Goal: Task Accomplishment & Management: Manage account settings

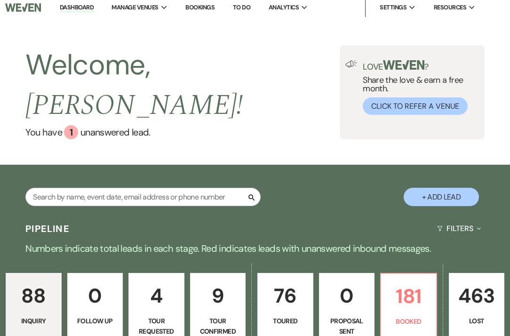
scroll to position [110, 0]
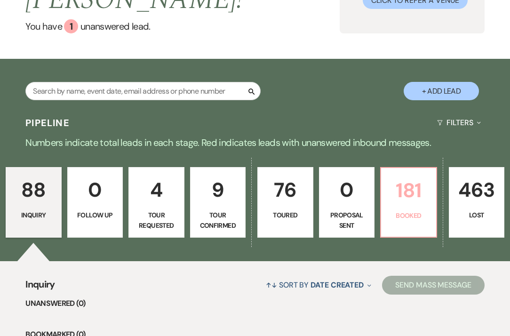
click at [400, 210] on p "Booked" at bounding box center [408, 215] width 44 height 10
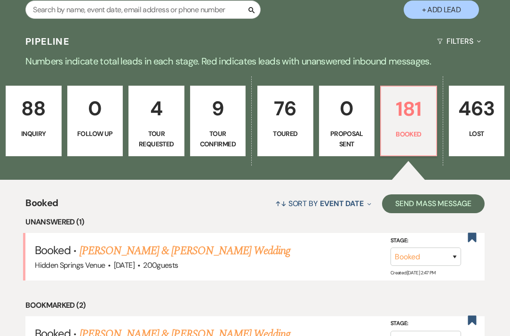
scroll to position [202, 0]
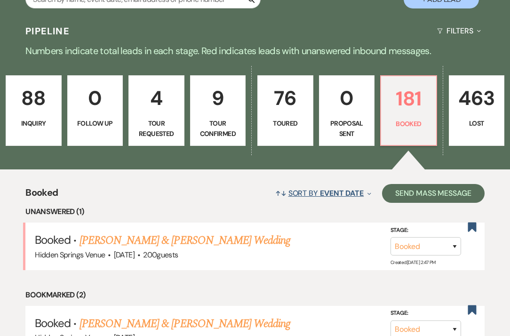
click at [315, 181] on button "↑↓ Sort By Event Date Expand" at bounding box center [322, 193] width 103 height 25
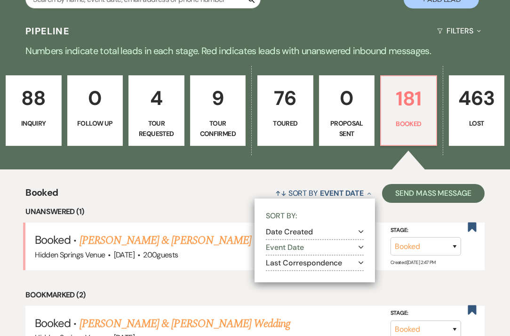
click at [361, 246] on use "button" at bounding box center [360, 247] width 5 height 3
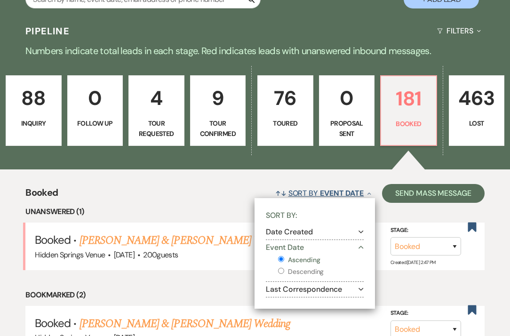
click at [359, 188] on span "Event Date" at bounding box center [342, 193] width 44 height 10
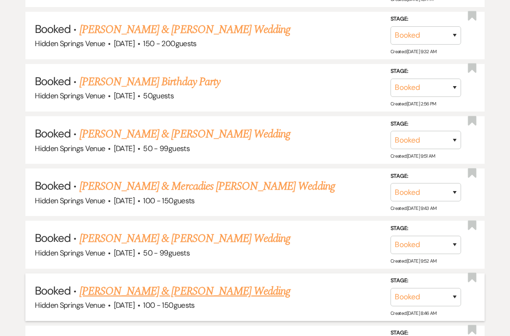
scroll to position [1991, 0]
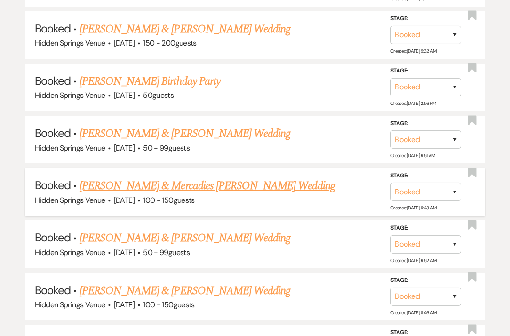
click at [141, 177] on link "[PERSON_NAME] & Mercadies [PERSON_NAME] Wedding" at bounding box center [206, 185] width 255 height 17
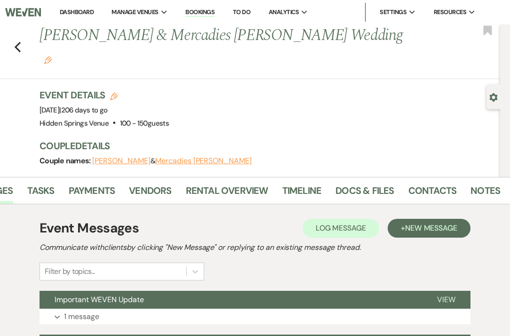
scroll to position [0, 73]
click at [425, 183] on link "Contacts" at bounding box center [433, 193] width 48 height 21
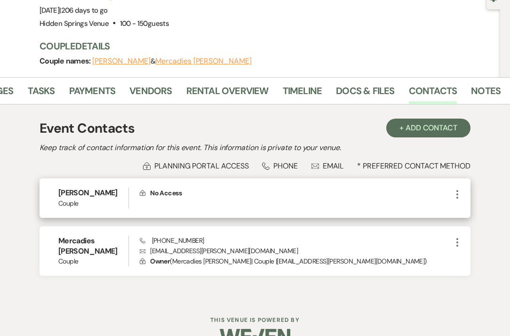
scroll to position [99, 0]
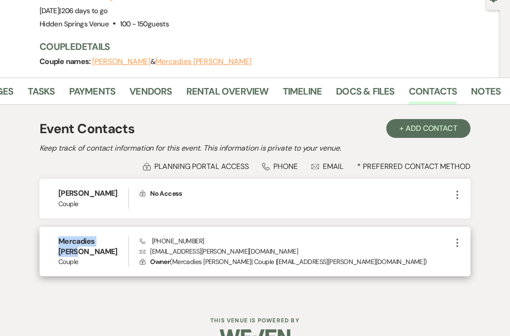
drag, startPoint x: 60, startPoint y: 223, endPoint x: 116, endPoint y: 224, distance: 56.0
click at [116, 236] on h6 "Mercadies [PERSON_NAME]" at bounding box center [93, 246] width 70 height 21
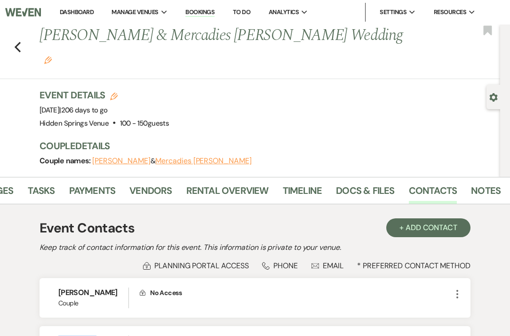
scroll to position [0, 0]
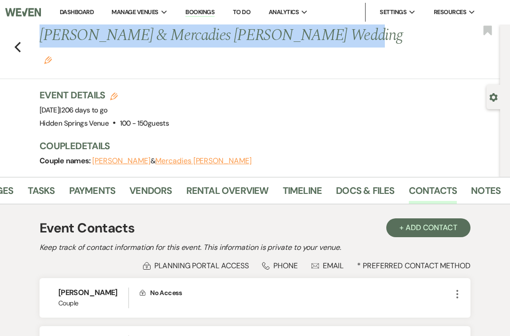
drag, startPoint x: 39, startPoint y: 38, endPoint x: 323, endPoint y: 39, distance: 283.0
click at [323, 39] on h1 "[PERSON_NAME] & Mercadies [PERSON_NAME] Wedding Edit" at bounding box center [221, 46] width 364 height 45
copy h1 "[PERSON_NAME] & Mercadies [PERSON_NAME] Wedding"
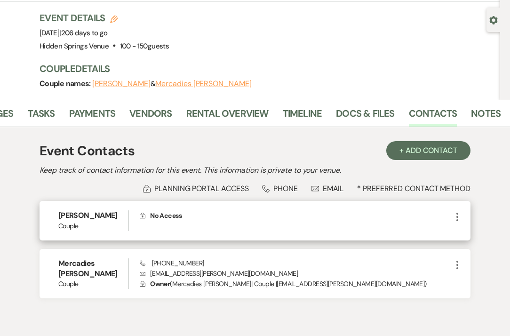
scroll to position [78, 0]
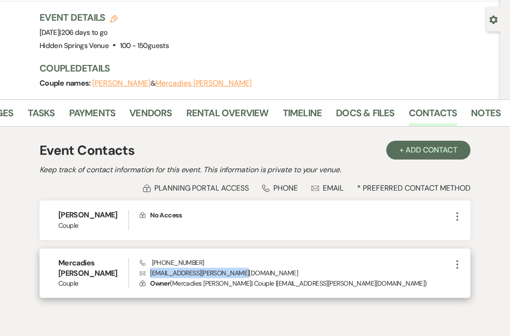
drag, startPoint x: 150, startPoint y: 250, endPoint x: 248, endPoint y: 251, distance: 97.3
click at [248, 267] on p "Envelope [EMAIL_ADDRESS][PERSON_NAME][DOMAIN_NAME]" at bounding box center [296, 272] width 312 height 10
copy p "[EMAIL_ADDRESS][PERSON_NAME][DOMAIN_NAME]"
drag, startPoint x: 194, startPoint y: 240, endPoint x: 151, endPoint y: 238, distance: 42.3
click at [151, 258] on span "Phone [PHONE_NUMBER]" at bounding box center [172, 262] width 64 height 8
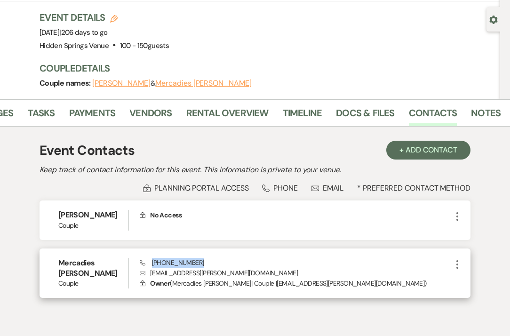
copy span "[PHONE_NUMBER]"
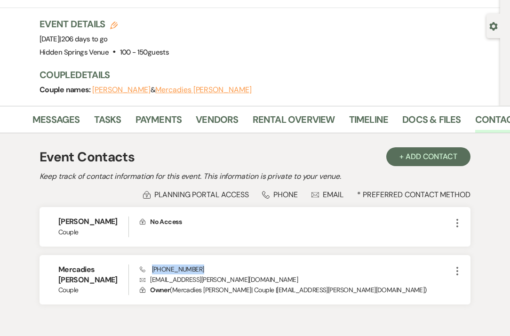
scroll to position [0, 8]
click at [41, 112] on link "Messages" at bounding box center [54, 122] width 47 height 21
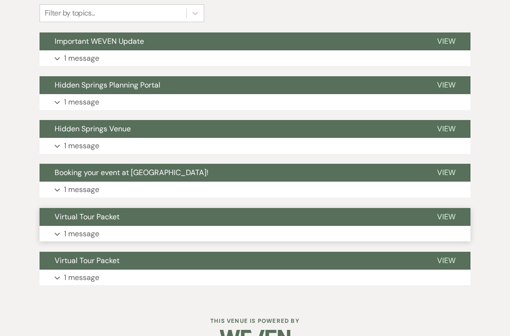
scroll to position [258, 0]
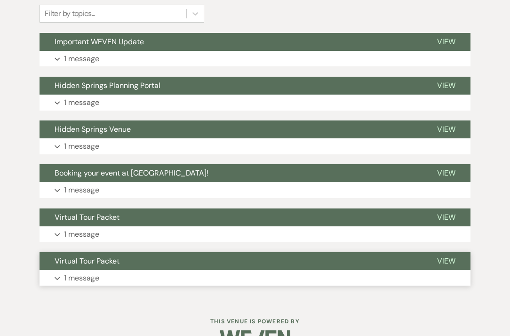
click at [93, 272] on p "1 message" at bounding box center [81, 278] width 35 height 12
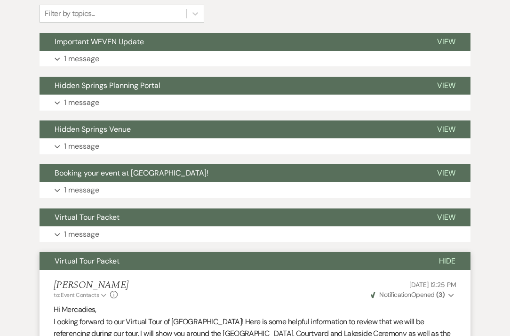
click at [499, 231] on div "Event Messages Log Log Message + New Message Communicate with clients by clicki…" at bounding box center [254, 221] width 493 height 550
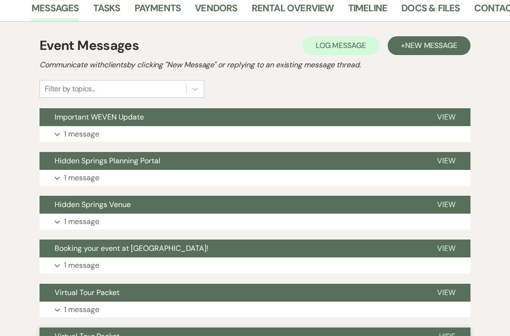
scroll to position [176, 0]
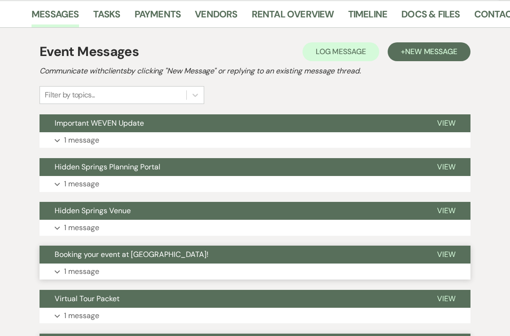
click at [87, 265] on p "1 message" at bounding box center [81, 271] width 35 height 12
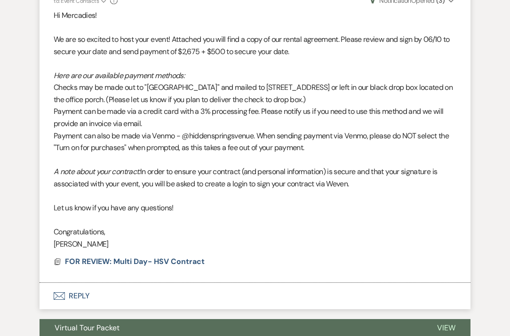
scroll to position [465, 0]
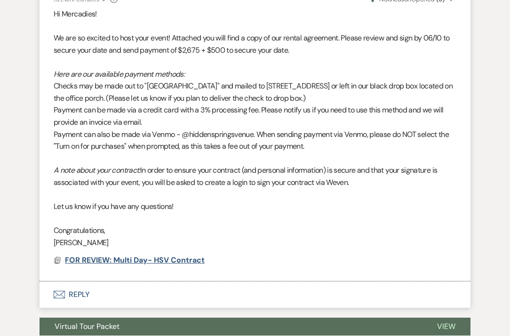
click at [110, 255] on span "FOR REVIEW: Multi Day- HSV Contract" at bounding box center [135, 260] width 140 height 10
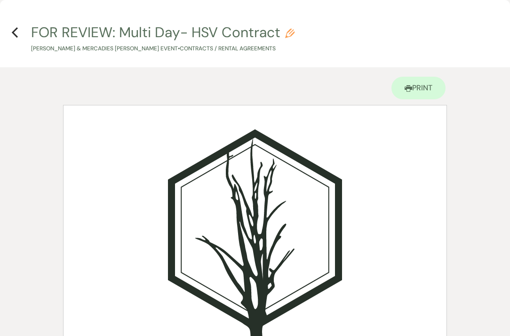
scroll to position [0, 0]
click at [13, 33] on use "button" at bounding box center [15, 32] width 6 height 10
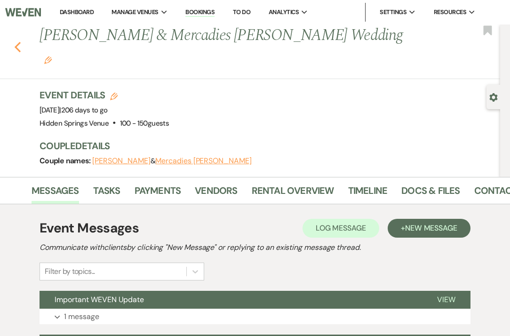
click at [17, 42] on use "button" at bounding box center [18, 47] width 6 height 10
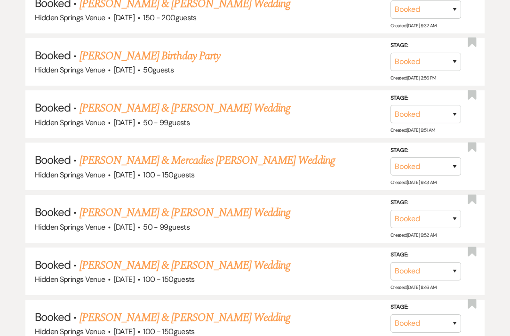
scroll to position [2004, 0]
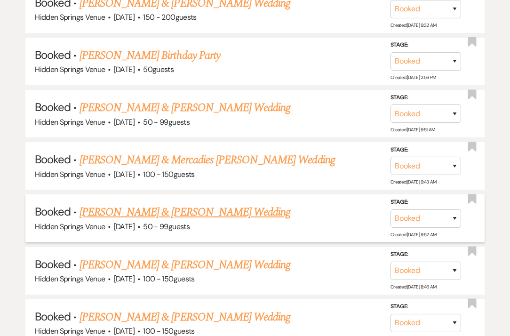
click at [221, 204] on link "[PERSON_NAME] & [PERSON_NAME] Wedding" at bounding box center [184, 212] width 211 height 17
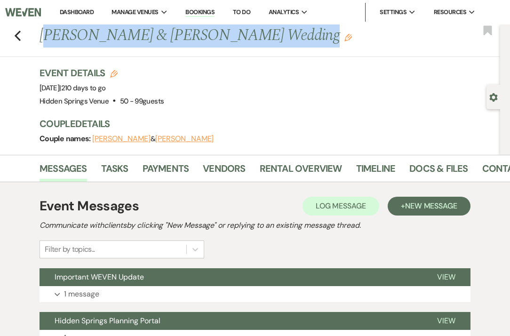
drag, startPoint x: 42, startPoint y: 35, endPoint x: 192, endPoint y: 52, distance: 150.9
click at [194, 52] on div "Previous [PERSON_NAME] & [PERSON_NAME] Wedding Edit Bookmark" at bounding box center [247, 40] width 504 height 32
click at [192, 52] on div "Previous [PERSON_NAME] & [PERSON_NAME] Wedding Edit Bookmark" at bounding box center [247, 40] width 504 height 32
drag, startPoint x: 41, startPoint y: 34, endPoint x: 240, endPoint y: 53, distance: 199.8
click at [240, 53] on div "Previous [PERSON_NAME] & [PERSON_NAME] Wedding Edit Bookmark" at bounding box center [247, 40] width 504 height 32
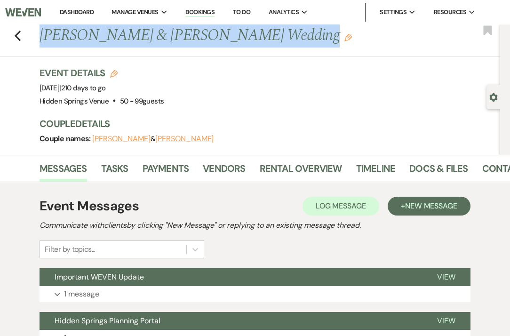
click at [289, 48] on div "Previous [PERSON_NAME] & [PERSON_NAME] Wedding Edit Bookmark" at bounding box center [247, 40] width 504 height 32
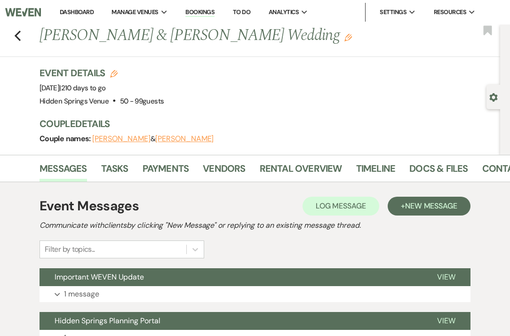
click at [268, 40] on h1 "[PERSON_NAME] & [PERSON_NAME] Wedding Edit" at bounding box center [221, 35] width 364 height 23
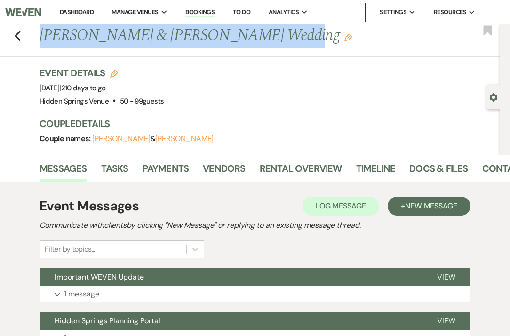
drag, startPoint x: 266, startPoint y: 40, endPoint x: 38, endPoint y: 32, distance: 228.2
click at [38, 32] on div "Previous [PERSON_NAME] & [PERSON_NAME] Wedding Edit" at bounding box center [267, 35] width 465 height 23
drag, startPoint x: 38, startPoint y: 32, endPoint x: 265, endPoint y: 42, distance: 226.8
click at [265, 42] on div "Previous [PERSON_NAME] & [PERSON_NAME] Wedding Edit" at bounding box center [267, 35] width 465 height 23
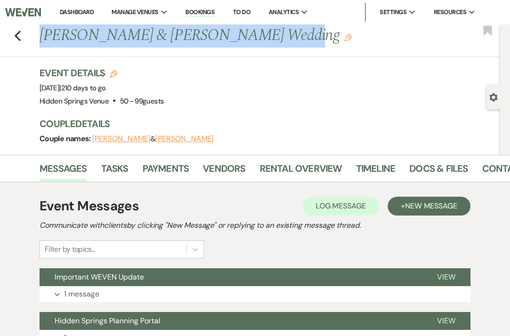
copy div "Previous [PERSON_NAME] & [PERSON_NAME] Wedding"
click at [488, 170] on link "Contacts" at bounding box center [506, 171] width 48 height 21
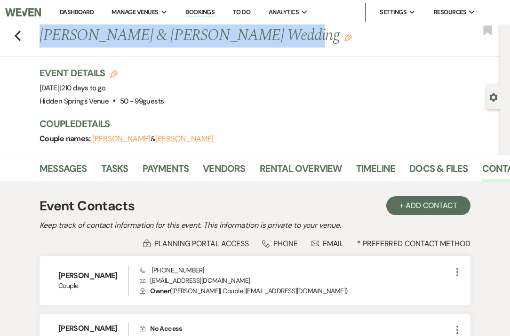
scroll to position [48, 0]
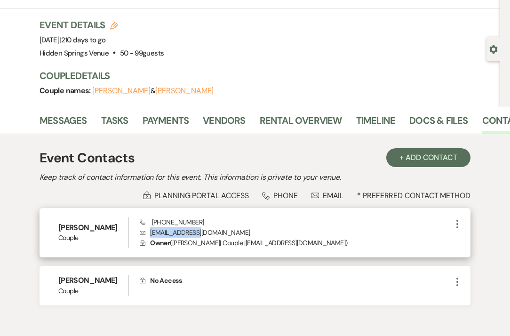
drag, startPoint x: 149, startPoint y: 233, endPoint x: 204, endPoint y: 231, distance: 54.1
click at [204, 231] on p "Envelope [EMAIL_ADDRESS][DOMAIN_NAME]" at bounding box center [296, 232] width 312 height 10
copy p "[EMAIL_ADDRESS][DOMAIN_NAME]"
click at [196, 222] on span "Phone [PHONE_NUMBER]" at bounding box center [172, 222] width 64 height 8
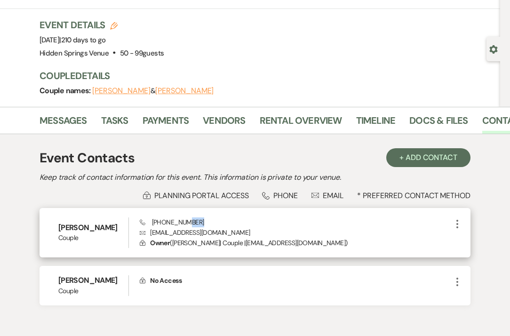
click at [196, 222] on span "Phone [PHONE_NUMBER]" at bounding box center [172, 222] width 64 height 8
click at [230, 239] on p "Lock Owner ( [PERSON_NAME] | Couple | [EMAIL_ADDRESS][DOMAIN_NAME] )" at bounding box center [296, 242] width 312 height 10
drag, startPoint x: 199, startPoint y: 220, endPoint x: 152, endPoint y: 223, distance: 47.1
click at [152, 223] on div "Phone [PHONE_NUMBER] Envelope [EMAIL_ADDRESS][DOMAIN_NAME] Lock Owner ( [PERSON…" at bounding box center [296, 232] width 312 height 31
copy span "[PHONE_NUMBER]"
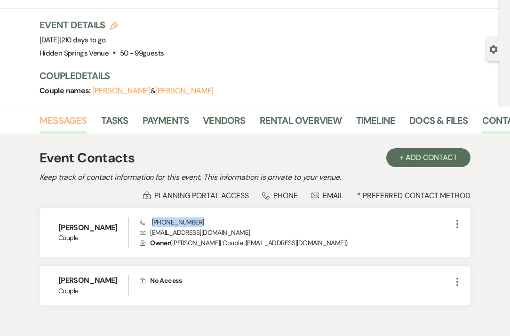
click at [59, 123] on link "Messages" at bounding box center [62, 123] width 47 height 21
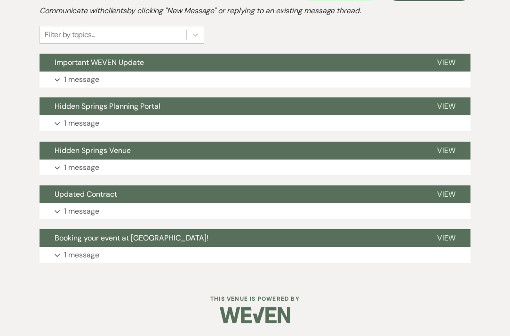
scroll to position [214, 0]
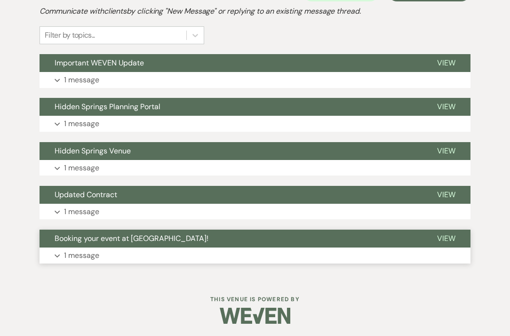
click at [97, 257] on p "1 message" at bounding box center [81, 255] width 35 height 12
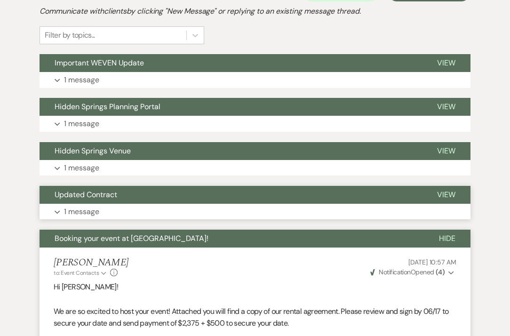
click at [88, 208] on p "1 message" at bounding box center [81, 211] width 35 height 12
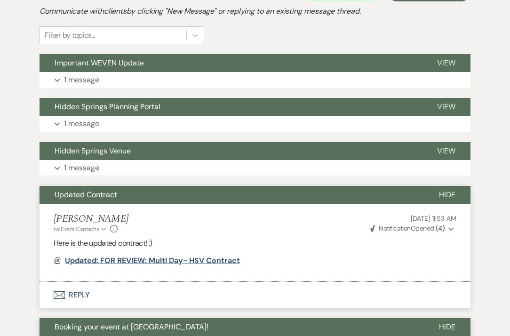
click at [83, 259] on span "Updated: FOR REVIEW: Multi Day- HSV Contract" at bounding box center [152, 260] width 175 height 10
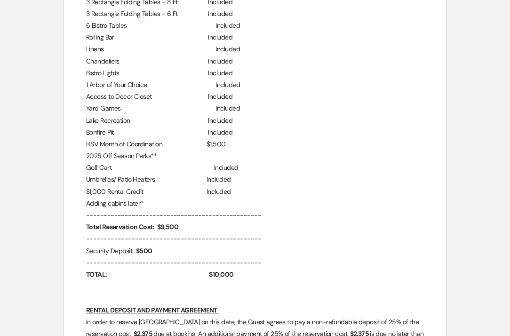
scroll to position [976, 0]
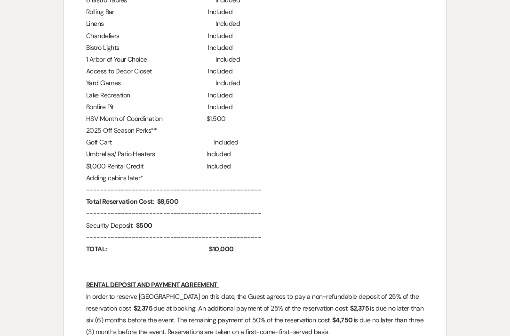
scroll to position [1041, 0]
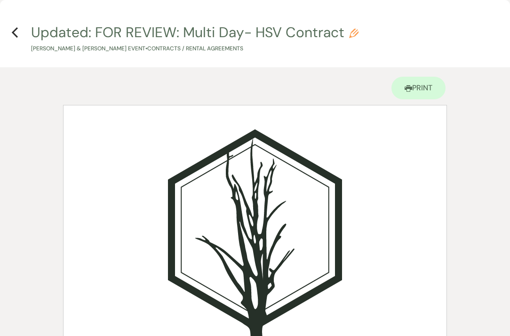
scroll to position [0, 0]
click at [15, 33] on icon "Previous" at bounding box center [14, 32] width 7 height 11
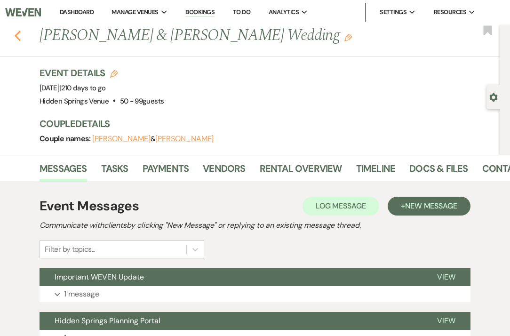
click at [17, 36] on use "button" at bounding box center [18, 36] width 6 height 10
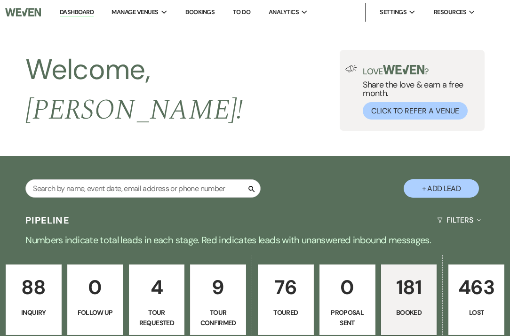
scroll to position [2004, 0]
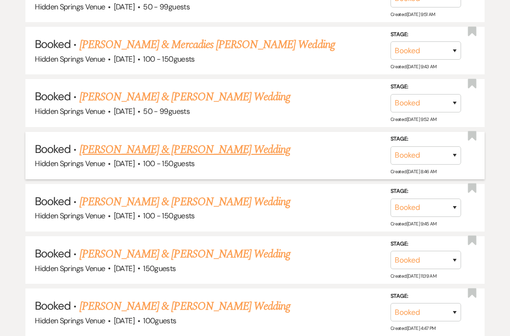
scroll to position [2120, 0]
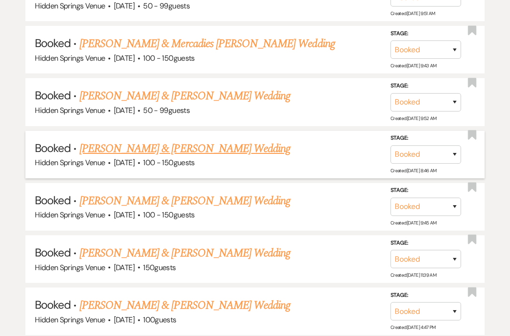
click at [167, 140] on link "[PERSON_NAME] & [PERSON_NAME] Wedding" at bounding box center [184, 148] width 211 height 17
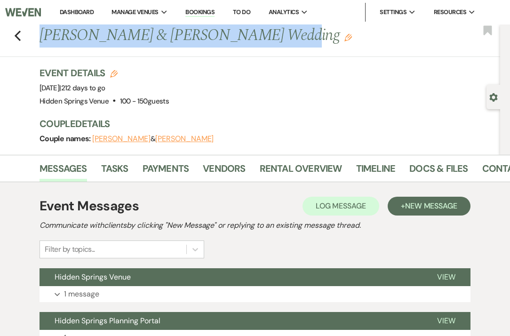
drag, startPoint x: 267, startPoint y: 42, endPoint x: 44, endPoint y: 39, distance: 222.4
click at [44, 39] on h1 "[PERSON_NAME] & [PERSON_NAME] Wedding Edit" at bounding box center [221, 35] width 364 height 23
click at [486, 172] on link "Contacts" at bounding box center [506, 171] width 48 height 21
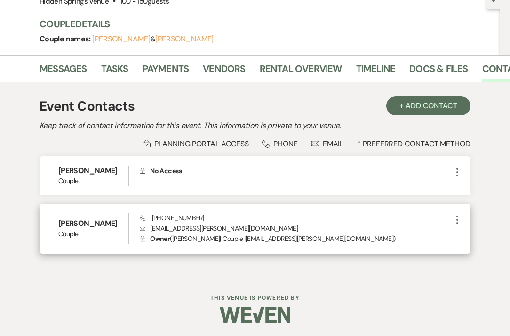
scroll to position [99, 0]
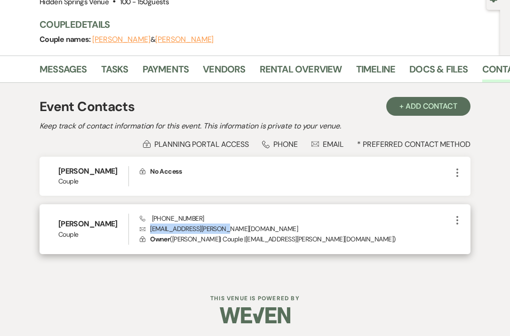
drag, startPoint x: 226, startPoint y: 228, endPoint x: 150, endPoint y: 229, distance: 75.2
click at [150, 229] on p "Envelope [EMAIL_ADDRESS][PERSON_NAME][DOMAIN_NAME]" at bounding box center [296, 228] width 312 height 10
copy p "[EMAIL_ADDRESS][PERSON_NAME][DOMAIN_NAME]"
click at [207, 216] on div "Phone [PHONE_NUMBER] Envelope [EMAIL_ADDRESS][PERSON_NAME][DOMAIN_NAME] Lock Ow…" at bounding box center [296, 228] width 312 height 31
drag, startPoint x: 197, startPoint y: 216, endPoint x: 150, endPoint y: 220, distance: 46.7
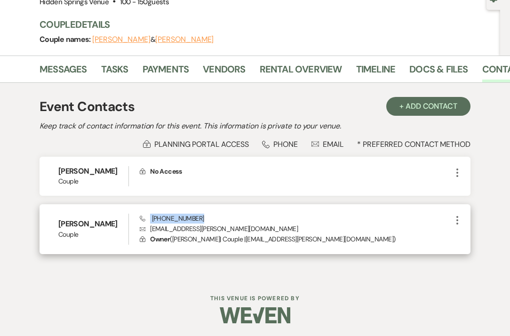
click at [150, 220] on div "Phone [PHONE_NUMBER] Envelope [EMAIL_ADDRESS][PERSON_NAME][DOMAIN_NAME] Lock Ow…" at bounding box center [296, 228] width 312 height 31
copy span "[PHONE_NUMBER]"
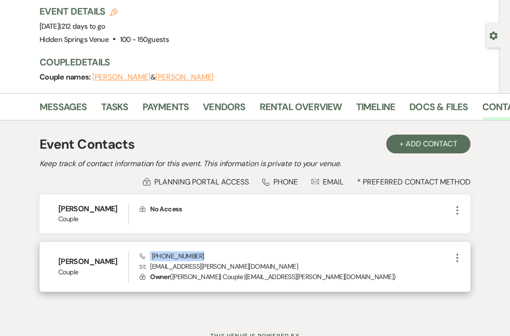
scroll to position [61, 0]
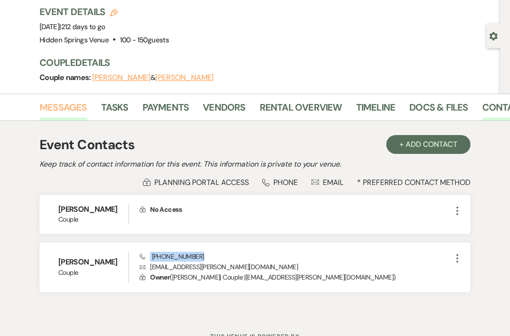
click at [69, 113] on link "Messages" at bounding box center [62, 110] width 47 height 21
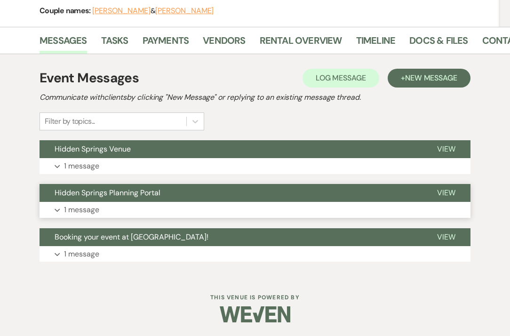
scroll to position [127, 0]
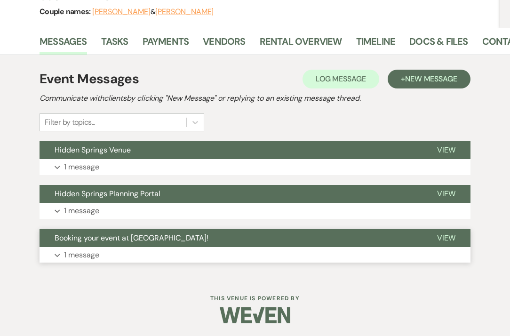
click at [92, 252] on p "1 message" at bounding box center [81, 255] width 35 height 12
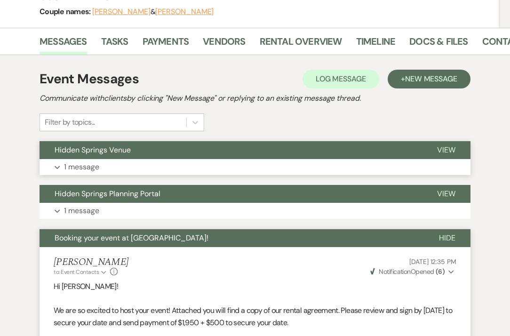
click at [86, 167] on p "1 message" at bounding box center [81, 167] width 35 height 12
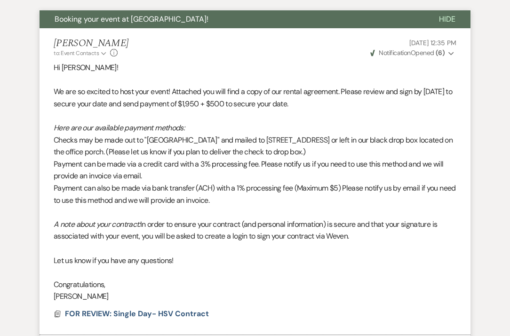
scroll to position [1004, 0]
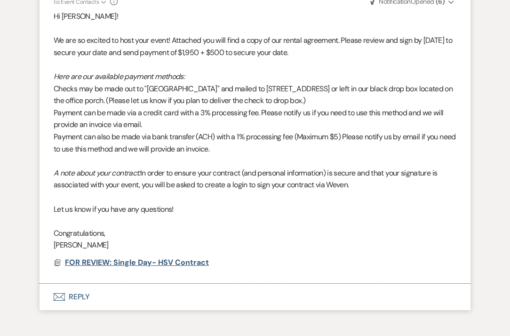
click at [93, 257] on span "FOR REVIEW: Single Day- HSV Contract" at bounding box center [137, 262] width 144 height 10
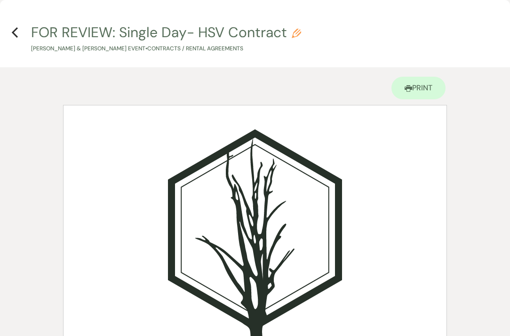
scroll to position [0, 0]
click at [15, 35] on use "button" at bounding box center [15, 32] width 6 height 10
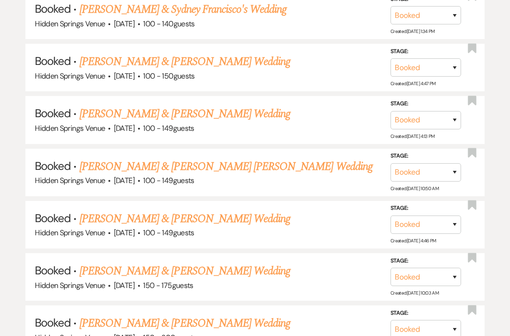
scroll to position [2120, 0]
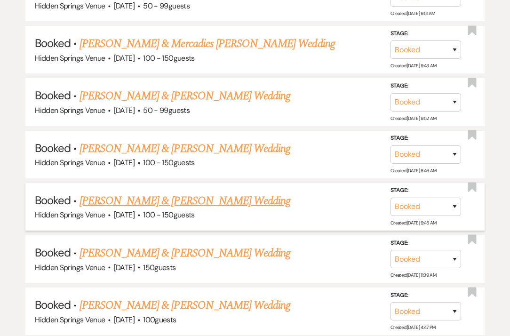
click at [149, 192] on link "[PERSON_NAME] & [PERSON_NAME] Wedding" at bounding box center [184, 200] width 211 height 17
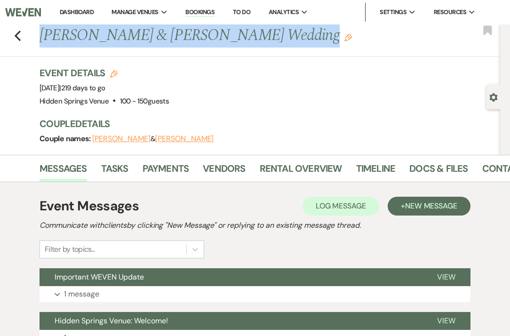
drag, startPoint x: 40, startPoint y: 34, endPoint x: 269, endPoint y: 42, distance: 229.1
click at [269, 42] on h1 "[PERSON_NAME] & [PERSON_NAME] Wedding Edit" at bounding box center [221, 35] width 364 height 23
copy h1 "[PERSON_NAME] & [PERSON_NAME] Wedding"
click at [488, 167] on link "Contacts" at bounding box center [506, 171] width 48 height 21
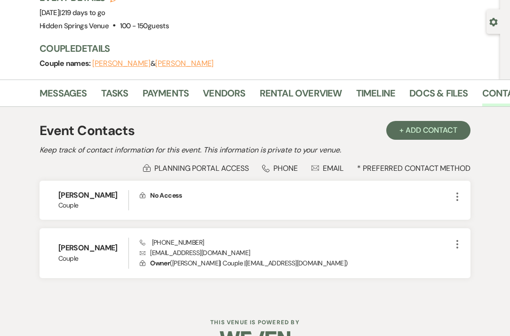
scroll to position [76, 0]
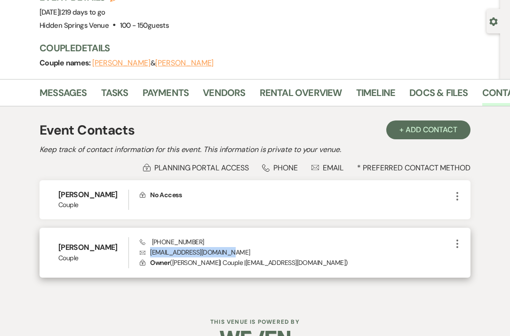
drag, startPoint x: 151, startPoint y: 253, endPoint x: 237, endPoint y: 254, distance: 85.6
click at [237, 254] on p "Envelope [EMAIL_ADDRESS][DOMAIN_NAME]" at bounding box center [296, 252] width 312 height 10
drag, startPoint x: 198, startPoint y: 242, endPoint x: 150, endPoint y: 240, distance: 47.5
click at [150, 240] on div "Phone [PHONE_NUMBER] Envelope [EMAIL_ADDRESS][DOMAIN_NAME] Lock Owner ( [PERSON…" at bounding box center [296, 252] width 312 height 31
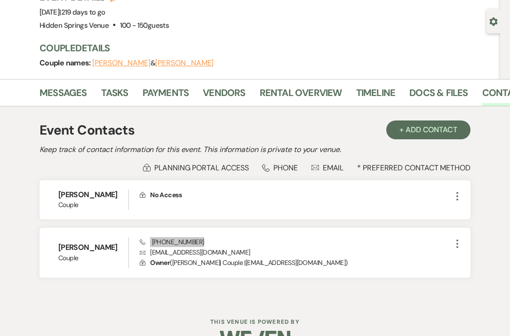
scroll to position [74, 0]
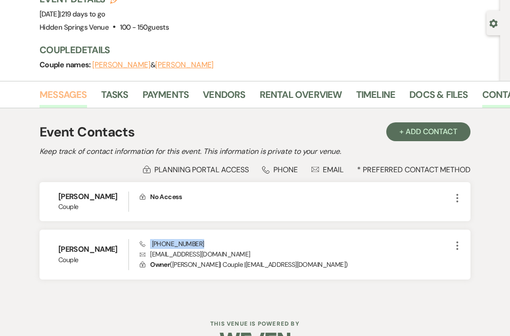
click at [85, 97] on link "Messages" at bounding box center [62, 97] width 47 height 21
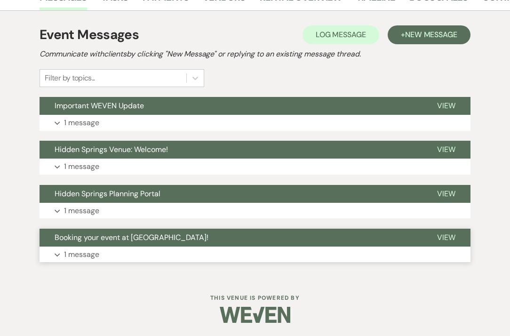
scroll to position [170, 0]
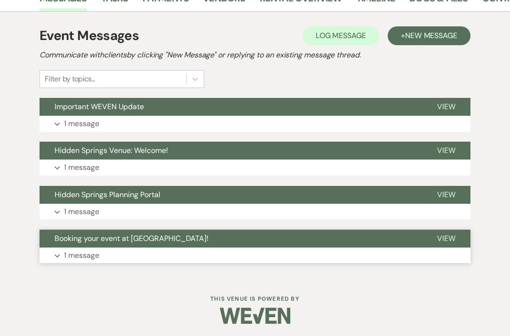
click at [103, 252] on button "Expand 1 message" at bounding box center [254, 255] width 431 height 16
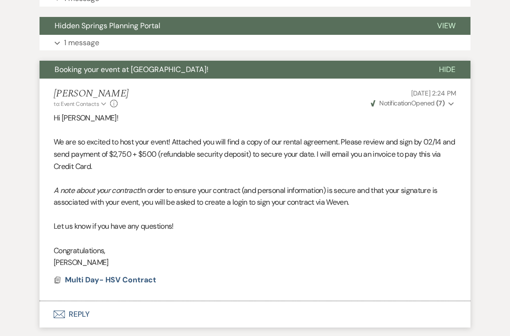
scroll to position [369, 0]
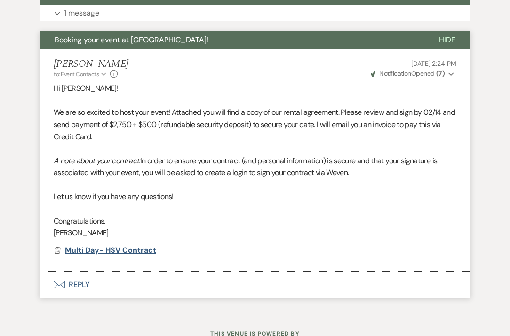
click at [129, 245] on span "Multi Day- HSV Contract" at bounding box center [110, 250] width 91 height 10
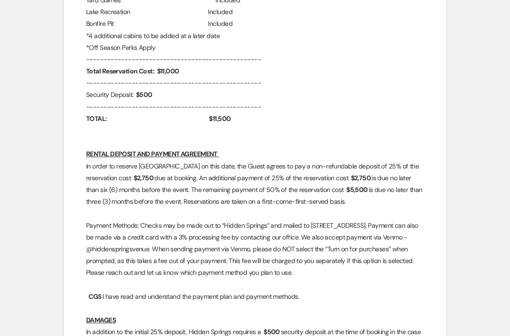
scroll to position [1088, 0]
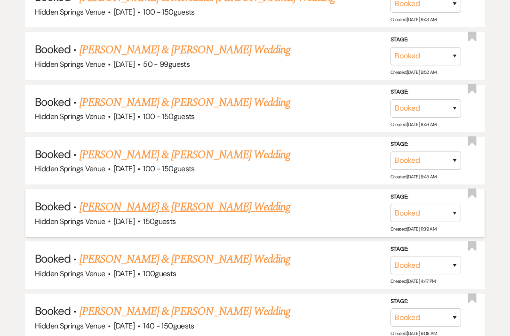
scroll to position [2169, 0]
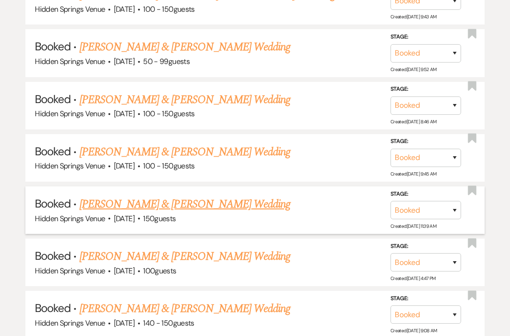
click at [147, 196] on link "[PERSON_NAME] & [PERSON_NAME] Wedding" at bounding box center [184, 204] width 211 height 17
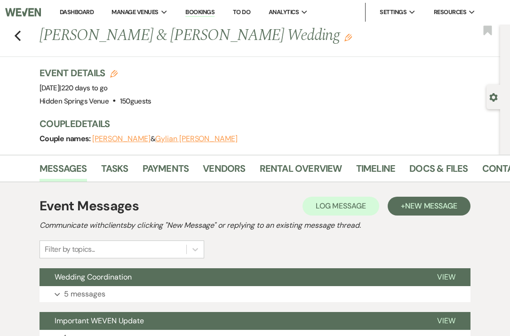
drag, startPoint x: 42, startPoint y: 37, endPoint x: 287, endPoint y: 41, distance: 245.0
click at [287, 41] on h1 "[PERSON_NAME] & [PERSON_NAME] Wedding Edit" at bounding box center [221, 35] width 364 height 23
click at [483, 169] on link "Contacts" at bounding box center [506, 171] width 48 height 21
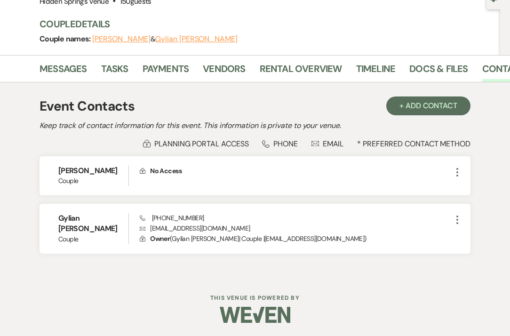
scroll to position [99, 0]
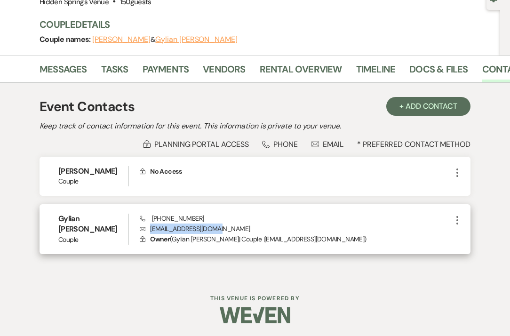
drag, startPoint x: 215, startPoint y: 228, endPoint x: 150, endPoint y: 230, distance: 64.9
click at [150, 230] on p "Envelope [EMAIL_ADDRESS][DOMAIN_NAME]" at bounding box center [296, 228] width 312 height 10
click at [200, 215] on div "Phone [PHONE_NUMBER] Envelope [EMAIL_ADDRESS][DOMAIN_NAME] Lock Owner ( Gylian …" at bounding box center [296, 228] width 312 height 31
drag, startPoint x: 198, startPoint y: 217, endPoint x: 159, endPoint y: 220, distance: 39.1
click at [159, 220] on div "Phone [PHONE_NUMBER] Envelope [EMAIL_ADDRESS][DOMAIN_NAME] Lock Owner ( Gylian …" at bounding box center [296, 228] width 312 height 31
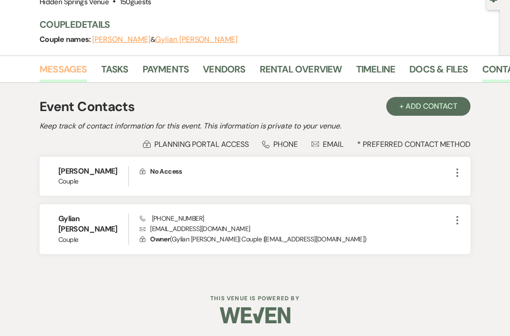
click at [54, 64] on link "Messages" at bounding box center [62, 72] width 47 height 21
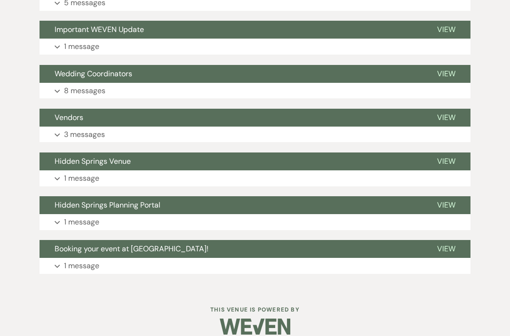
scroll to position [298, 0]
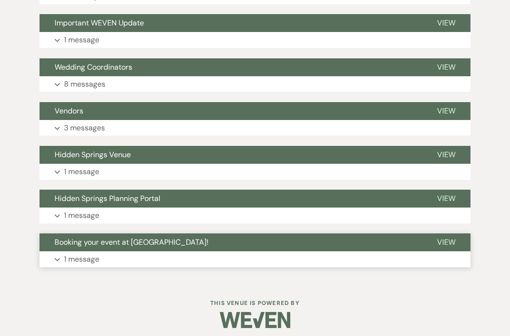
click at [71, 258] on p "1 message" at bounding box center [81, 259] width 35 height 12
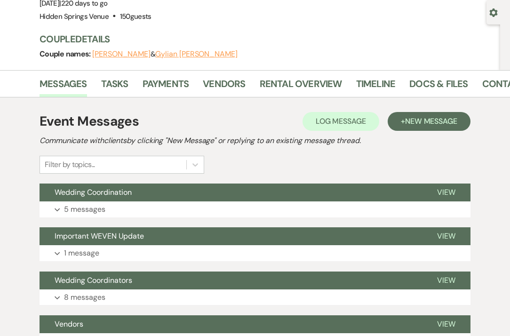
scroll to position [83, 0]
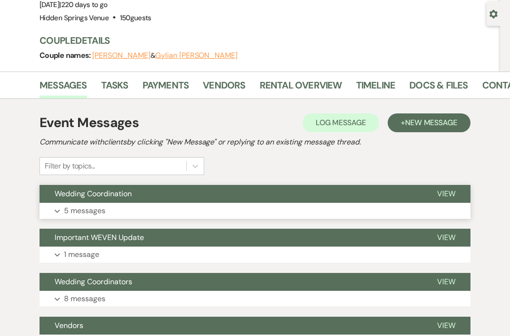
click at [107, 207] on button "Expand 5 messages" at bounding box center [254, 211] width 431 height 16
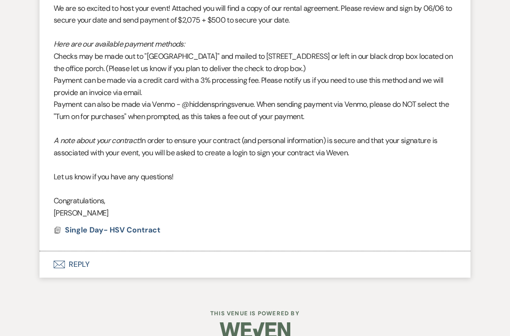
scroll to position [1219, 0]
click at [94, 225] on span "Single Day- HSV Contract" at bounding box center [112, 230] width 95 height 10
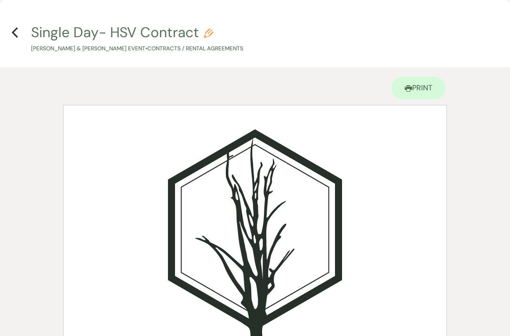
scroll to position [0, 0]
click at [14, 32] on use "button" at bounding box center [15, 32] width 6 height 10
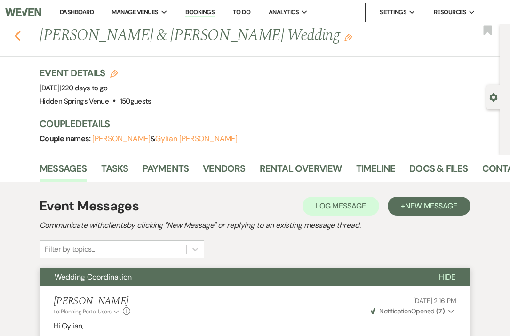
click at [18, 38] on use "button" at bounding box center [18, 36] width 6 height 10
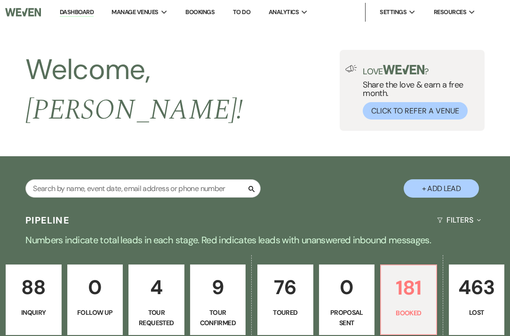
scroll to position [2169, 0]
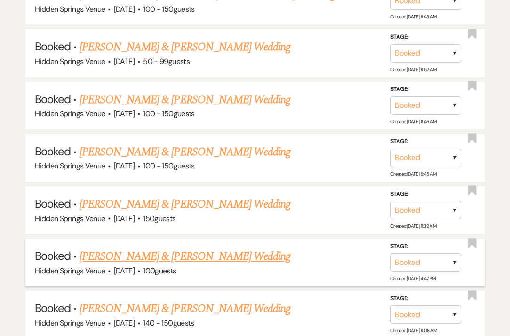
click at [196, 248] on link "[PERSON_NAME] & [PERSON_NAME] Wedding" at bounding box center [184, 256] width 211 height 17
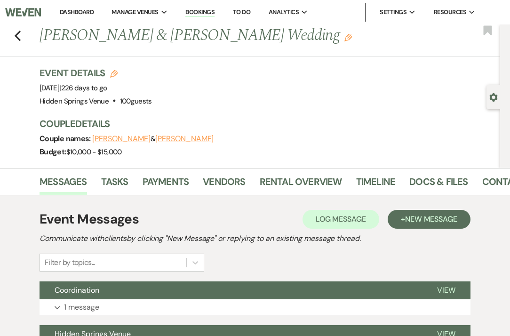
drag, startPoint x: 40, startPoint y: 36, endPoint x: 287, endPoint y: 42, distance: 247.3
click at [287, 42] on h1 "[PERSON_NAME] & [PERSON_NAME] Wedding Edit" at bounding box center [221, 35] width 364 height 23
click at [485, 183] on link "Contacts" at bounding box center [506, 184] width 48 height 21
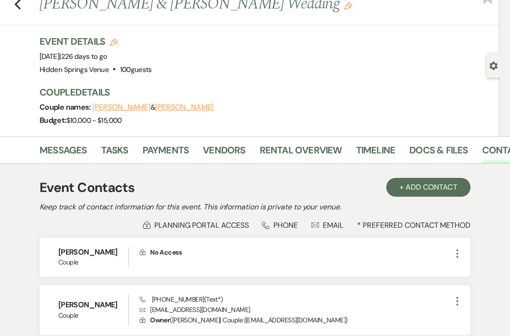
scroll to position [94, 0]
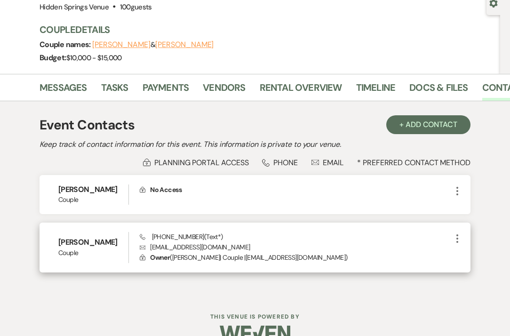
click at [214, 246] on p "Envelope [EMAIL_ADDRESS][DOMAIN_NAME]" at bounding box center [296, 247] width 312 height 10
drag, startPoint x: 212, startPoint y: 247, endPoint x: 150, endPoint y: 249, distance: 62.1
click at [150, 249] on p "Envelope [EMAIL_ADDRESS][DOMAIN_NAME]" at bounding box center [296, 247] width 312 height 10
drag, startPoint x: 198, startPoint y: 235, endPoint x: 152, endPoint y: 236, distance: 46.1
click at [152, 236] on span "Phone [PHONE_NUMBER] (Text*)" at bounding box center [181, 236] width 83 height 8
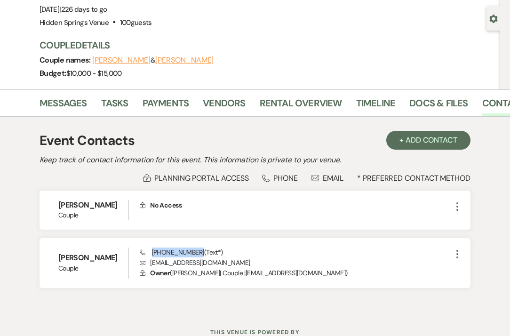
scroll to position [71, 0]
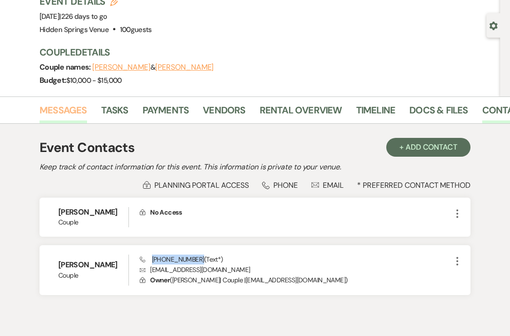
click at [62, 112] on link "Messages" at bounding box center [62, 112] width 47 height 21
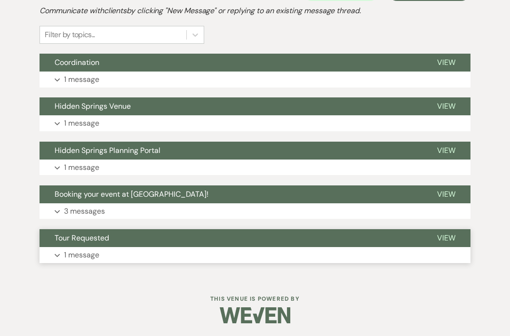
scroll to position [227, 0]
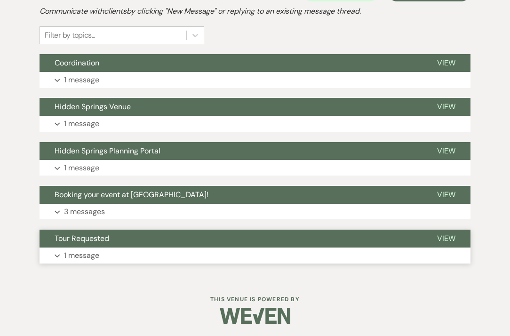
click at [98, 255] on p "1 message" at bounding box center [81, 255] width 35 height 12
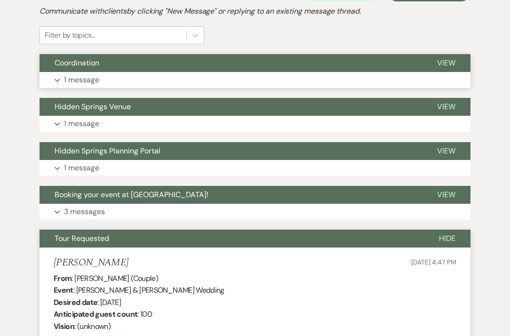
click at [65, 81] on p "1 message" at bounding box center [81, 80] width 35 height 12
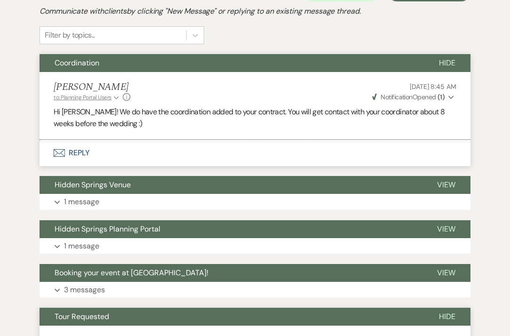
click at [93, 94] on span "to: Planning Portal Users" at bounding box center [83, 98] width 58 height 8
click at [189, 119] on p "Hi [PERSON_NAME]! We do have the coordination added to your contract. You will …" at bounding box center [255, 118] width 402 height 24
click at [81, 203] on p "1 message" at bounding box center [81, 202] width 35 height 12
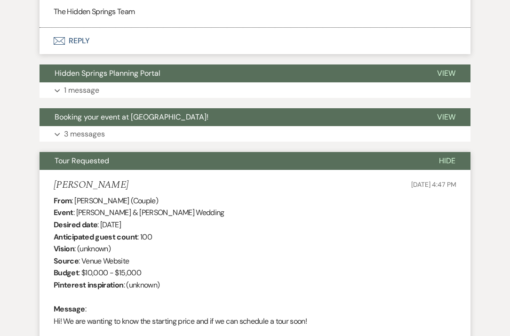
scroll to position [880, 0]
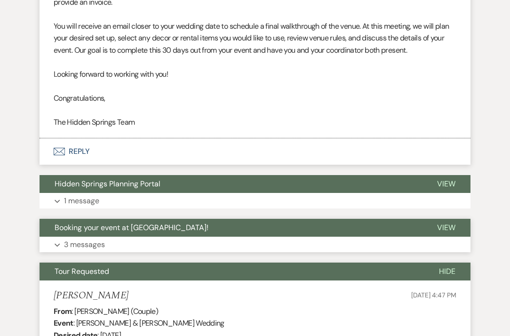
click at [79, 238] on p "3 messages" at bounding box center [84, 244] width 41 height 12
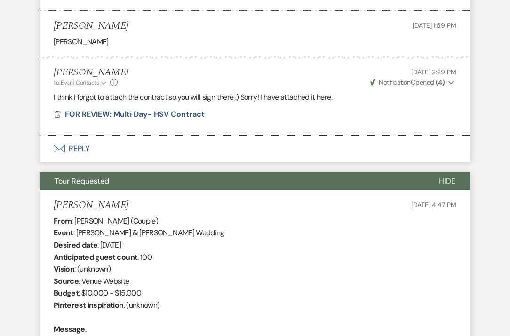
scroll to position [1422, 0]
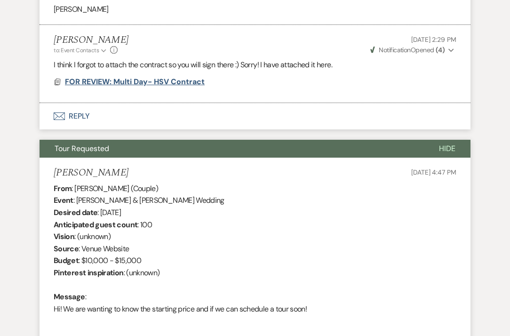
click at [138, 77] on span "FOR REVIEW: Multi Day- HSV Contract" at bounding box center [135, 82] width 140 height 10
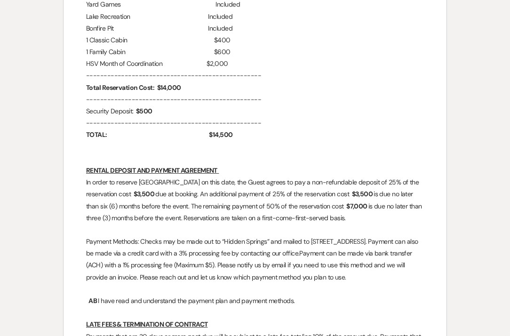
scroll to position [1074, 0]
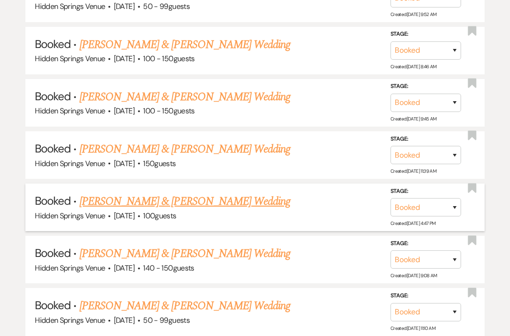
scroll to position [2224, 0]
click at [110, 244] on link "[PERSON_NAME] & [PERSON_NAME] Wedding" at bounding box center [184, 252] width 211 height 17
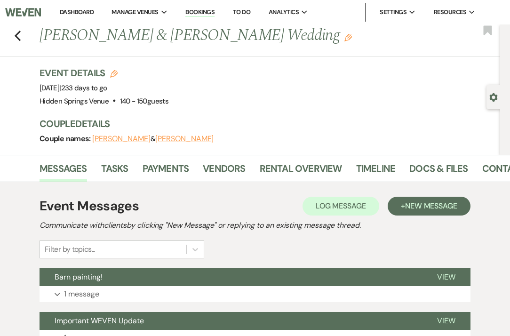
drag, startPoint x: 276, startPoint y: 39, endPoint x: 41, endPoint y: 36, distance: 235.1
click at [41, 36] on h1 "[PERSON_NAME] & [PERSON_NAME] Wedding Edit" at bounding box center [221, 35] width 364 height 23
click at [501, 164] on link "Contacts" at bounding box center [506, 171] width 48 height 21
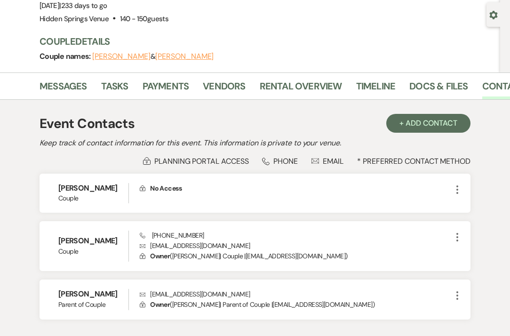
scroll to position [83, 0]
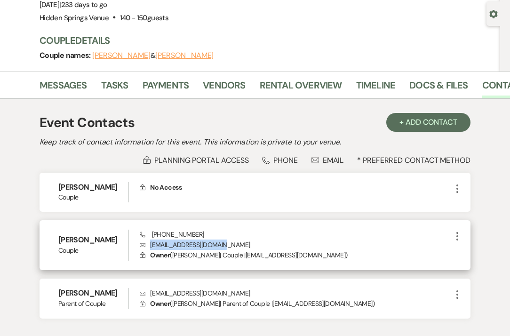
drag, startPoint x: 224, startPoint y: 245, endPoint x: 150, endPoint y: 243, distance: 73.8
click at [150, 243] on p "Envelope [EMAIL_ADDRESS][DOMAIN_NAME]" at bounding box center [296, 244] width 312 height 10
drag, startPoint x: 199, startPoint y: 233, endPoint x: 151, endPoint y: 234, distance: 48.0
click at [151, 234] on div "Phone [PHONE_NUMBER] Envelope [EMAIL_ADDRESS][DOMAIN_NAME] Lock Owner ( [PERSON…" at bounding box center [296, 244] width 312 height 31
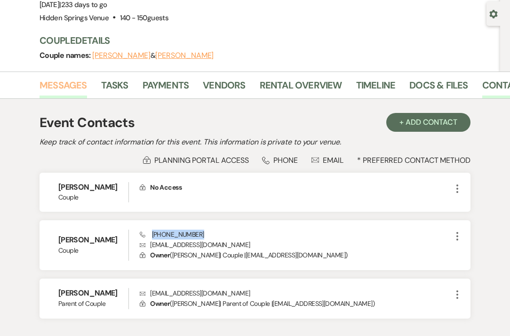
click at [69, 86] on link "Messages" at bounding box center [62, 88] width 47 height 21
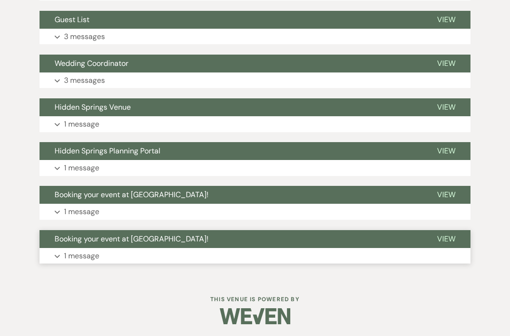
scroll to position [345, 0]
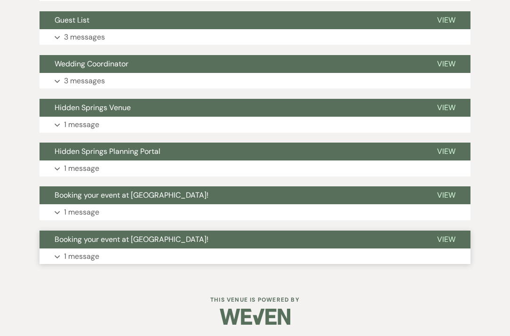
click at [92, 253] on p "1 message" at bounding box center [81, 256] width 35 height 12
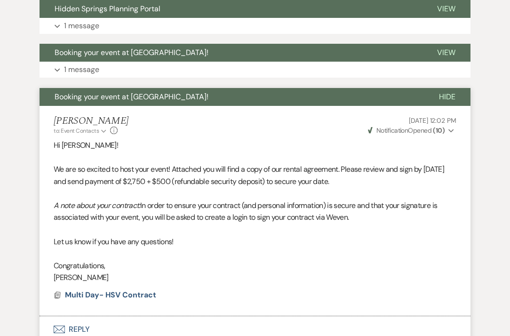
scroll to position [542, 0]
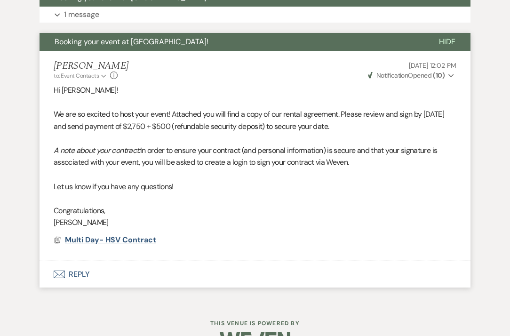
click at [154, 236] on span "Multi Day- HSV Contract" at bounding box center [110, 240] width 91 height 10
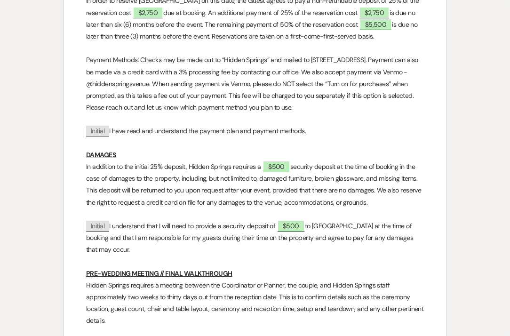
scroll to position [1201, 0]
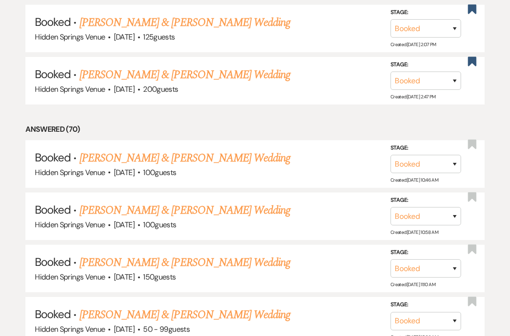
scroll to position [2224, 0]
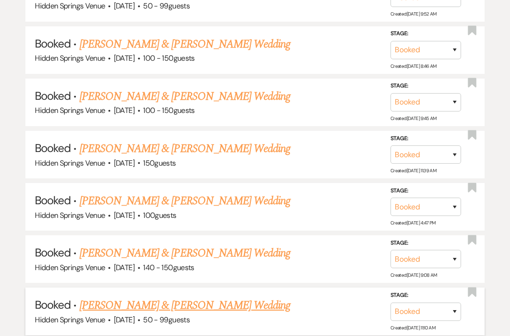
click at [102, 297] on link "[PERSON_NAME] & [PERSON_NAME] Wedding" at bounding box center [184, 305] width 211 height 17
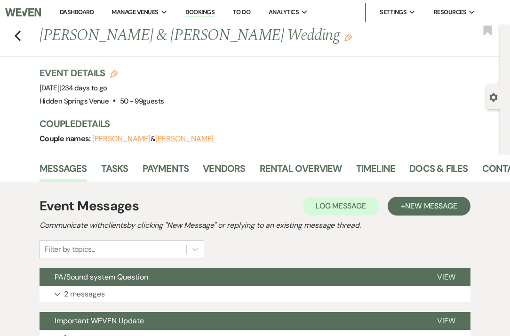
drag, startPoint x: 290, startPoint y: 36, endPoint x: 40, endPoint y: 39, distance: 249.7
click at [40, 39] on h1 "[PERSON_NAME] & [PERSON_NAME] Wedding Edit" at bounding box center [221, 35] width 364 height 23
click at [499, 174] on link "Contacts" at bounding box center [506, 171] width 48 height 21
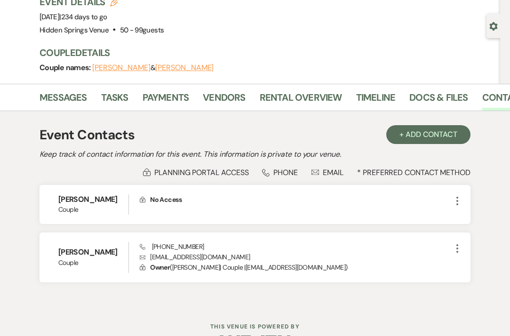
scroll to position [95, 0]
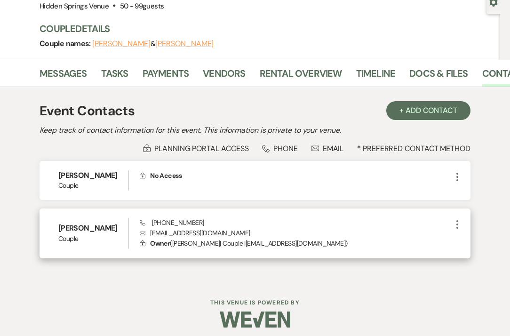
click at [213, 234] on p "Envelope [EMAIL_ADDRESS][DOMAIN_NAME]" at bounding box center [296, 233] width 312 height 10
drag, startPoint x: 213, startPoint y: 234, endPoint x: 150, endPoint y: 236, distance: 62.6
click at [150, 236] on p "Envelope [EMAIL_ADDRESS][DOMAIN_NAME]" at bounding box center [296, 233] width 312 height 10
click at [199, 220] on div "Phone [PHONE_NUMBER] Envelope [EMAIL_ADDRESS][DOMAIN_NAME] Lock Owner ( [PERSON…" at bounding box center [296, 233] width 312 height 31
drag, startPoint x: 199, startPoint y: 220, endPoint x: 151, endPoint y: 218, distance: 47.5
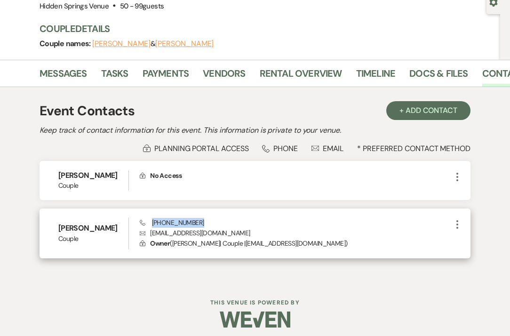
click at [151, 218] on div "Phone [PHONE_NUMBER] Envelope [EMAIL_ADDRESS][DOMAIN_NAME] Lock Owner ( [PERSON…" at bounding box center [296, 233] width 312 height 31
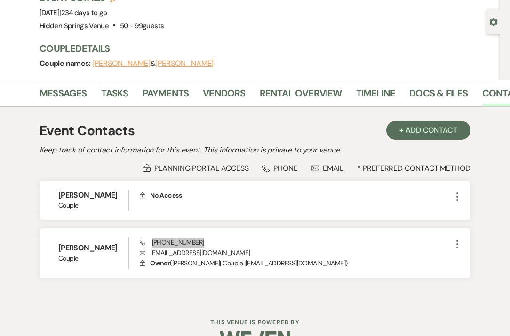
scroll to position [75, 0]
click at [68, 94] on link "Messages" at bounding box center [62, 96] width 47 height 21
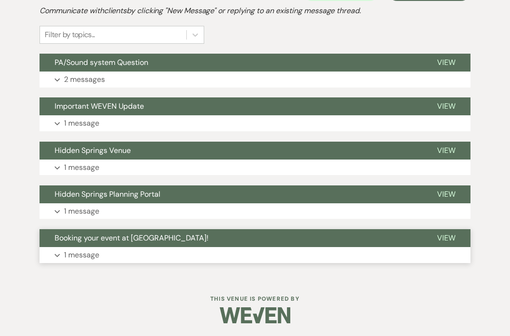
scroll to position [214, 0]
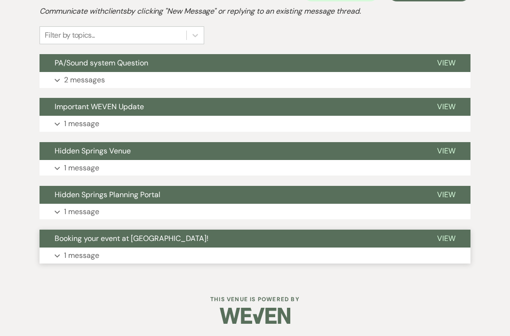
click at [96, 253] on p "1 message" at bounding box center [81, 255] width 35 height 12
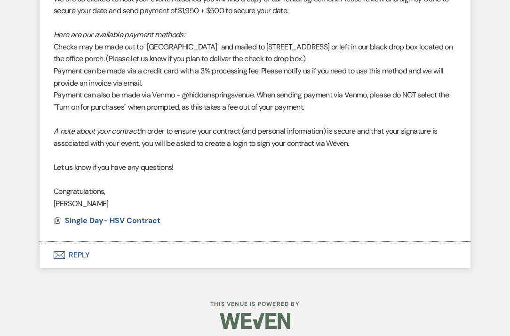
scroll to position [526, 0]
click at [116, 217] on span "Single Day- HSV Contract" at bounding box center [112, 221] width 95 height 10
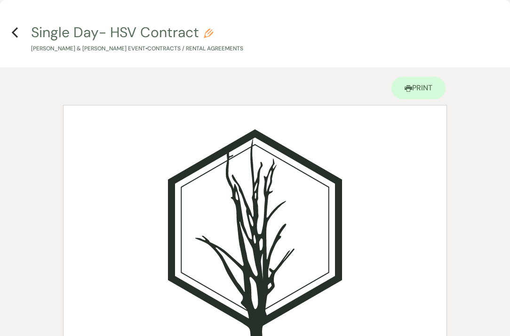
scroll to position [0, 0]
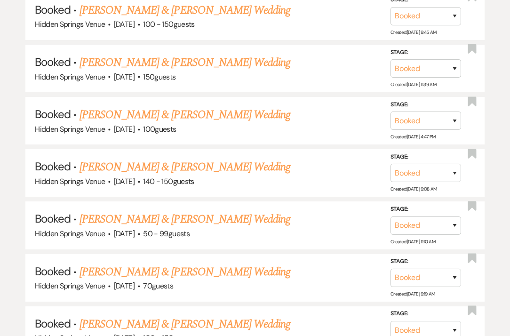
scroll to position [2311, 0]
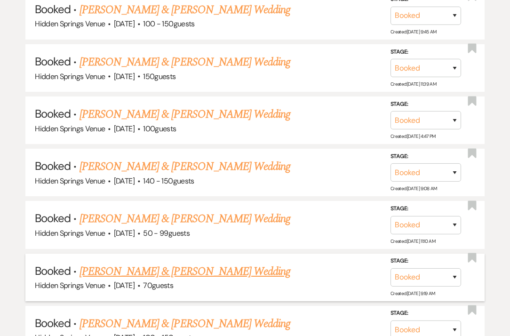
click at [210, 263] on link "[PERSON_NAME] & [PERSON_NAME] Wedding" at bounding box center [184, 271] width 211 height 17
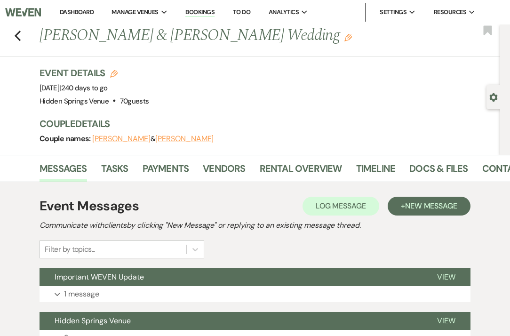
drag, startPoint x: 44, startPoint y: 35, endPoint x: 324, endPoint y: 40, distance: 280.7
click at [324, 40] on h1 "[PERSON_NAME] & [PERSON_NAME] Wedding Edit" at bounding box center [221, 35] width 364 height 23
click at [486, 168] on link "Contacts" at bounding box center [506, 171] width 48 height 21
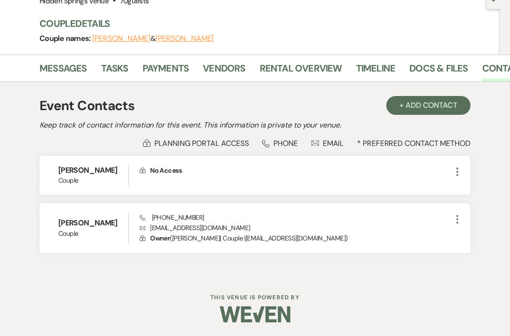
scroll to position [99, 0]
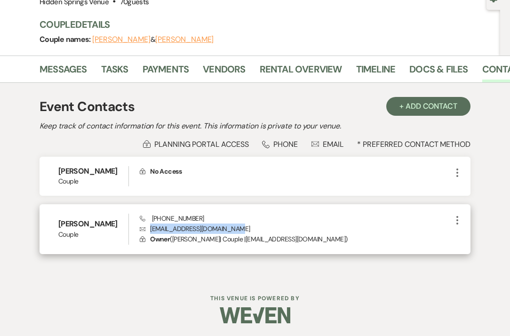
drag, startPoint x: 240, startPoint y: 227, endPoint x: 149, endPoint y: 229, distance: 91.2
click at [149, 229] on p "Envelope [EMAIL_ADDRESS][DOMAIN_NAME]" at bounding box center [296, 228] width 312 height 10
click at [195, 214] on div "Phone [PHONE_NUMBER] Envelope [EMAIL_ADDRESS][DOMAIN_NAME] Lock Owner ( [PERSON…" at bounding box center [296, 228] width 312 height 31
drag, startPoint x: 196, startPoint y: 217, endPoint x: 152, endPoint y: 218, distance: 43.3
click at [152, 218] on div "Phone [PHONE_NUMBER] Envelope [EMAIL_ADDRESS][DOMAIN_NAME] Lock Owner ( [PERSON…" at bounding box center [296, 228] width 312 height 31
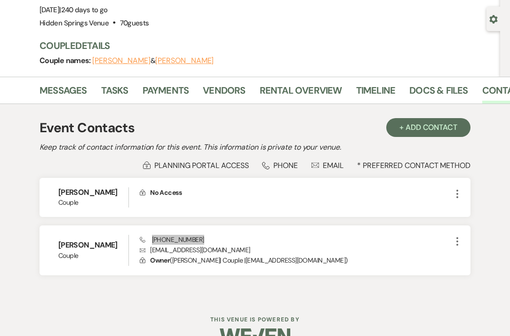
scroll to position [79, 0]
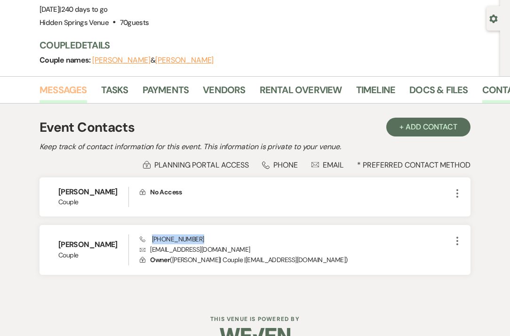
click at [80, 94] on link "Messages" at bounding box center [62, 92] width 47 height 21
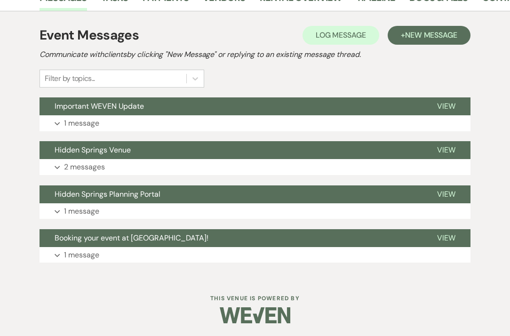
scroll to position [170, 0]
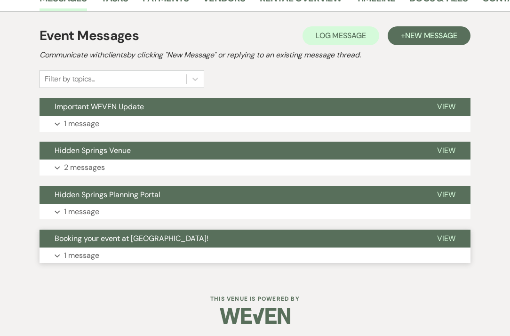
click at [105, 253] on button "Expand 1 message" at bounding box center [254, 255] width 431 height 16
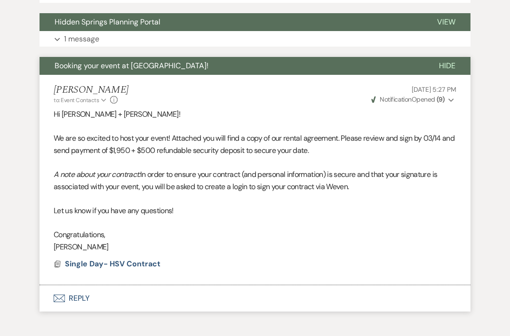
scroll to position [331, 0]
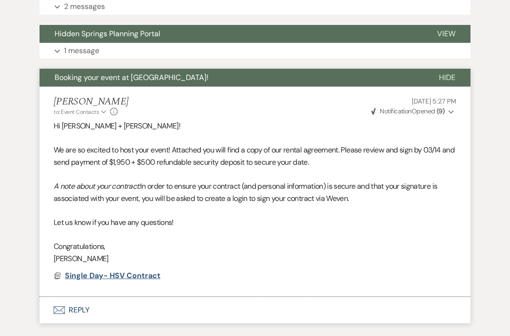
click at [151, 271] on span "Single Day- HSV Contract" at bounding box center [112, 275] width 95 height 10
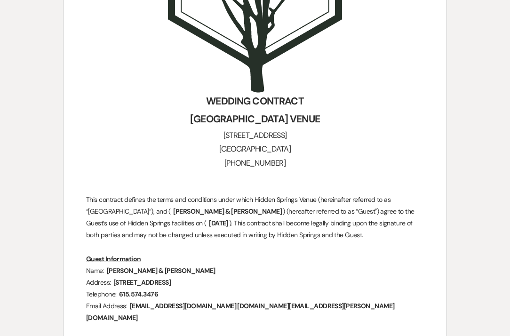
scroll to position [277, 0]
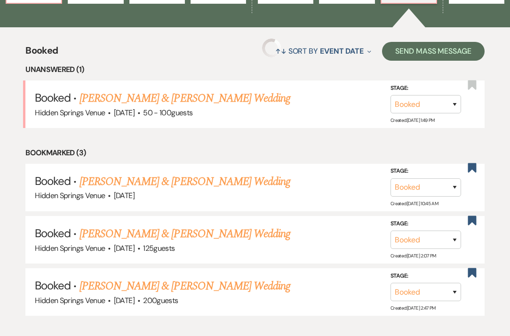
scroll to position [2311, 0]
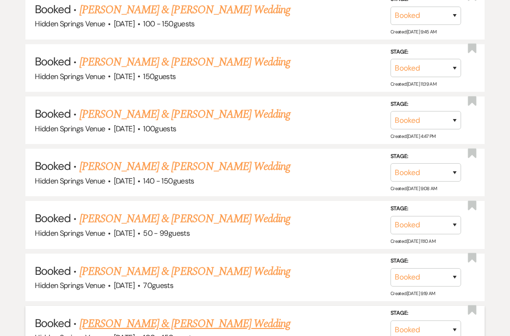
click at [230, 315] on link "[PERSON_NAME] & [PERSON_NAME] Wedding" at bounding box center [184, 323] width 211 height 17
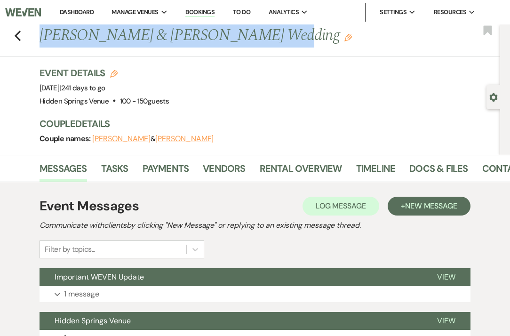
drag, startPoint x: 251, startPoint y: 42, endPoint x: 42, endPoint y: 40, distance: 208.7
click at [42, 40] on h1 "[PERSON_NAME] & [PERSON_NAME] Wedding Edit" at bounding box center [221, 35] width 364 height 23
click at [500, 170] on link "Contacts" at bounding box center [506, 171] width 48 height 21
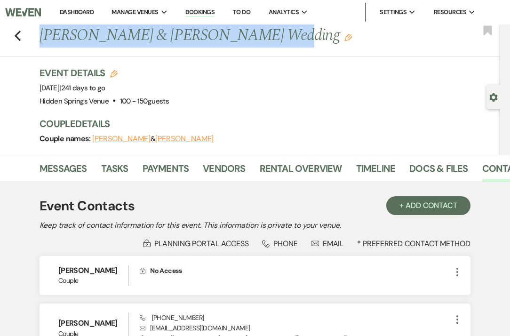
scroll to position [66, 0]
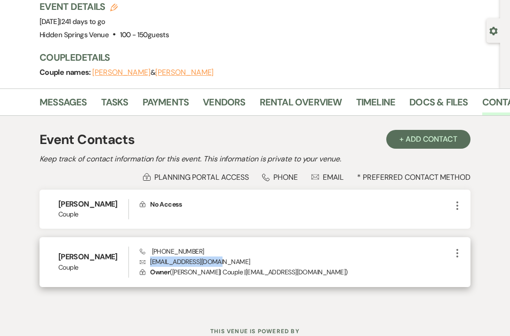
drag, startPoint x: 219, startPoint y: 261, endPoint x: 150, endPoint y: 263, distance: 68.7
click at [150, 263] on p "Envelope [EMAIL_ADDRESS][DOMAIN_NAME]" at bounding box center [296, 261] width 312 height 10
drag, startPoint x: 199, startPoint y: 247, endPoint x: 149, endPoint y: 250, distance: 49.9
click at [149, 250] on div "Phone [PHONE_NUMBER] Envelope [EMAIL_ADDRESS][DOMAIN_NAME] Lock Owner ( [PERSON…" at bounding box center [296, 261] width 312 height 31
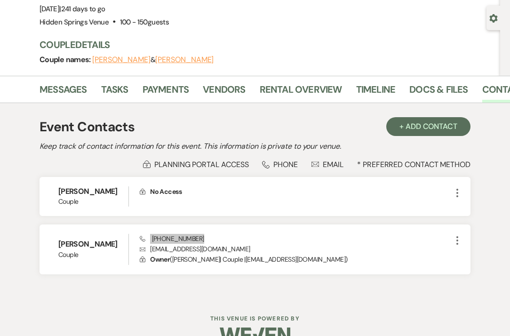
scroll to position [80, 0]
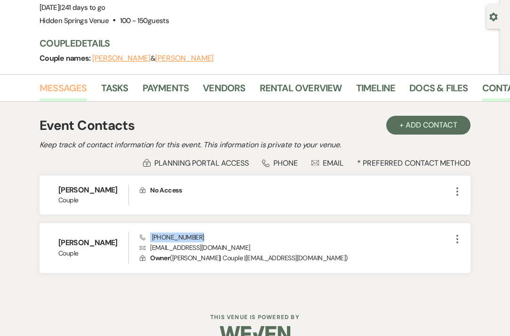
click at [63, 86] on link "Messages" at bounding box center [62, 90] width 47 height 21
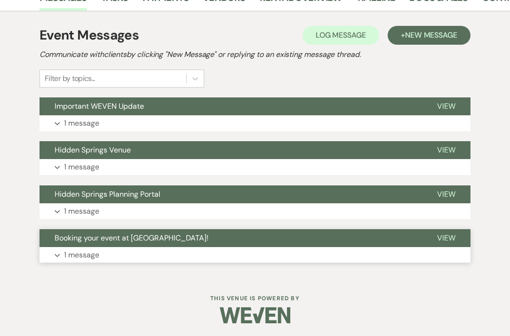
scroll to position [170, 0]
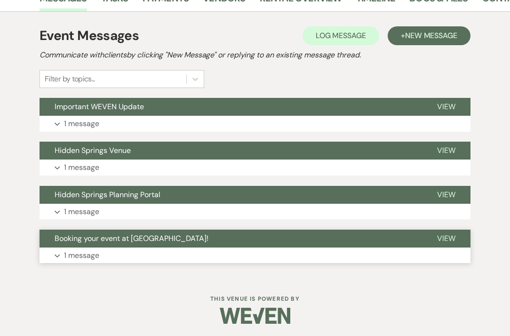
click at [91, 257] on p "1 message" at bounding box center [81, 255] width 35 height 12
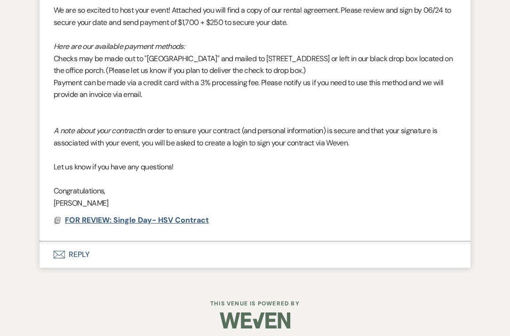
scroll to position [470, 0]
click at [192, 215] on span "FOR REVIEW: Single Day- HSV Contract" at bounding box center [137, 220] width 144 height 10
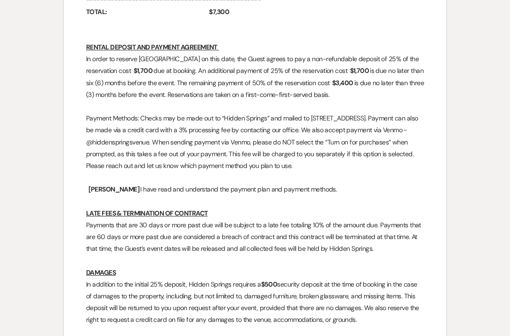
scroll to position [994, 0]
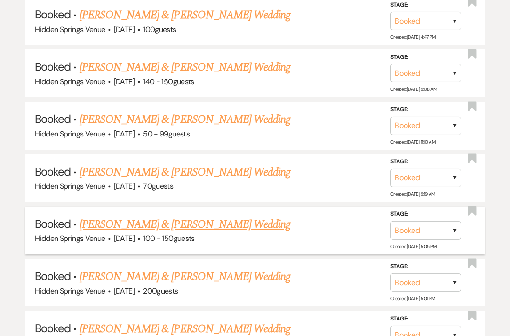
scroll to position [2418, 0]
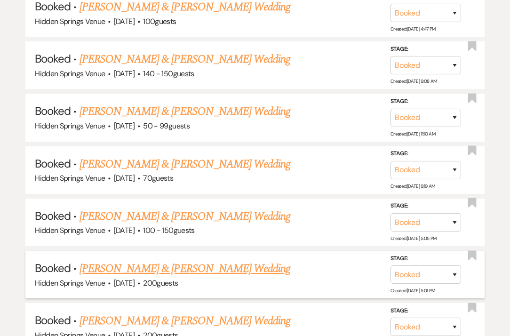
click at [218, 260] on link "[PERSON_NAME] & [PERSON_NAME] Wedding" at bounding box center [184, 268] width 211 height 17
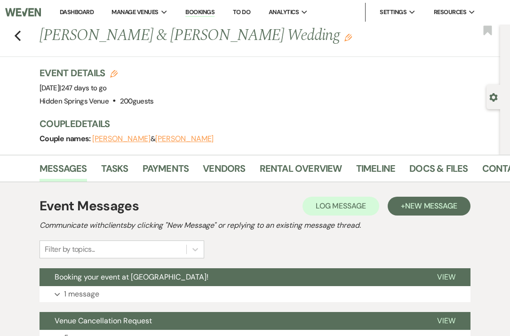
drag, startPoint x: 40, startPoint y: 33, endPoint x: 287, endPoint y: 43, distance: 246.5
click at [287, 43] on h1 "[PERSON_NAME] & [PERSON_NAME] Wedding Edit" at bounding box center [221, 35] width 364 height 23
click at [494, 170] on link "Contacts" at bounding box center [506, 171] width 48 height 21
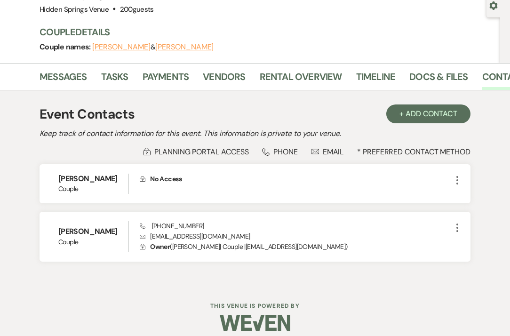
scroll to position [94, 0]
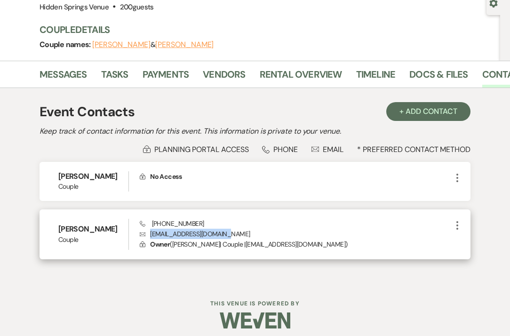
drag, startPoint x: 224, startPoint y: 234, endPoint x: 149, endPoint y: 236, distance: 74.8
click at [149, 236] on p "Envelope [EMAIL_ADDRESS][DOMAIN_NAME]" at bounding box center [296, 233] width 312 height 10
drag, startPoint x: 204, startPoint y: 221, endPoint x: 158, endPoint y: 222, distance: 45.2
click at [158, 222] on div "Phone [PHONE_NUMBER] Envelope [EMAIL_ADDRESS][DOMAIN_NAME] Lock Owner ( [PERSON…" at bounding box center [296, 234] width 312 height 31
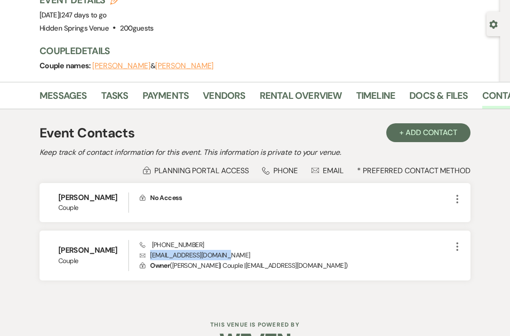
scroll to position [72, 0]
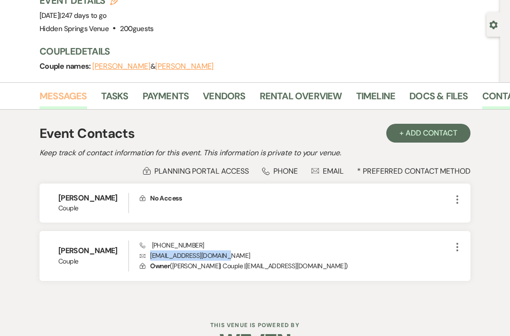
click at [54, 95] on link "Messages" at bounding box center [62, 98] width 47 height 21
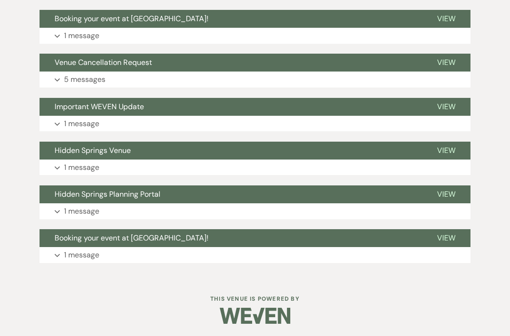
scroll to position [258, 0]
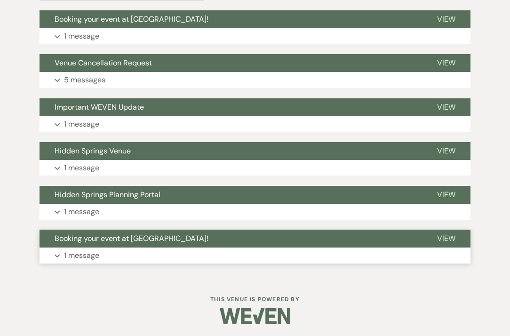
click at [94, 255] on p "1 message" at bounding box center [81, 255] width 35 height 12
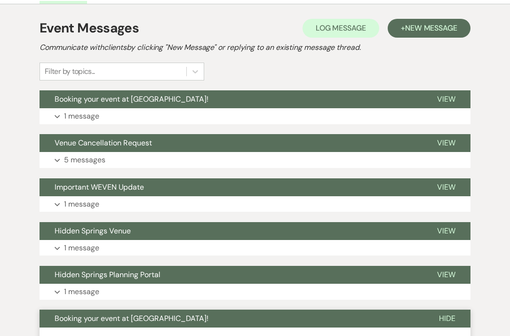
scroll to position [179, 0]
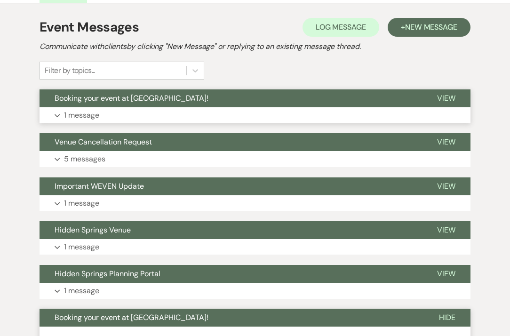
click at [93, 113] on p "1 message" at bounding box center [81, 115] width 35 height 12
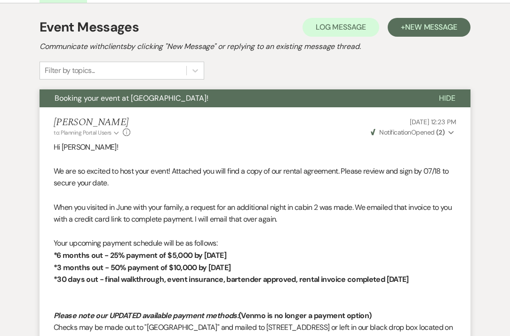
click at [135, 102] on span "Booking your event at [GEOGRAPHIC_DATA]!" at bounding box center [132, 98] width 154 height 10
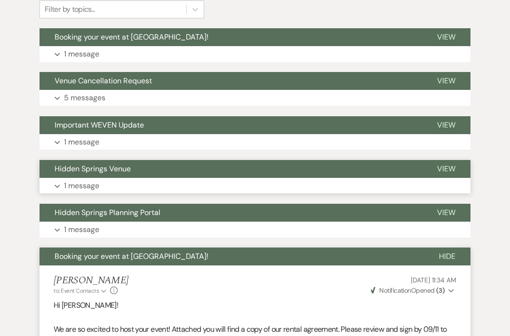
scroll to position [203, 0]
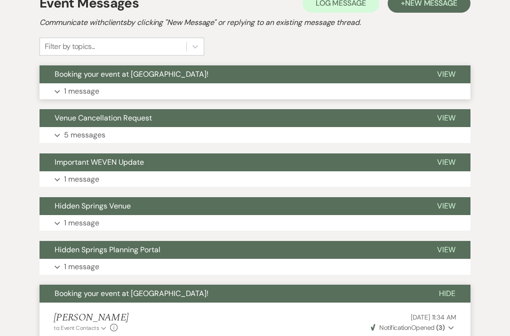
click at [98, 90] on p "1 message" at bounding box center [81, 91] width 35 height 12
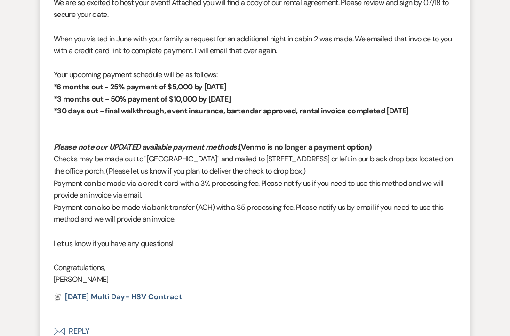
scroll to position [457, 0]
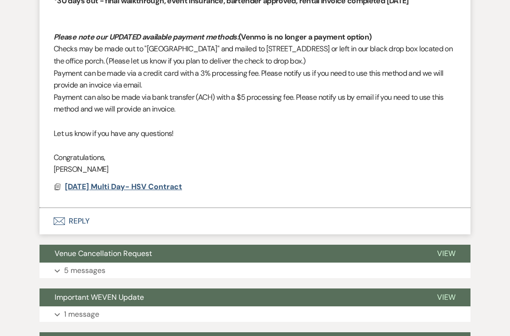
click at [168, 181] on span "[DATE] Multi Day- HSV Contract" at bounding box center [123, 186] width 117 height 10
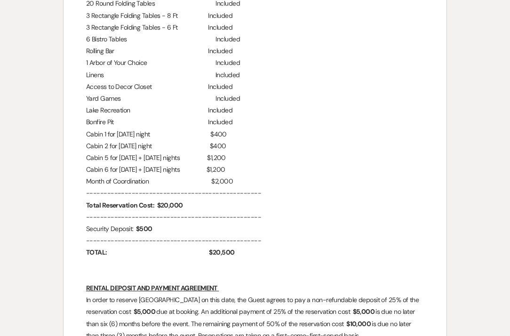
scroll to position [1091, 0]
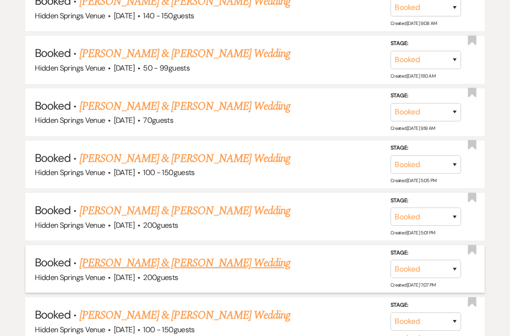
scroll to position [2484, 0]
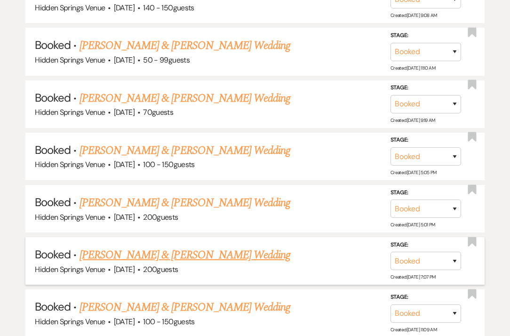
click at [142, 246] on link "[PERSON_NAME] & [PERSON_NAME] Wedding" at bounding box center [184, 254] width 211 height 17
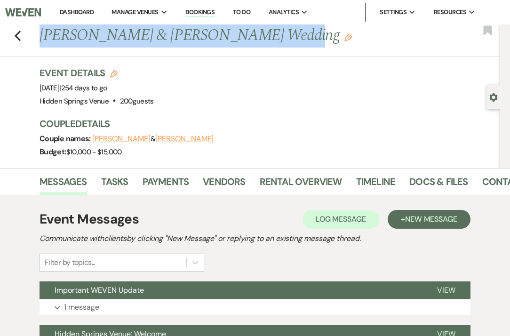
drag, startPoint x: 274, startPoint y: 37, endPoint x: 40, endPoint y: 40, distance: 233.7
click at [40, 40] on h1 "[PERSON_NAME] & [PERSON_NAME] Wedding Edit" at bounding box center [221, 35] width 364 height 23
click at [486, 182] on link "Contacts" at bounding box center [506, 184] width 48 height 21
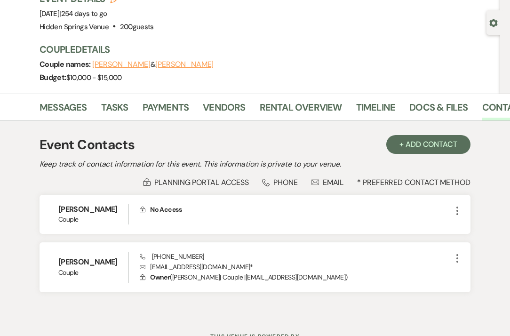
scroll to position [75, 0]
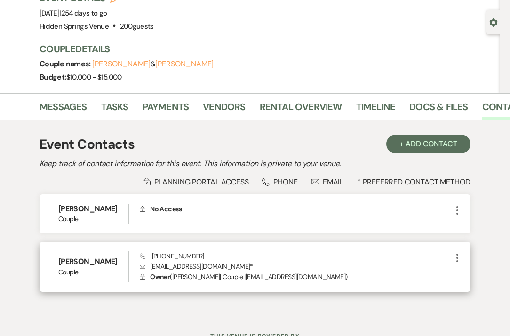
click at [218, 265] on p "Envelope [EMAIL_ADDRESS][DOMAIN_NAME] *" at bounding box center [296, 266] width 312 height 10
drag, startPoint x: 218, startPoint y: 268, endPoint x: 153, endPoint y: 266, distance: 65.4
click at [153, 266] on p "Envelope [EMAIL_ADDRESS][DOMAIN_NAME] *" at bounding box center [296, 266] width 312 height 10
click at [203, 255] on div "Phone [PHONE_NUMBER] Envelope [EMAIL_ADDRESS][DOMAIN_NAME] * Lock Owner ( [PERS…" at bounding box center [296, 266] width 312 height 31
drag, startPoint x: 203, startPoint y: 255, endPoint x: 153, endPoint y: 256, distance: 49.4
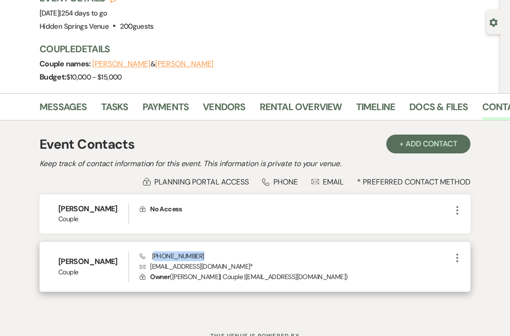
click at [153, 256] on div "Phone [PHONE_NUMBER] Envelope [EMAIL_ADDRESS][DOMAIN_NAME] * Lock Owner ( [PERS…" at bounding box center [296, 266] width 312 height 31
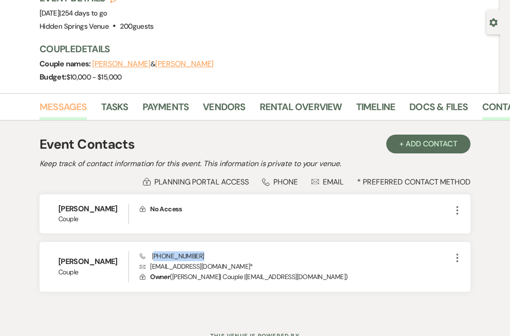
click at [71, 103] on link "Messages" at bounding box center [62, 109] width 47 height 21
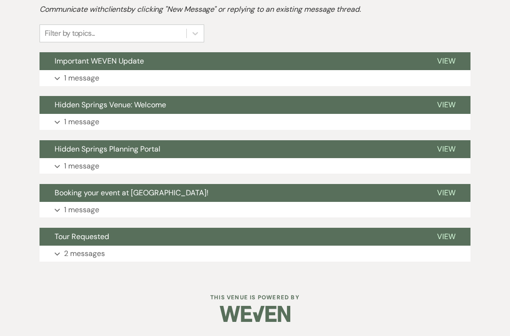
scroll to position [227, 0]
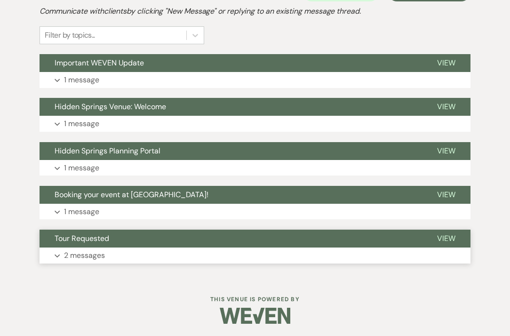
click at [107, 252] on button "Expand 2 messages" at bounding box center [254, 255] width 431 height 16
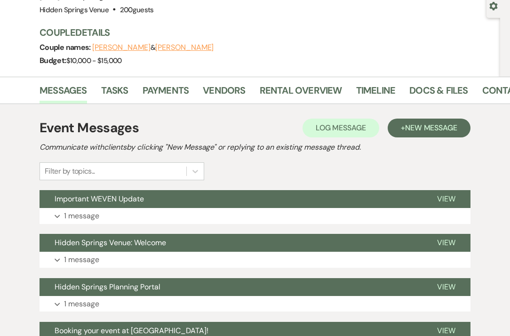
scroll to position [243, 0]
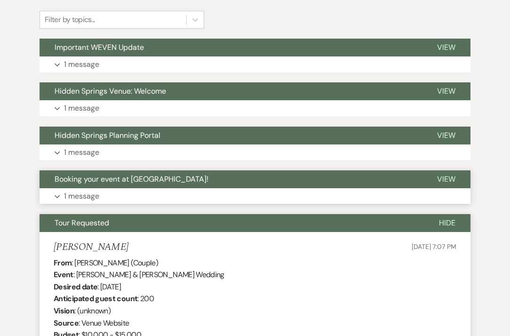
click at [92, 197] on p "1 message" at bounding box center [81, 196] width 35 height 12
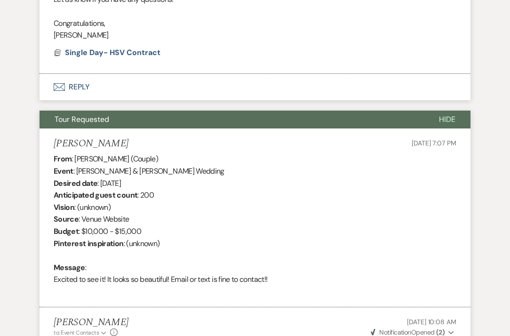
scroll to position [611, 0]
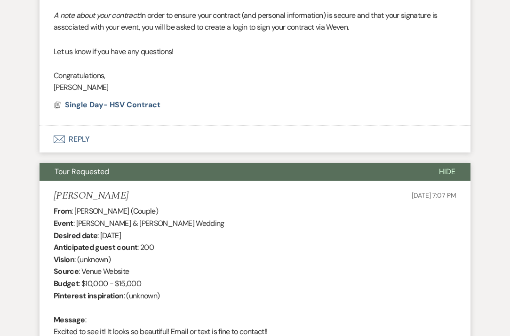
click at [110, 100] on span "Single Day- HSV Contract" at bounding box center [112, 105] width 95 height 10
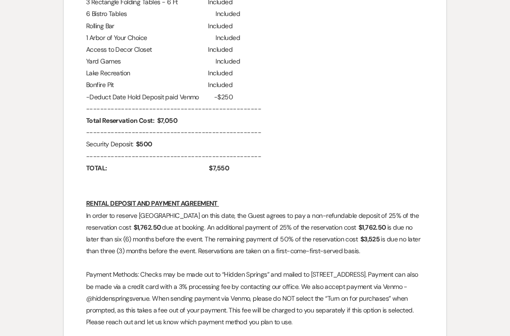
scroll to position [963, 0]
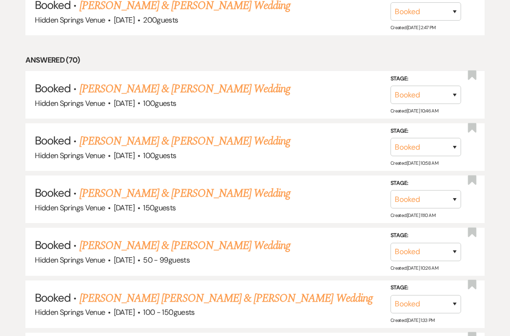
scroll to position [2484, 0]
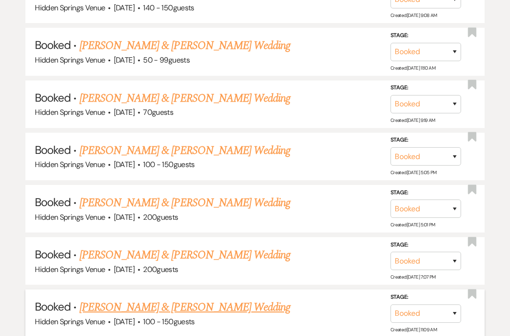
click at [219, 299] on link "[PERSON_NAME] & [PERSON_NAME] Wedding" at bounding box center [184, 307] width 211 height 17
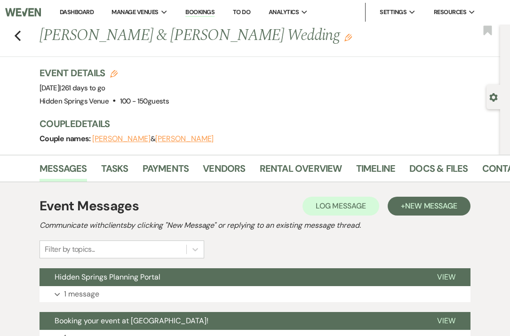
drag, startPoint x: 309, startPoint y: 37, endPoint x: 41, endPoint y: 30, distance: 268.1
click at [41, 30] on h1 "[PERSON_NAME] & [PERSON_NAME] Wedding Edit" at bounding box center [221, 35] width 364 height 23
click at [487, 165] on link "Contacts" at bounding box center [506, 171] width 48 height 21
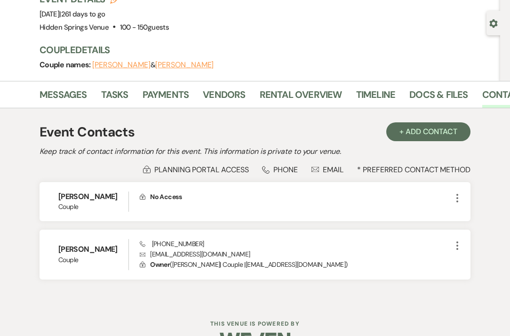
scroll to position [76, 0]
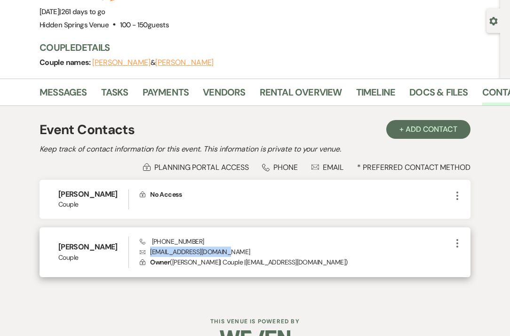
drag, startPoint x: 229, startPoint y: 252, endPoint x: 151, endPoint y: 252, distance: 78.0
click at [151, 252] on p "Envelope [EMAIL_ADDRESS][DOMAIN_NAME]" at bounding box center [296, 251] width 312 height 10
drag, startPoint x: 199, startPoint y: 240, endPoint x: 151, endPoint y: 241, distance: 48.4
click at [151, 241] on div "Phone [PHONE_NUMBER] Envelope [EMAIL_ADDRESS][DOMAIN_NAME] Lock Owner ( [PERSON…" at bounding box center [296, 251] width 312 height 31
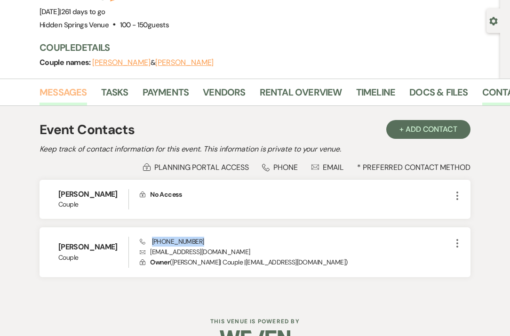
click at [64, 93] on link "Messages" at bounding box center [62, 95] width 47 height 21
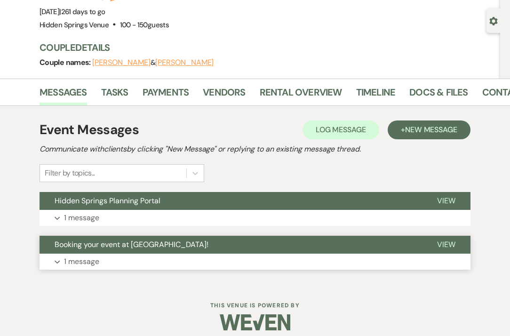
click at [85, 259] on p "1 message" at bounding box center [81, 261] width 35 height 12
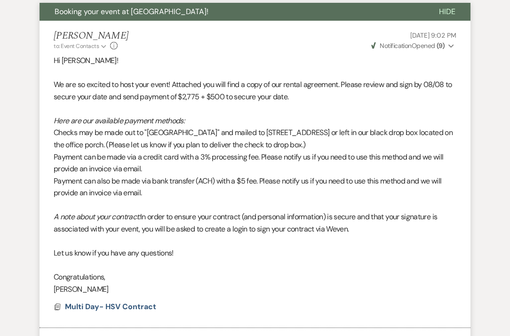
scroll to position [359, 0]
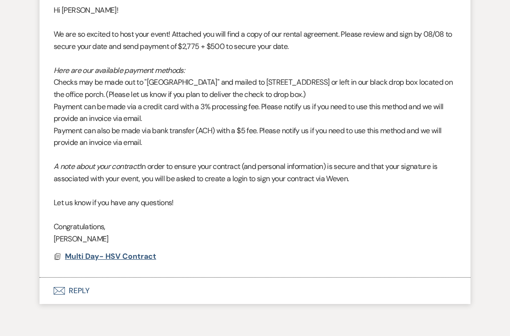
click at [133, 251] on span "Multi Day- HSV Contract" at bounding box center [110, 256] width 91 height 10
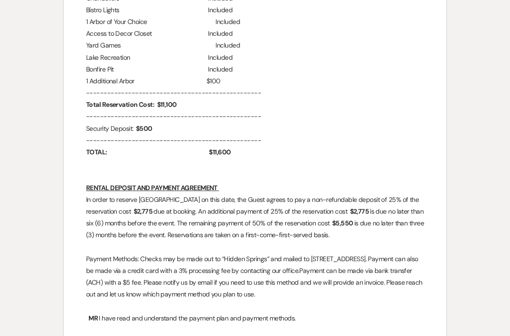
scroll to position [1031, 0]
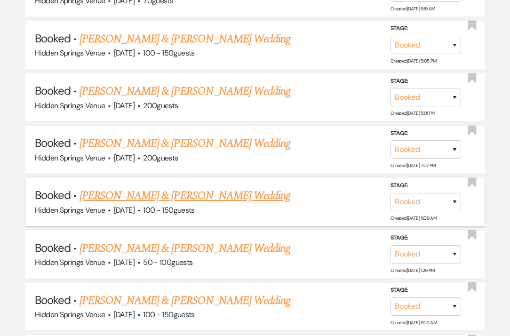
scroll to position [2602, 0]
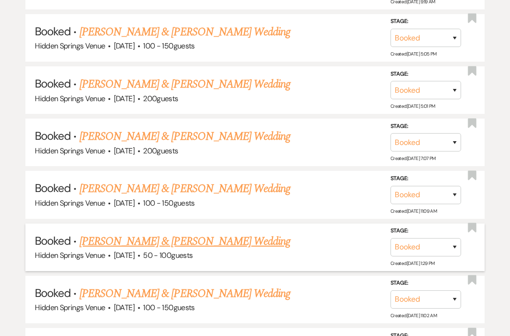
click at [117, 233] on link "[PERSON_NAME] & [PERSON_NAME] Wedding" at bounding box center [184, 241] width 211 height 17
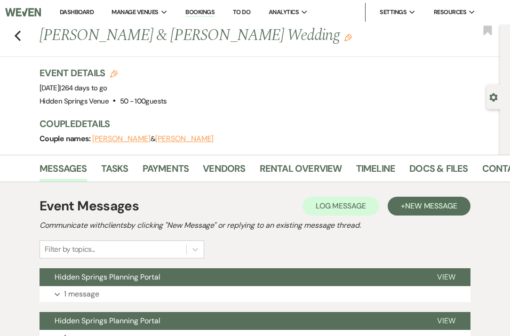
click at [266, 45] on h1 "[PERSON_NAME] & [PERSON_NAME] Wedding Edit" at bounding box center [221, 35] width 364 height 23
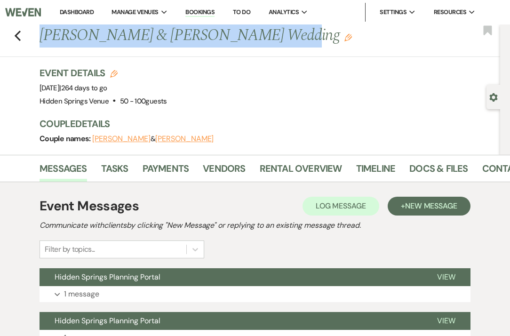
drag, startPoint x: 267, startPoint y: 36, endPoint x: 43, endPoint y: 30, distance: 224.3
click at [43, 30] on h1 "[PERSON_NAME] & [PERSON_NAME] Wedding Edit" at bounding box center [221, 35] width 364 height 23
click at [497, 176] on link "Contacts" at bounding box center [506, 171] width 48 height 21
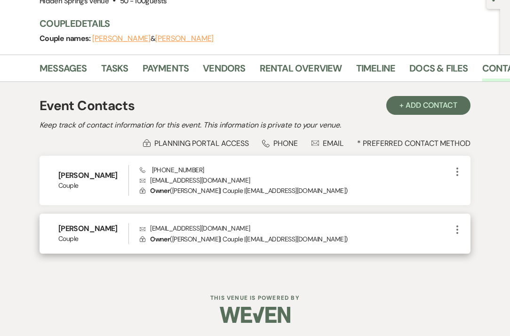
scroll to position [100, 0]
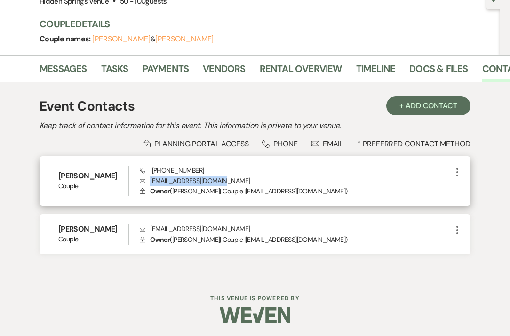
drag, startPoint x: 224, startPoint y: 180, endPoint x: 150, endPoint y: 181, distance: 73.8
click at [150, 181] on p "Envelope [EMAIL_ADDRESS][DOMAIN_NAME]" at bounding box center [296, 180] width 312 height 10
drag, startPoint x: 204, startPoint y: 168, endPoint x: 152, endPoint y: 172, distance: 51.4
click at [152, 172] on div "Phone [PHONE_NUMBER] Envelope [EMAIL_ADDRESS][DOMAIN_NAME] Lock Owner ( [PERSON…" at bounding box center [296, 180] width 312 height 31
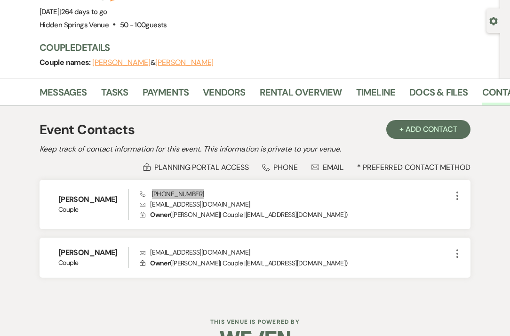
scroll to position [76, 0]
click at [64, 89] on link "Messages" at bounding box center [62, 95] width 47 height 21
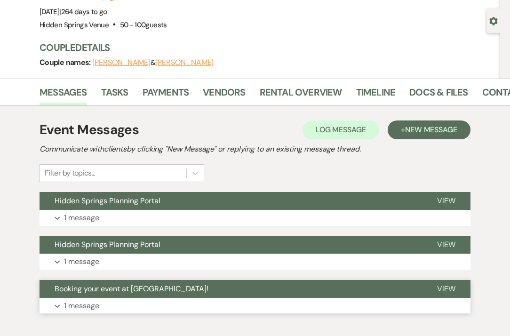
click at [105, 303] on button "Expand 1 message" at bounding box center [254, 306] width 431 height 16
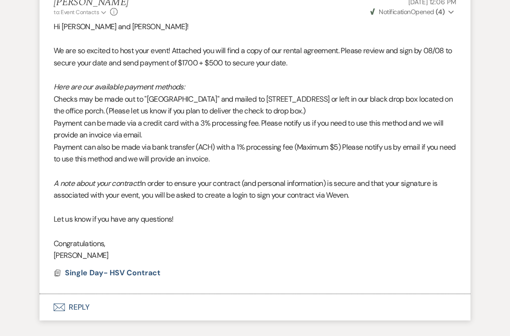
scroll to position [386, 0]
click at [136, 267] on span "Single Day- HSV Contract" at bounding box center [112, 272] width 95 height 10
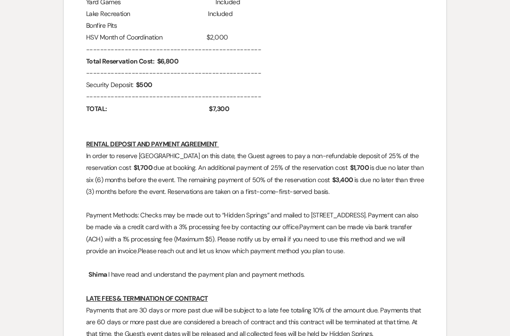
scroll to position [1075, 0]
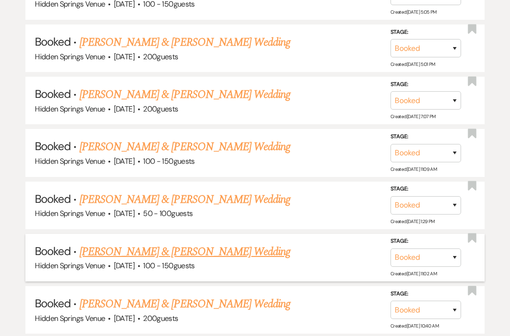
scroll to position [2646, 0]
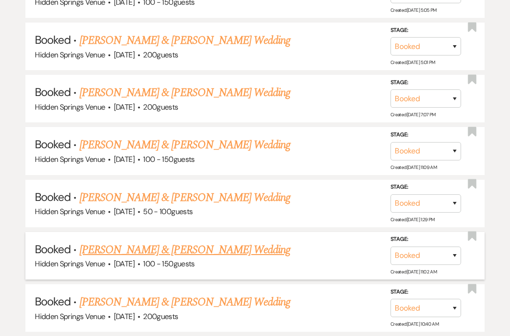
click at [198, 241] on link "[PERSON_NAME] & [PERSON_NAME] Wedding" at bounding box center [184, 249] width 211 height 17
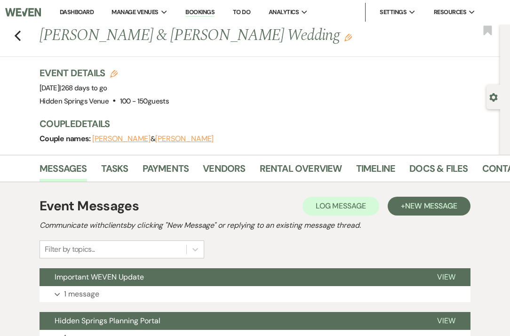
drag, startPoint x: 280, startPoint y: 38, endPoint x: 39, endPoint y: 36, distance: 240.7
click at [39, 36] on h1 "[PERSON_NAME] & [PERSON_NAME] Wedding Edit" at bounding box center [221, 35] width 364 height 23
click at [490, 167] on link "Contacts" at bounding box center [506, 171] width 48 height 21
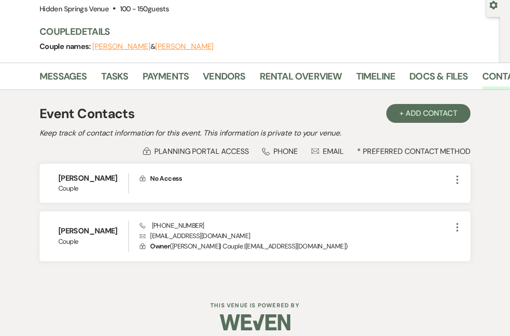
scroll to position [93, 0]
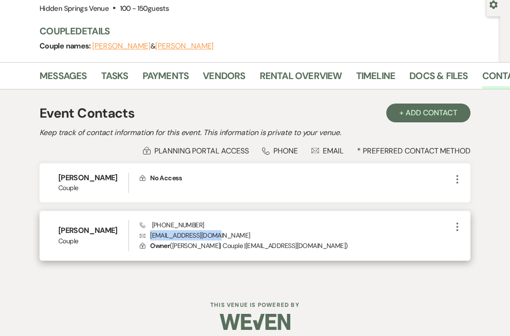
drag, startPoint x: 214, startPoint y: 235, endPoint x: 150, endPoint y: 236, distance: 64.0
click at [150, 236] on p "Envelope [EMAIL_ADDRESS][DOMAIN_NAME]" at bounding box center [296, 235] width 312 height 10
drag, startPoint x: 203, startPoint y: 221, endPoint x: 157, endPoint y: 221, distance: 45.6
click at [157, 221] on div "Phone [PHONE_NUMBER] Envelope [EMAIL_ADDRESS][DOMAIN_NAME] Lock Owner ( [PERSON…" at bounding box center [296, 235] width 312 height 31
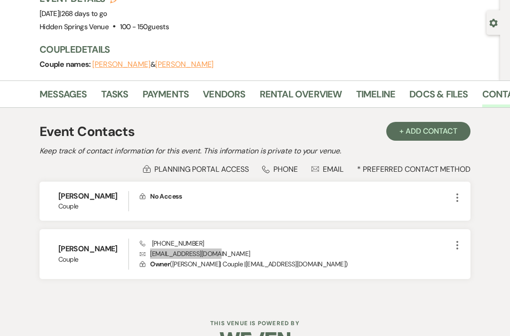
scroll to position [70, 0]
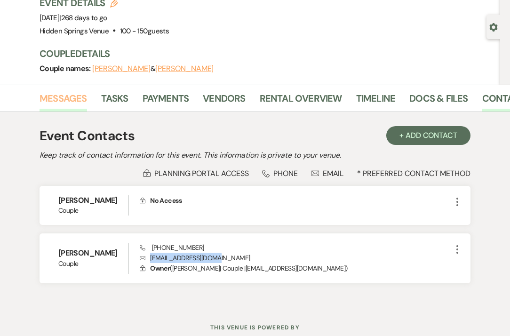
click at [63, 95] on link "Messages" at bounding box center [62, 101] width 47 height 21
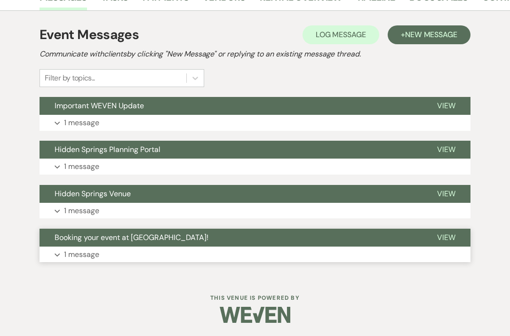
scroll to position [170, 0]
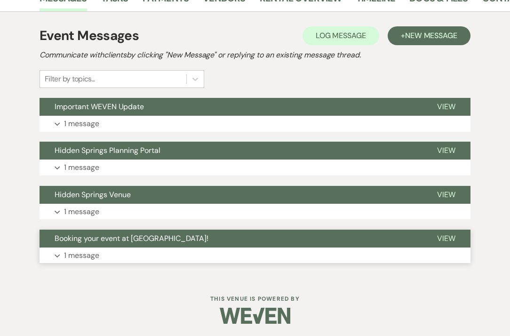
click at [110, 255] on button "Expand 1 message" at bounding box center [254, 255] width 431 height 16
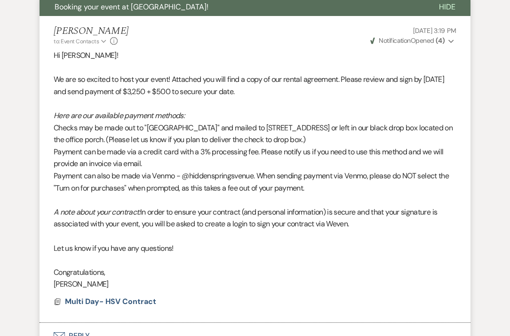
scroll to position [407, 0]
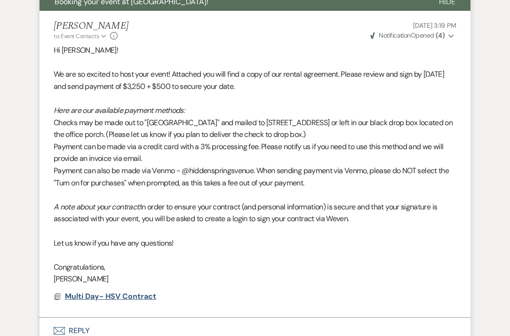
click at [121, 291] on span "Multi Day- HSV Contract" at bounding box center [110, 296] width 91 height 10
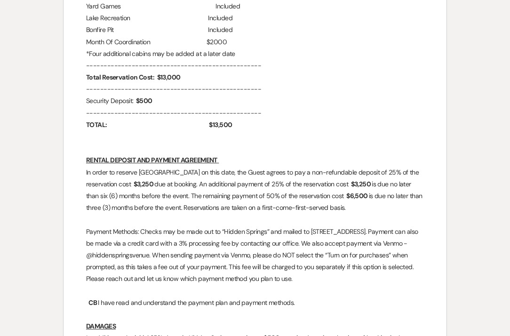
scroll to position [1054, 0]
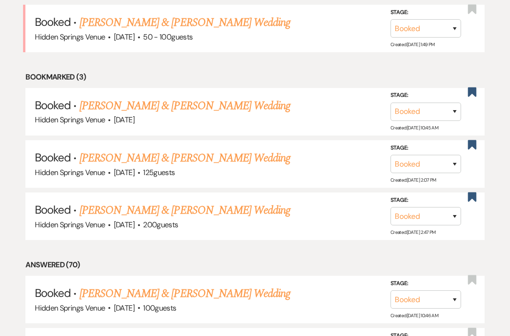
scroll to position [2646, 0]
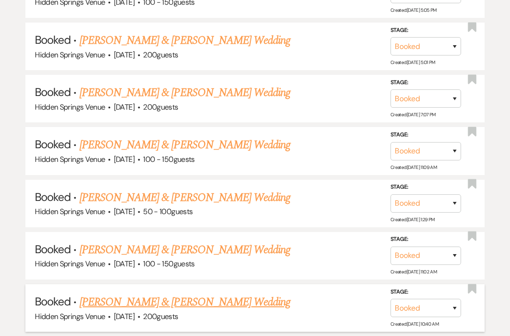
click at [157, 293] on link "[PERSON_NAME] & [PERSON_NAME] Wedding" at bounding box center [184, 301] width 211 height 17
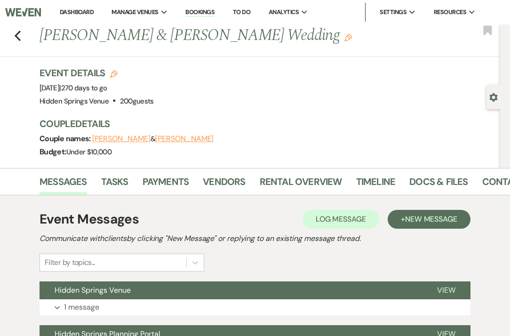
drag, startPoint x: 296, startPoint y: 37, endPoint x: 42, endPoint y: 39, distance: 253.4
click at [42, 39] on h1 "[PERSON_NAME] & [PERSON_NAME] Wedding Edit" at bounding box center [221, 35] width 364 height 23
click at [493, 180] on link "Contacts" at bounding box center [506, 184] width 48 height 21
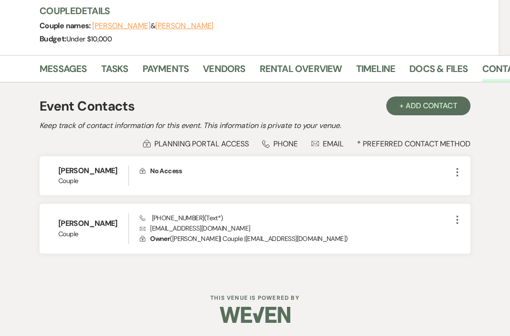
scroll to position [112, 0]
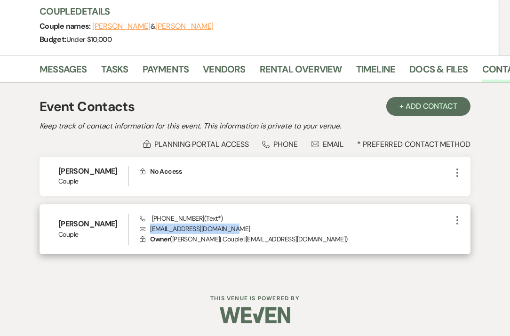
drag, startPoint x: 236, startPoint y: 227, endPoint x: 150, endPoint y: 228, distance: 86.5
click at [150, 228] on p "Envelope [EMAIL_ADDRESS][DOMAIN_NAME]" at bounding box center [296, 228] width 312 height 10
drag, startPoint x: 198, startPoint y: 217, endPoint x: 154, endPoint y: 218, distance: 44.2
click at [154, 218] on span "Phone [PHONE_NUMBER] (Text*)" at bounding box center [181, 218] width 83 height 8
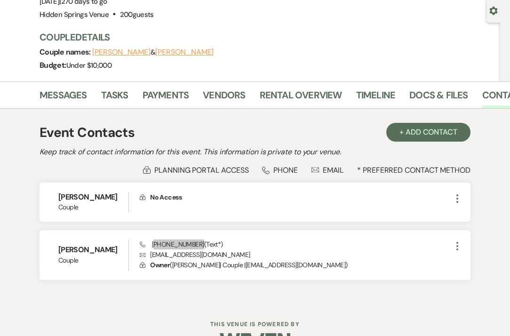
scroll to position [84, 0]
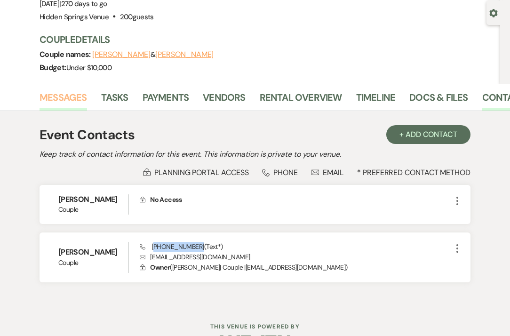
click at [79, 97] on link "Messages" at bounding box center [62, 100] width 47 height 21
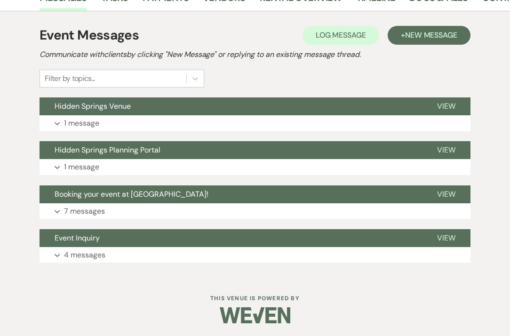
scroll to position [183, 0]
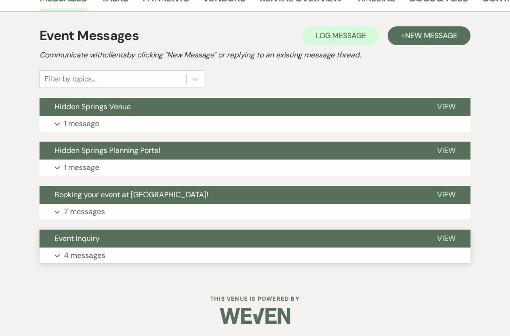
click at [115, 250] on button "Expand 4 messages" at bounding box center [254, 255] width 431 height 16
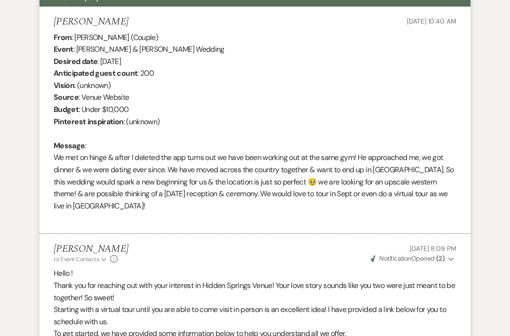
scroll to position [425, 0]
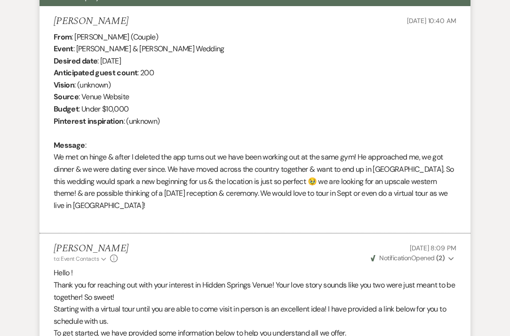
click at [482, 205] on div "Event Messages Log Log Message + New Message Communicate with clients by clicki…" at bounding box center [254, 305] width 493 height 1069
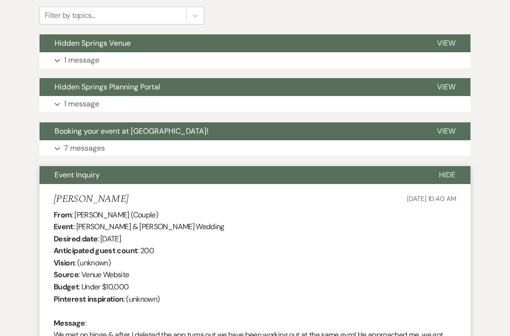
scroll to position [245, 0]
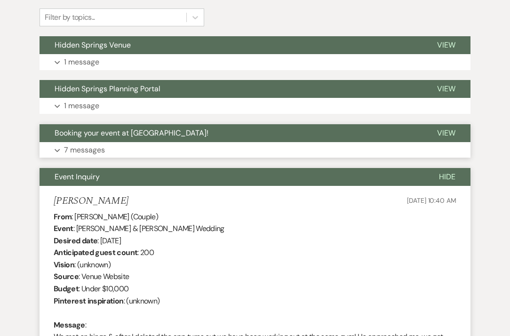
click at [91, 150] on p "7 messages" at bounding box center [84, 150] width 41 height 12
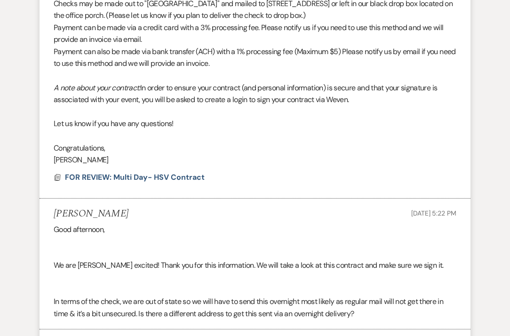
scroll to position [427, 0]
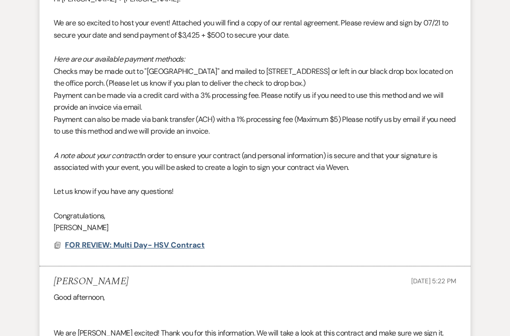
click at [87, 240] on span "FOR REVIEW: Multi Day- HSV Contract" at bounding box center [135, 245] width 140 height 10
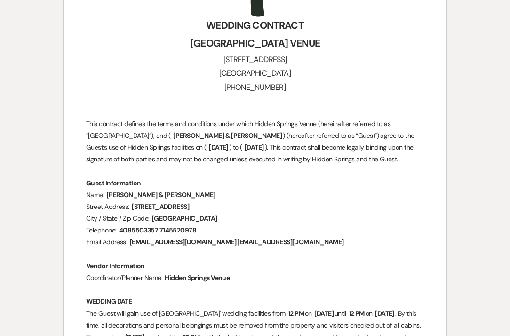
scroll to position [312, 0]
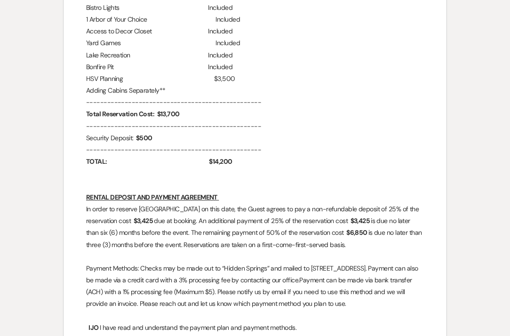
scroll to position [1033, 0]
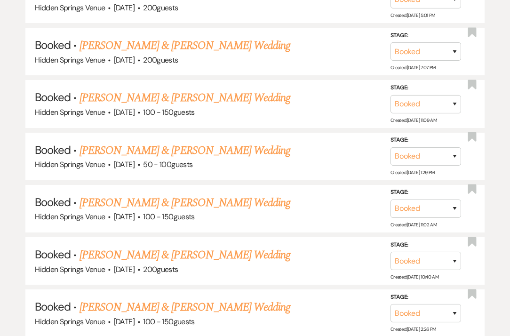
scroll to position [2707, 0]
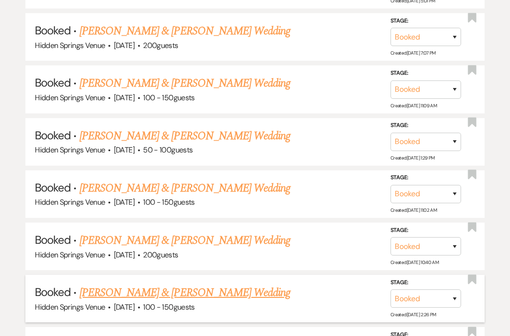
click at [177, 284] on link "[PERSON_NAME] & [PERSON_NAME] Wedding" at bounding box center [184, 292] width 211 height 17
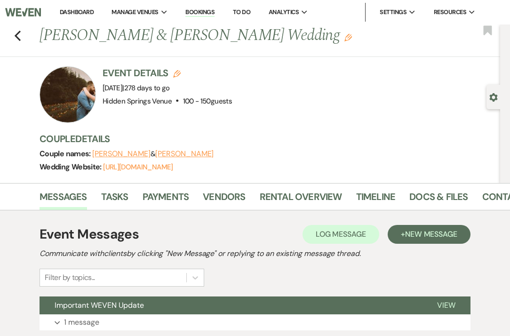
drag, startPoint x: 297, startPoint y: 39, endPoint x: 40, endPoint y: 38, distance: 256.7
click at [40, 38] on h1 "[PERSON_NAME] & [PERSON_NAME] Wedding Edit" at bounding box center [221, 35] width 364 height 23
click at [490, 195] on link "Contacts" at bounding box center [506, 199] width 48 height 21
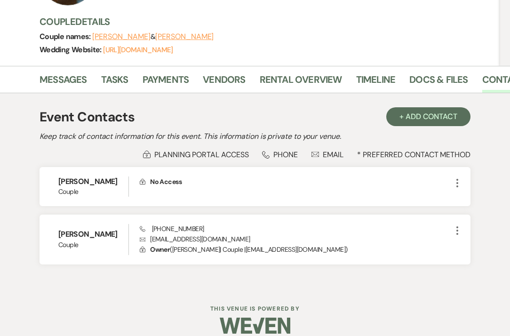
scroll to position [118, 0]
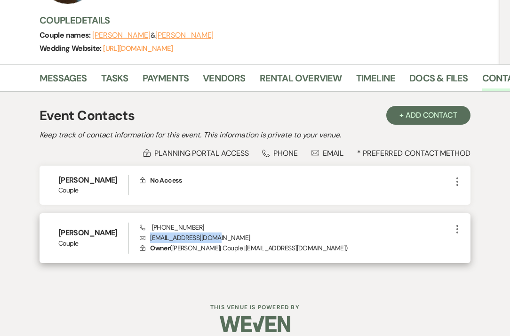
drag, startPoint x: 222, startPoint y: 237, endPoint x: 150, endPoint y: 239, distance: 71.5
click at [150, 239] on p "Envelope [EMAIL_ADDRESS][DOMAIN_NAME]" at bounding box center [296, 237] width 312 height 10
drag, startPoint x: 203, startPoint y: 225, endPoint x: 150, endPoint y: 225, distance: 53.1
click at [150, 225] on div "Phone [PHONE_NUMBER] Envelope [EMAIL_ADDRESS][DOMAIN_NAME] Lock Owner ( [PERSON…" at bounding box center [296, 237] width 312 height 31
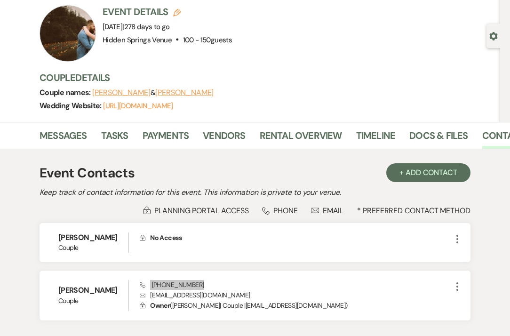
scroll to position [60, 0]
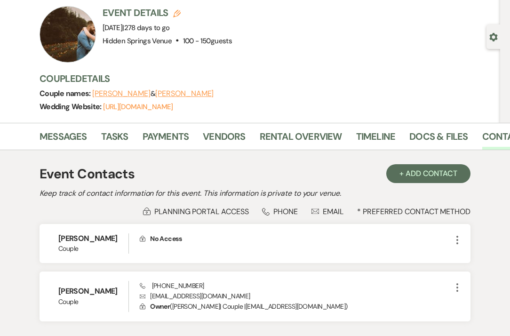
click at [87, 133] on li "Messages" at bounding box center [70, 138] width 62 height 23
click at [69, 137] on link "Messages" at bounding box center [62, 139] width 47 height 21
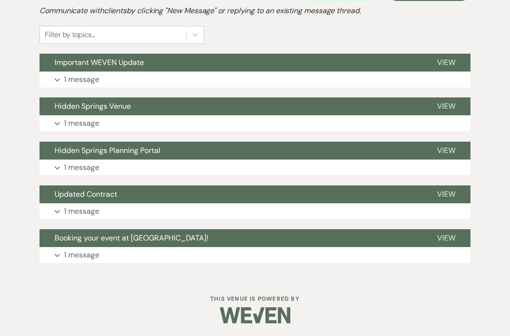
scroll to position [242, 0]
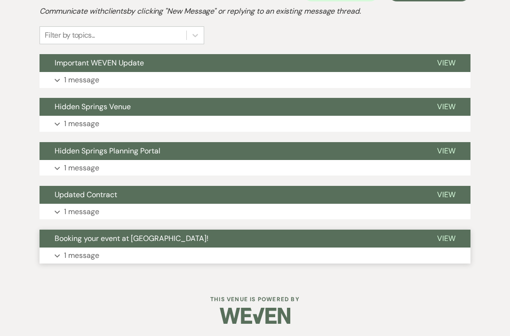
click at [92, 257] on p "1 message" at bounding box center [81, 255] width 35 height 12
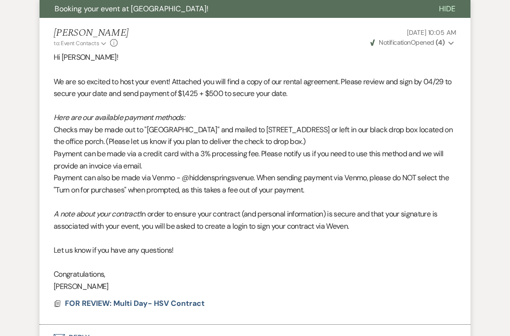
scroll to position [473, 0]
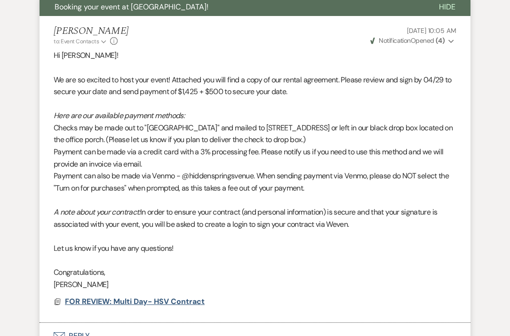
click at [147, 296] on span "FOR REVIEW: Multi Day- HSV Contract" at bounding box center [135, 301] width 140 height 10
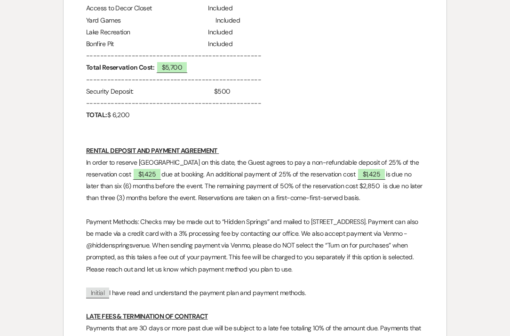
scroll to position [1027, 0]
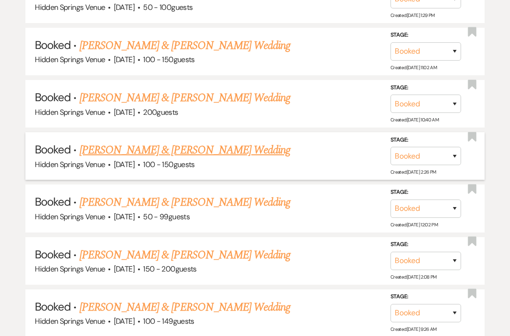
scroll to position [2854, 0]
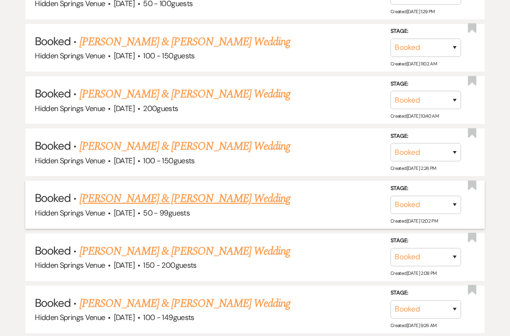
click at [121, 190] on link "[PERSON_NAME] & [PERSON_NAME] Wedding" at bounding box center [184, 198] width 211 height 17
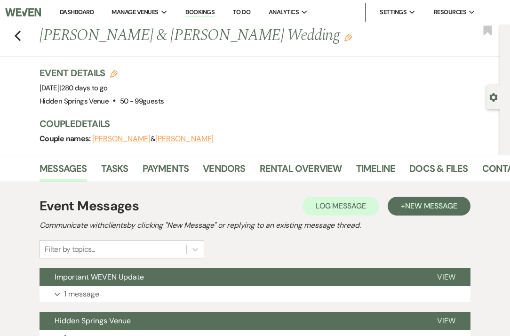
drag, startPoint x: 296, startPoint y: 39, endPoint x: 41, endPoint y: 36, distance: 254.8
click at [41, 36] on h1 "[PERSON_NAME] & [PERSON_NAME] Wedding Edit" at bounding box center [221, 35] width 364 height 23
click at [491, 174] on link "Contacts" at bounding box center [506, 171] width 48 height 21
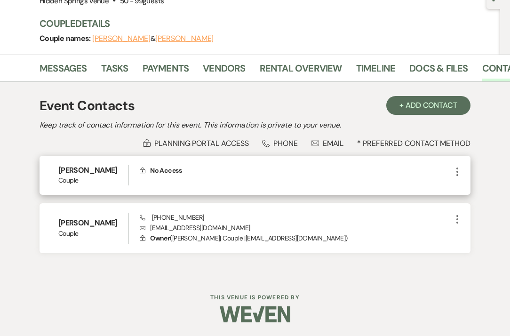
scroll to position [99, 0]
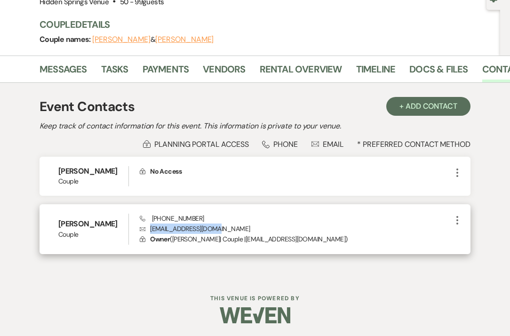
drag, startPoint x: 212, startPoint y: 228, endPoint x: 146, endPoint y: 228, distance: 65.3
click at [146, 228] on p "Envelope [EMAIL_ADDRESS][DOMAIN_NAME]" at bounding box center [296, 228] width 312 height 10
drag, startPoint x: 198, startPoint y: 216, endPoint x: 154, endPoint y: 221, distance: 44.4
click at [154, 221] on div "Phone [PHONE_NUMBER] Envelope [EMAIL_ADDRESS][DOMAIN_NAME] Lock Owner ( [PERSON…" at bounding box center [296, 228] width 312 height 31
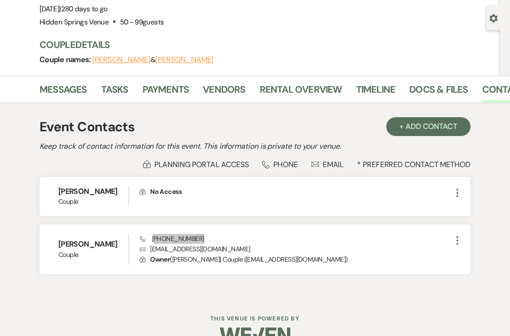
scroll to position [79, 0]
click at [63, 89] on link "Messages" at bounding box center [62, 92] width 47 height 21
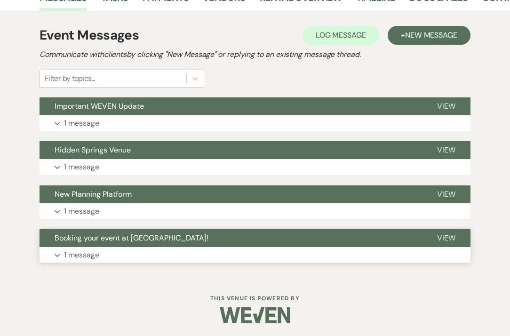
scroll to position [170, 0]
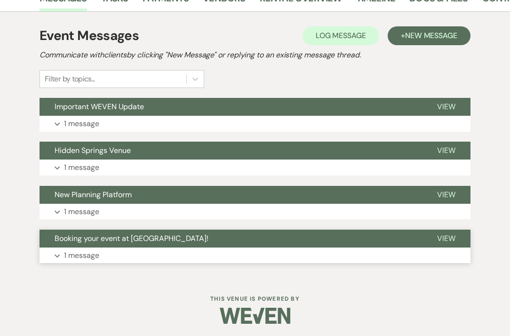
click at [105, 257] on button "Expand 1 message" at bounding box center [254, 255] width 431 height 16
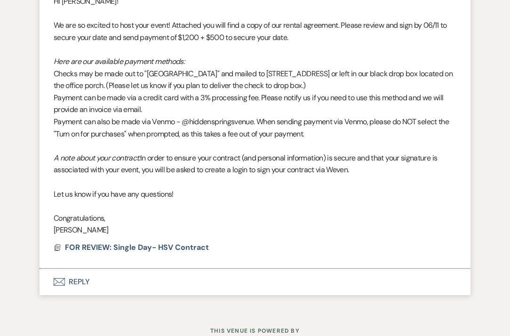
scroll to position [461, 0]
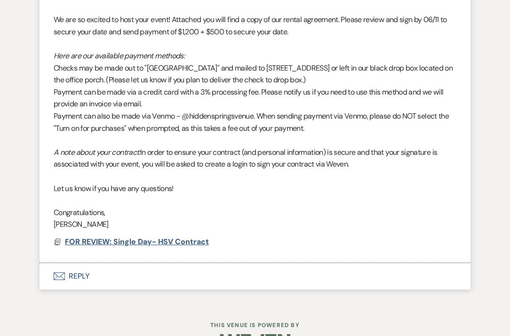
click at [189, 236] on span "FOR REVIEW: Single Day- HSV Contract" at bounding box center [137, 241] width 144 height 10
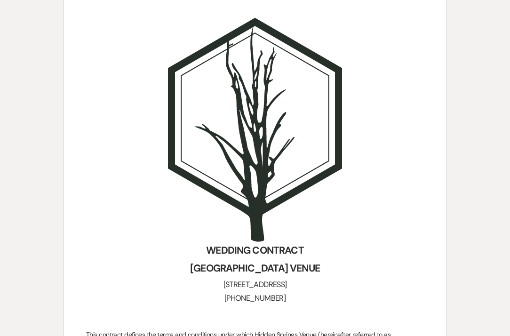
scroll to position [83, 0]
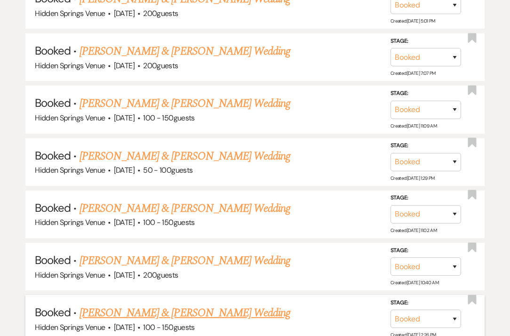
scroll to position [2745, 0]
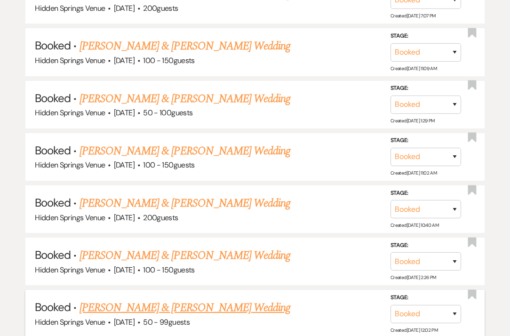
click at [268, 299] on link "[PERSON_NAME] & [PERSON_NAME] Wedding" at bounding box center [184, 307] width 211 height 17
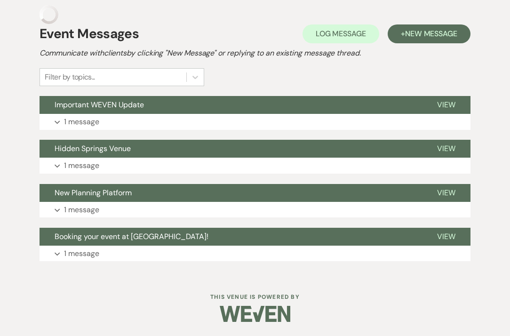
scroll to position [170, 0]
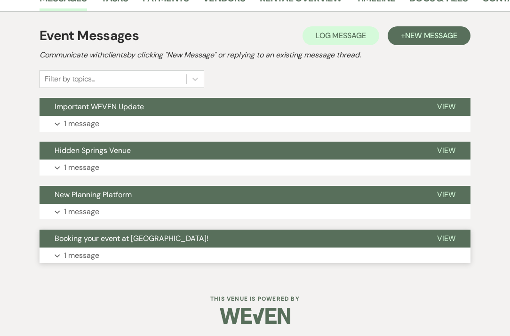
click at [173, 254] on button "Expand 1 message" at bounding box center [254, 255] width 431 height 16
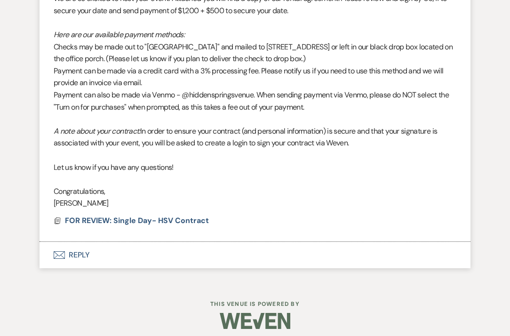
scroll to position [482, 0]
click at [173, 216] on span "FOR REVIEW: Single Day- HSV Contract" at bounding box center [137, 221] width 144 height 10
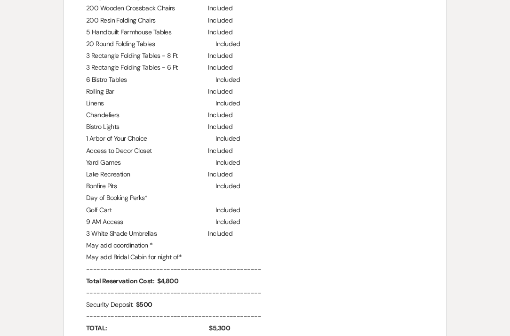
scroll to position [901, 0]
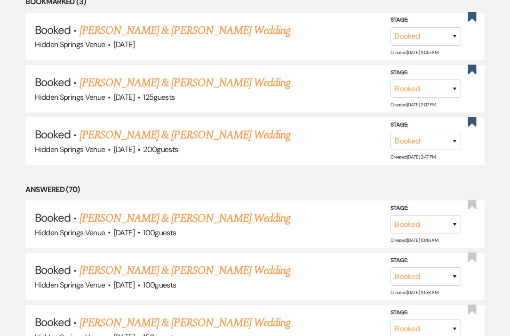
scroll to position [2745, 0]
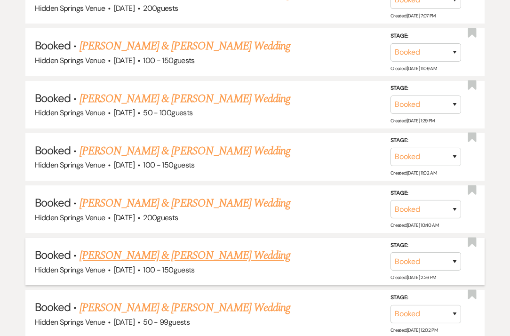
click at [211, 247] on link "[PERSON_NAME] & [PERSON_NAME] Wedding" at bounding box center [184, 255] width 211 height 17
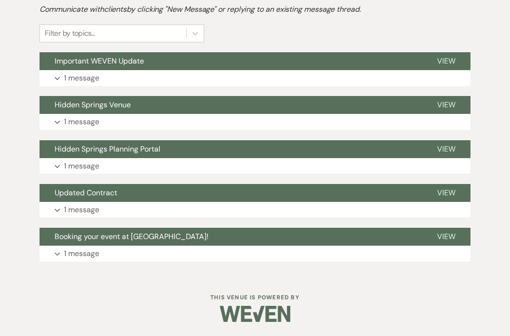
scroll to position [242, 0]
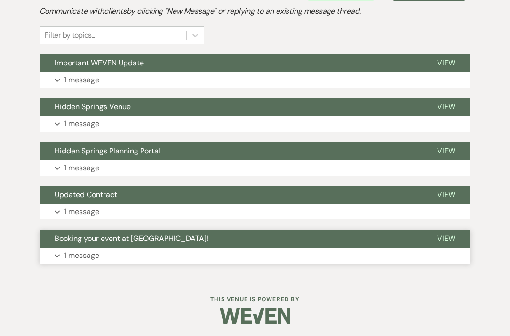
click at [110, 257] on button "Expand 1 message" at bounding box center [254, 255] width 431 height 16
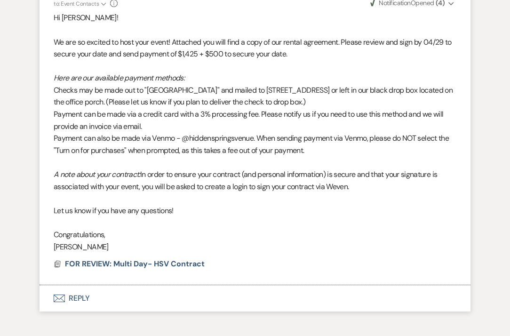
scroll to position [521, 0]
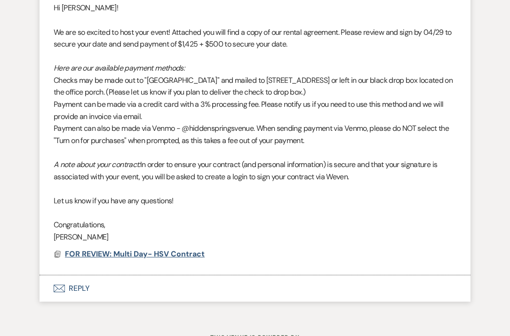
click at [143, 249] on span "FOR REVIEW: Multi Day- HSV Contract" at bounding box center [135, 254] width 140 height 10
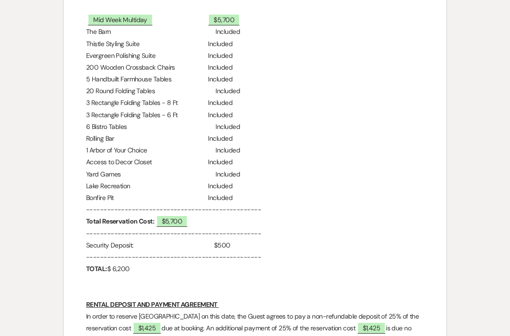
scroll to position [855, 0]
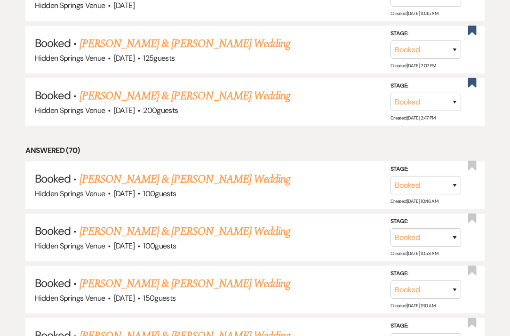
scroll to position [2745, 0]
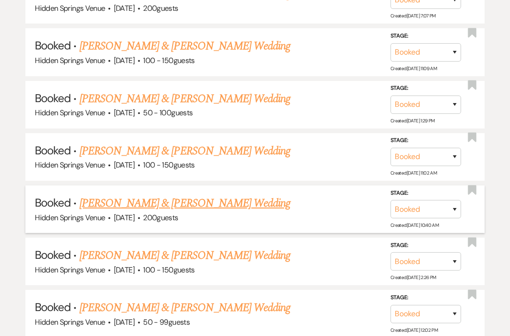
click at [98, 195] on link "[PERSON_NAME] & [PERSON_NAME] Wedding" at bounding box center [184, 203] width 211 height 17
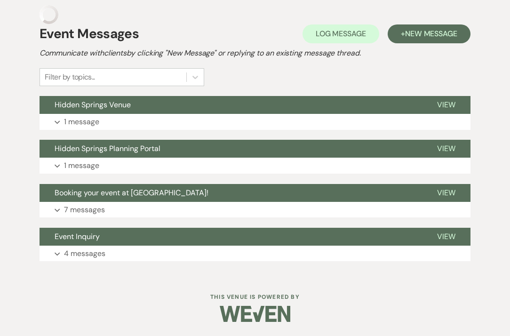
scroll to position [183, 0]
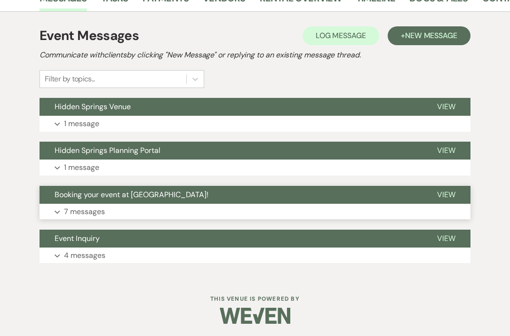
click at [96, 214] on p "7 messages" at bounding box center [84, 211] width 41 height 12
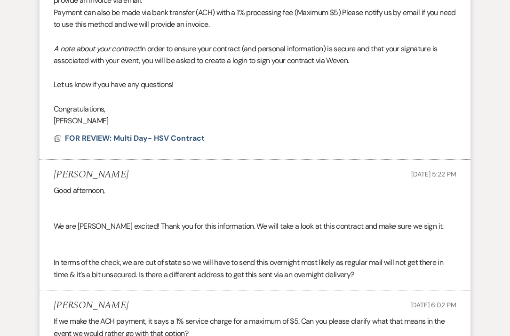
scroll to position [542, 0]
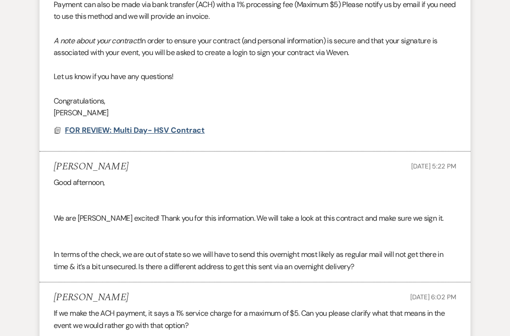
click at [129, 125] on span "FOR REVIEW: Multi Day- HSV Contract" at bounding box center [135, 130] width 140 height 10
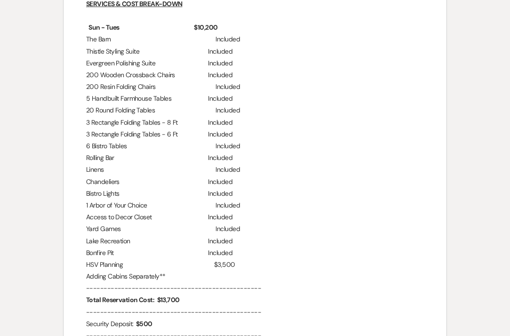
scroll to position [858, 0]
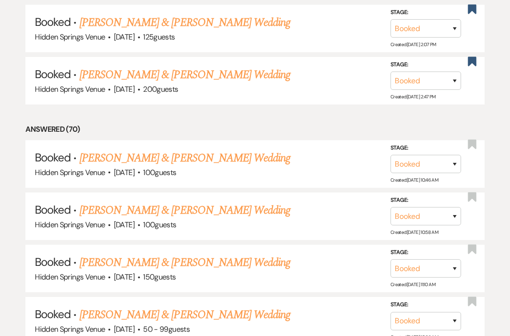
scroll to position [2745, 0]
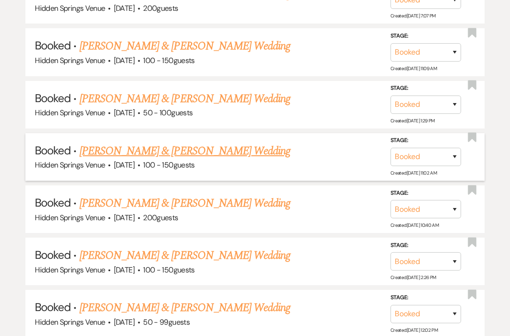
click at [209, 142] on link "[PERSON_NAME] & [PERSON_NAME] Wedding" at bounding box center [184, 150] width 211 height 17
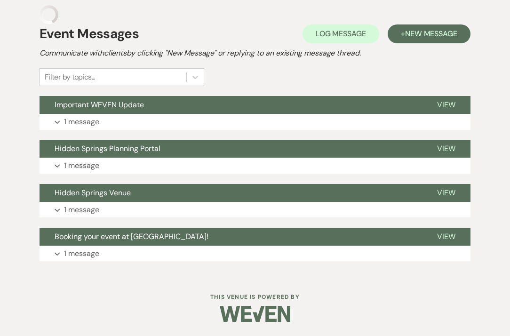
scroll to position [170, 0]
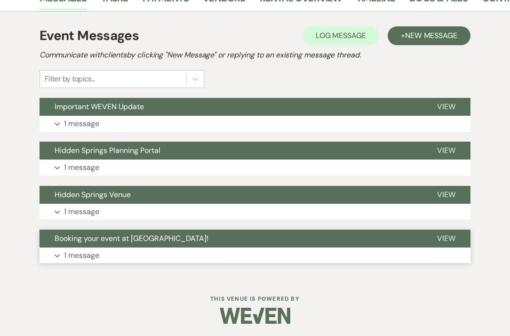
click at [96, 254] on p "1 message" at bounding box center [81, 255] width 35 height 12
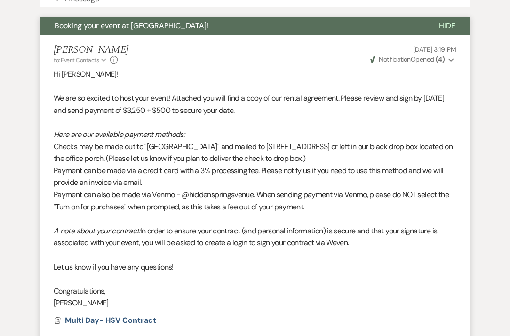
scroll to position [467, 0]
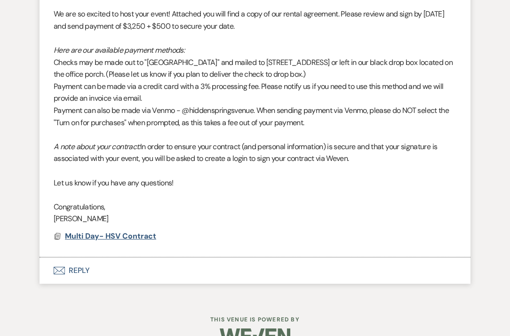
click at [105, 231] on span "Multi Day- HSV Contract" at bounding box center [110, 236] width 91 height 10
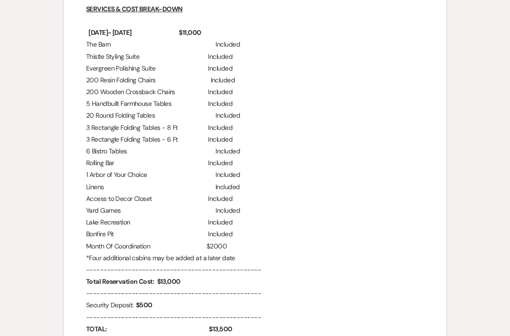
scroll to position [856, 0]
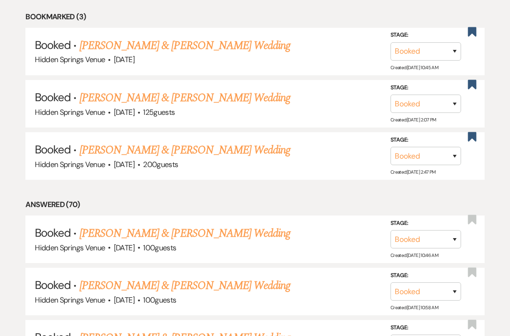
scroll to position [2745, 0]
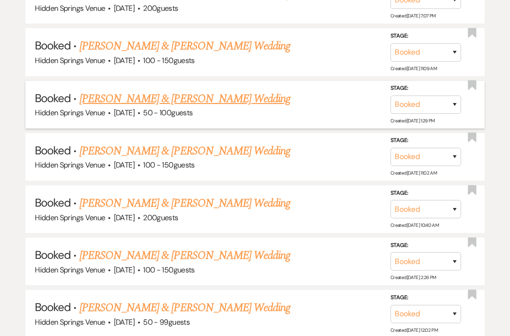
click at [149, 90] on link "[PERSON_NAME] & [PERSON_NAME] Wedding" at bounding box center [184, 98] width 211 height 17
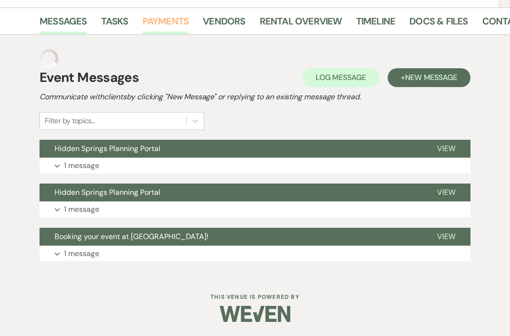
scroll to position [127, 0]
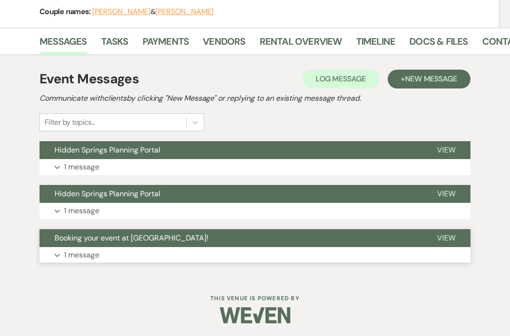
click at [90, 256] on p "1 message" at bounding box center [81, 255] width 35 height 12
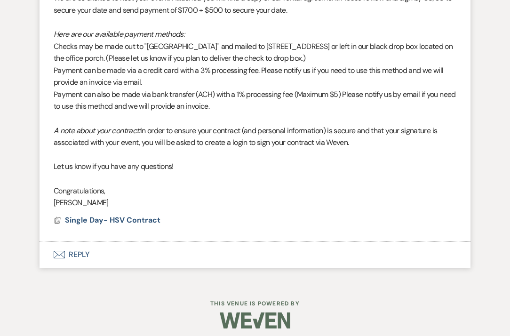
scroll to position [439, 0]
click at [107, 215] on span "Single Day- HSV Contract" at bounding box center [112, 220] width 95 height 10
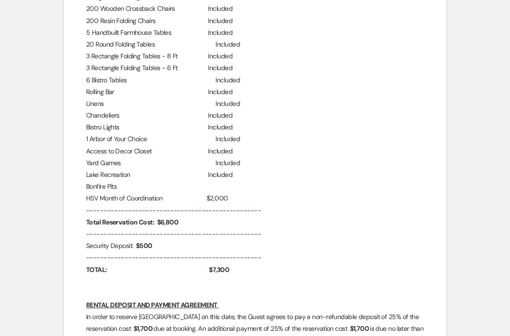
scroll to position [899, 0]
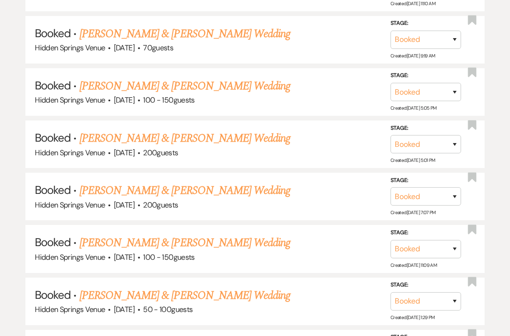
scroll to position [2546, 0]
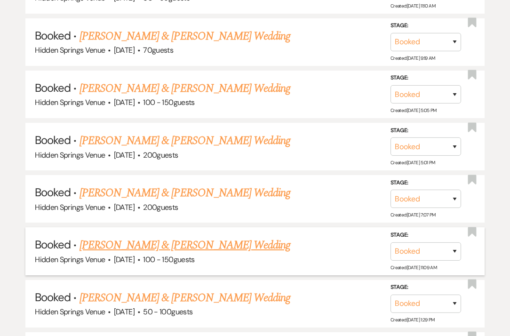
click at [156, 236] on link "[PERSON_NAME] & [PERSON_NAME] Wedding" at bounding box center [184, 244] width 211 height 17
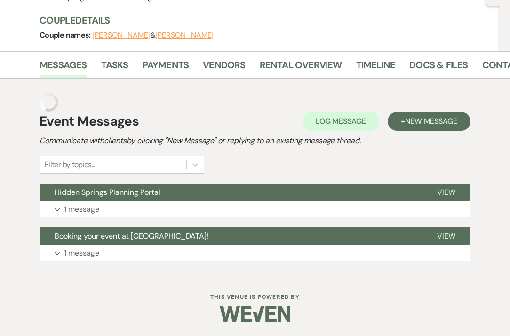
scroll to position [83, 0]
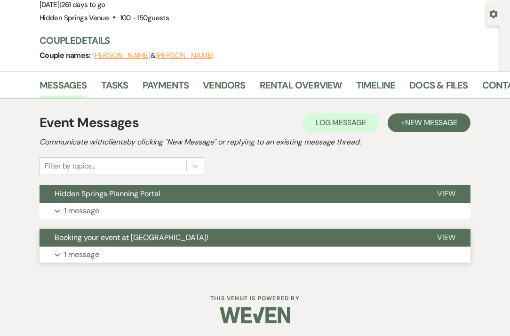
click at [96, 254] on p "1 message" at bounding box center [81, 254] width 35 height 12
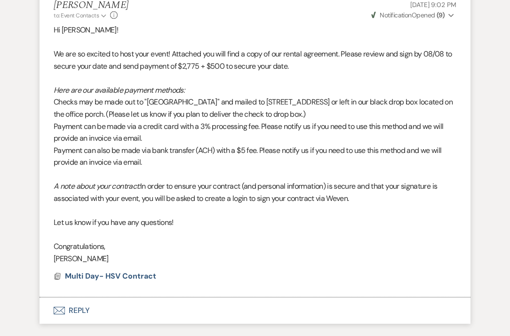
scroll to position [340, 0]
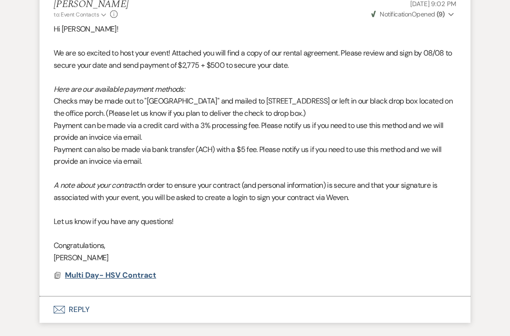
click at [102, 270] on span "Multi Day- HSV Contract" at bounding box center [110, 275] width 91 height 10
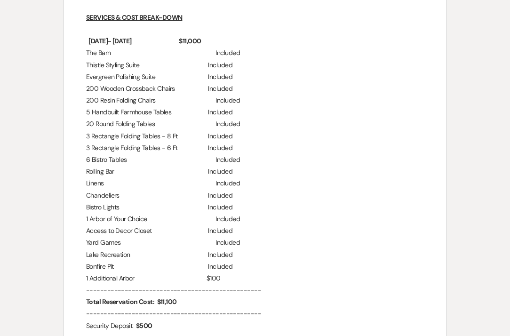
scroll to position [834, 0]
drag, startPoint x: 137, startPoint y: 283, endPoint x: 91, endPoint y: 283, distance: 46.1
click at [91, 283] on p "1 Additional Arbor $100" at bounding box center [255, 278] width 338 height 12
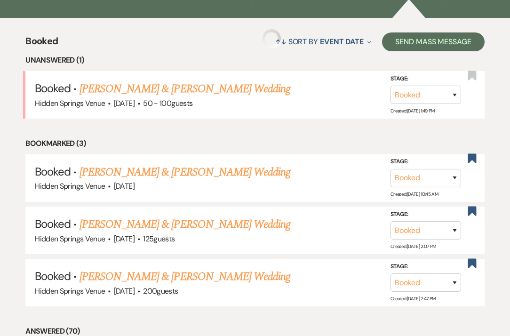
scroll to position [2546, 0]
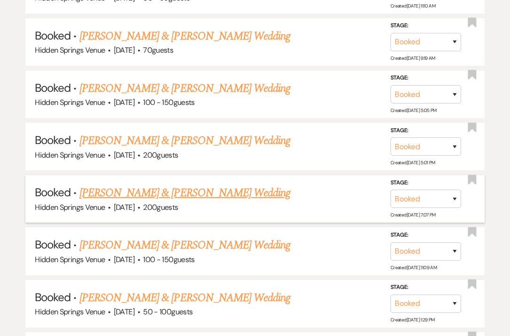
click at [194, 184] on link "[PERSON_NAME] & [PERSON_NAME] Wedding" at bounding box center [184, 192] width 211 height 17
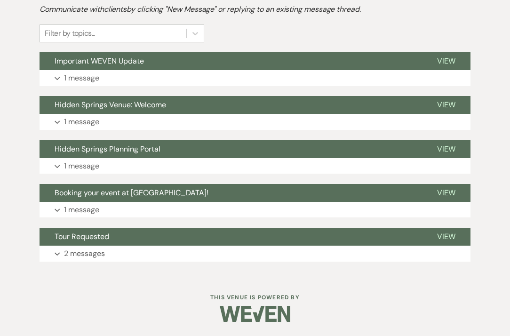
scroll to position [227, 0]
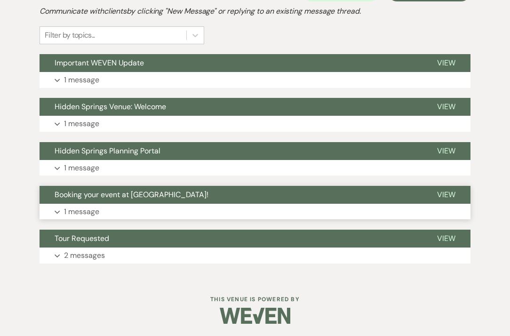
click at [91, 215] on p "1 message" at bounding box center [81, 211] width 35 height 12
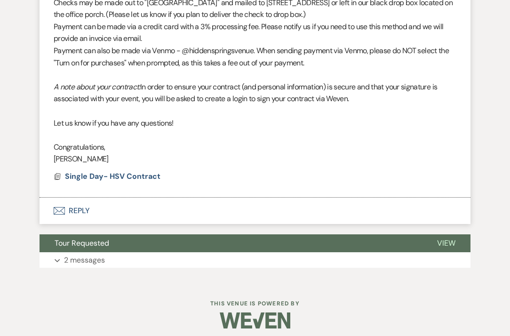
scroll to position [539, 0]
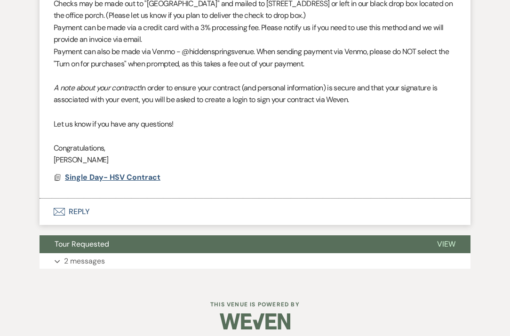
click at [94, 172] on span "Single Day- HSV Contract" at bounding box center [112, 177] width 95 height 10
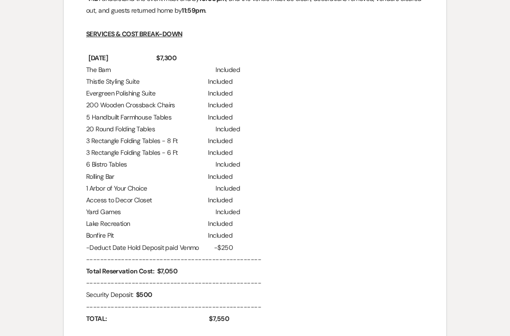
scroll to position [803, 0]
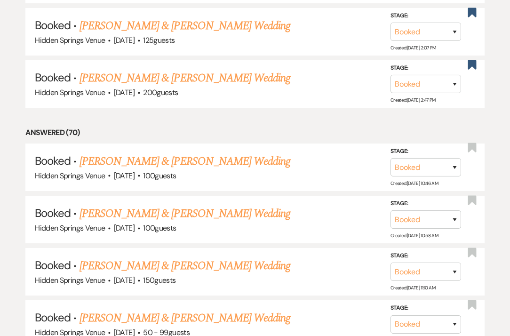
scroll to position [2546, 0]
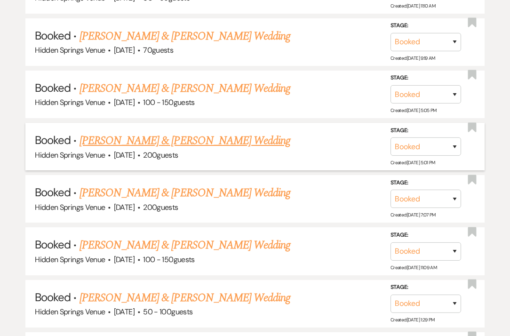
click at [127, 132] on link "[PERSON_NAME] & [PERSON_NAME] Wedding" at bounding box center [184, 140] width 211 height 17
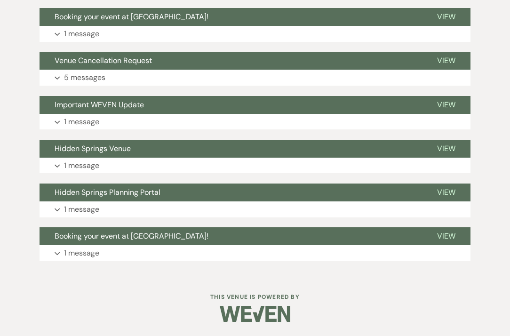
scroll to position [258, 0]
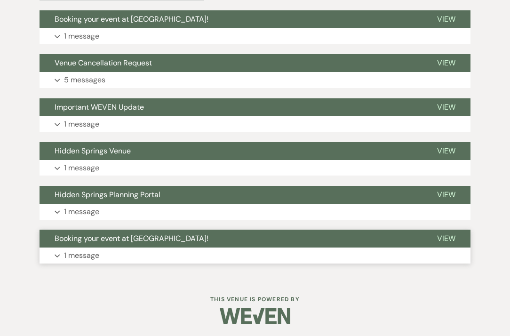
click at [84, 256] on p "1 message" at bounding box center [81, 255] width 35 height 12
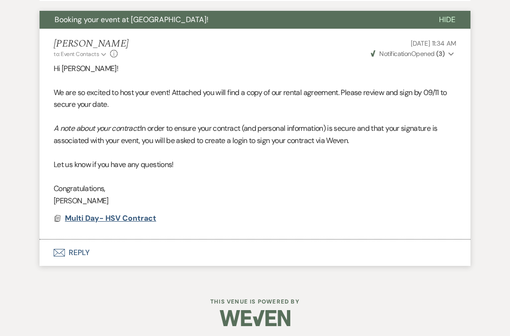
scroll to position [475, 0]
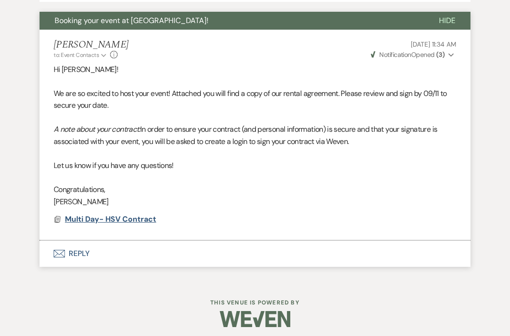
click at [91, 215] on span "Multi Day- HSV Contract" at bounding box center [110, 219] width 91 height 10
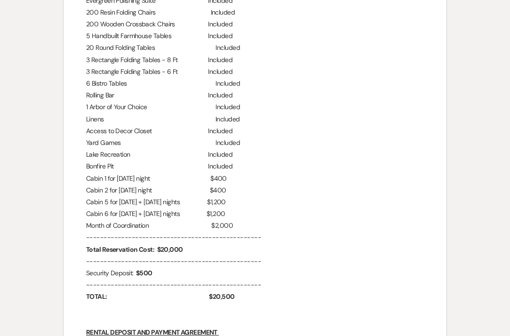
scroll to position [908, 0]
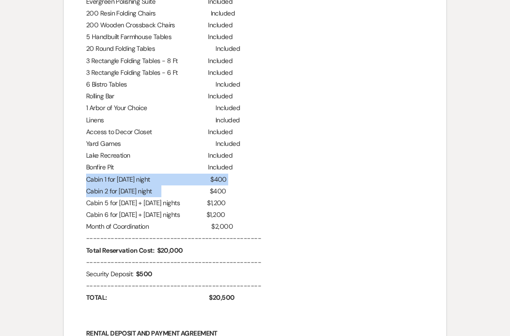
drag, startPoint x: 87, startPoint y: 182, endPoint x: 160, endPoint y: 196, distance: 73.7
click at [160, 196] on p "Cabin 2 for [DATE] night $400" at bounding box center [255, 191] width 338 height 12
drag, startPoint x: 158, startPoint y: 184, endPoint x: 83, endPoint y: 183, distance: 75.7
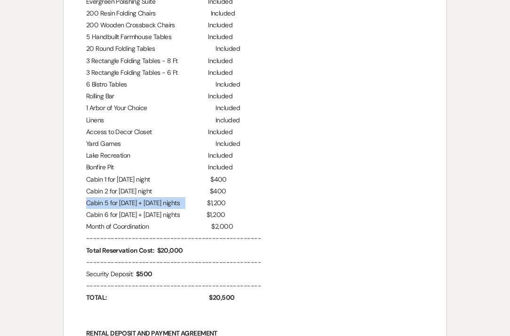
drag, startPoint x: 187, startPoint y: 206, endPoint x: 86, endPoint y: 205, distance: 101.6
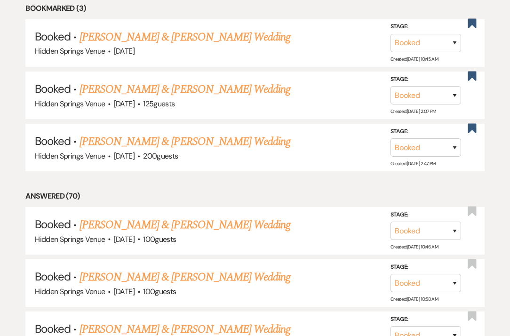
scroll to position [2546, 0]
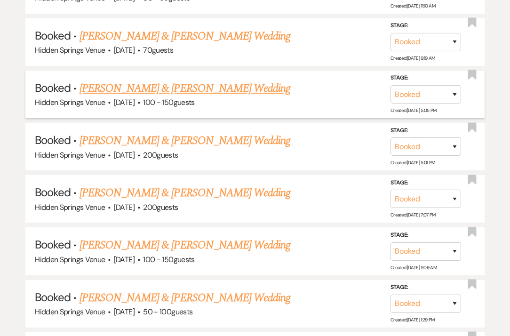
click at [196, 80] on link "[PERSON_NAME] & [PERSON_NAME] Wedding" at bounding box center [184, 88] width 211 height 17
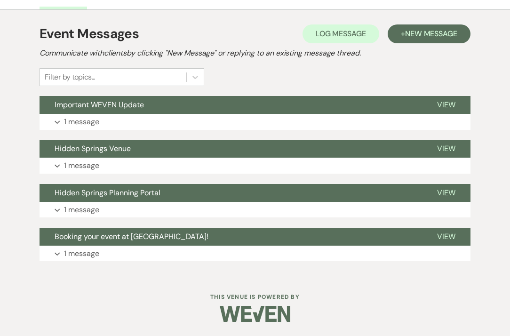
scroll to position [170, 0]
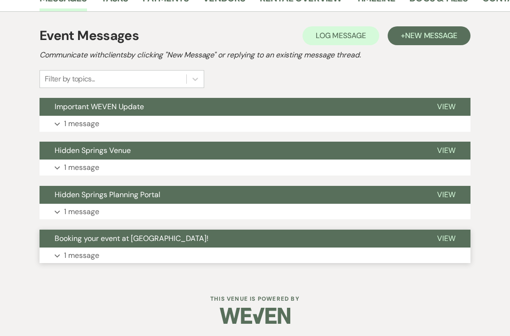
click at [91, 256] on p "1 message" at bounding box center [81, 255] width 35 height 12
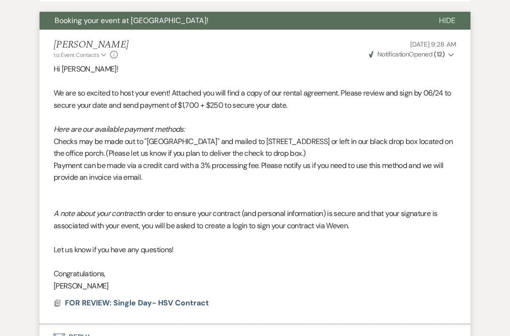
scroll to position [453, 0]
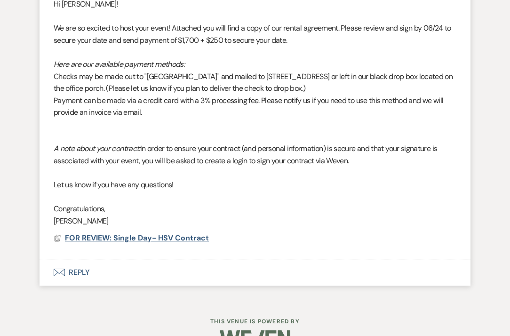
click at [104, 233] on span "FOR REVIEW: Single Day- HSV Contract" at bounding box center [137, 238] width 144 height 10
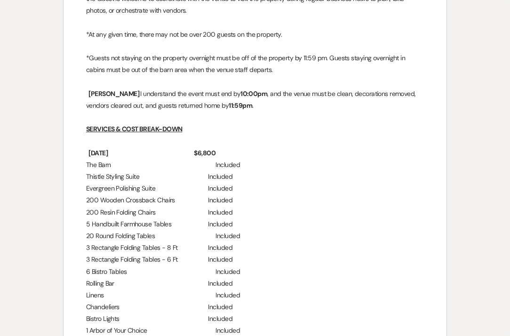
scroll to position [794, 0]
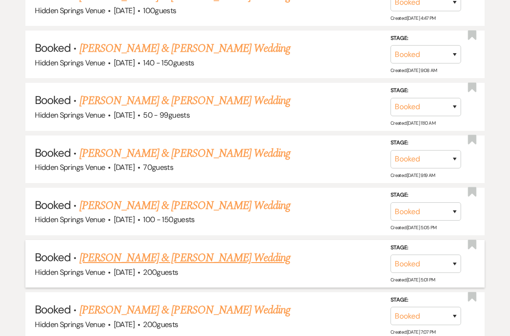
scroll to position [2425, 0]
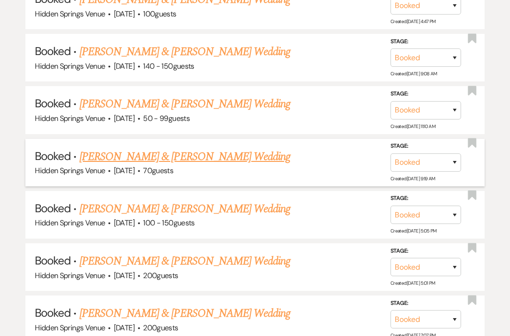
click at [219, 148] on link "[PERSON_NAME] & [PERSON_NAME] Wedding" at bounding box center [184, 156] width 211 height 17
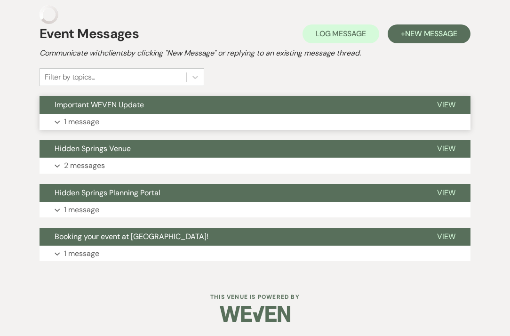
scroll to position [170, 0]
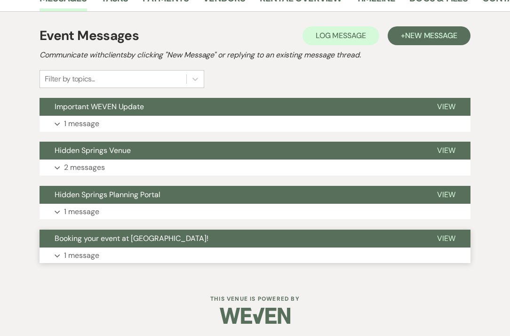
click at [108, 250] on button "Expand 1 message" at bounding box center [254, 255] width 431 height 16
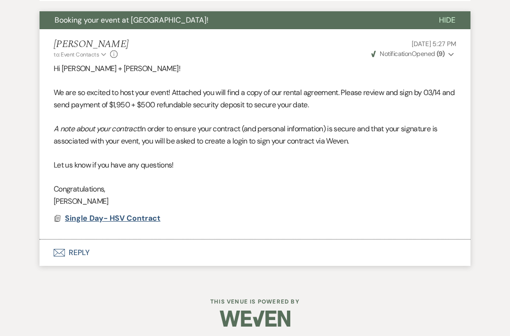
scroll to position [388, 0]
click at [116, 216] on span "Single Day- HSV Contract" at bounding box center [112, 218] width 95 height 10
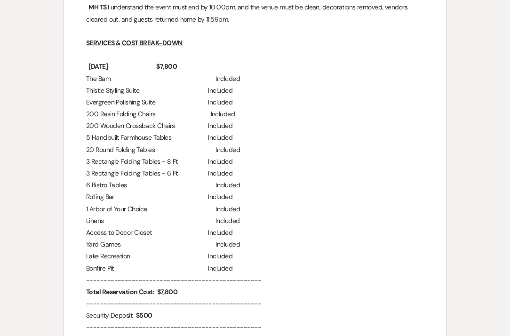
scroll to position [820, 0]
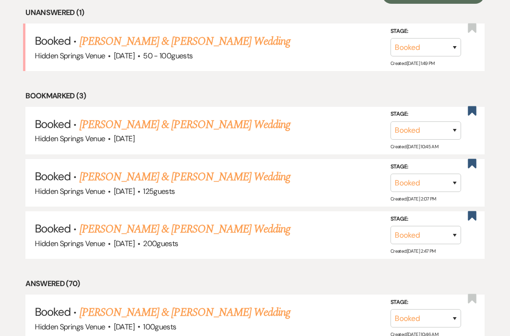
scroll to position [2425, 0]
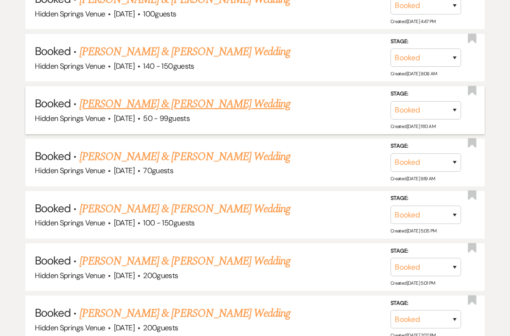
click at [154, 95] on link "[PERSON_NAME] & [PERSON_NAME] Wedding" at bounding box center [184, 103] width 211 height 17
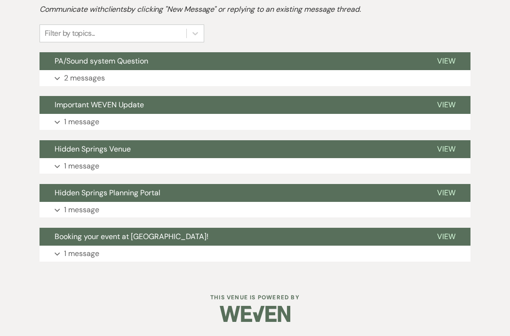
scroll to position [214, 0]
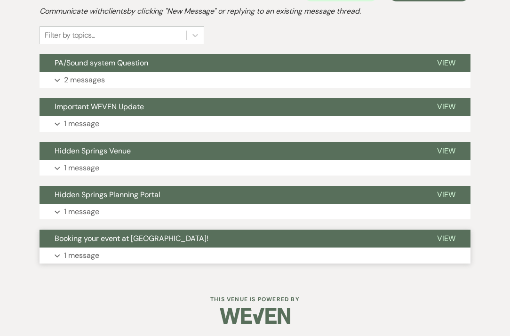
click at [109, 253] on button "Expand 1 message" at bounding box center [254, 255] width 431 height 16
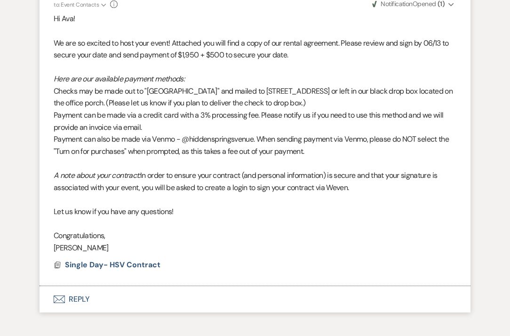
scroll to position [503, 0]
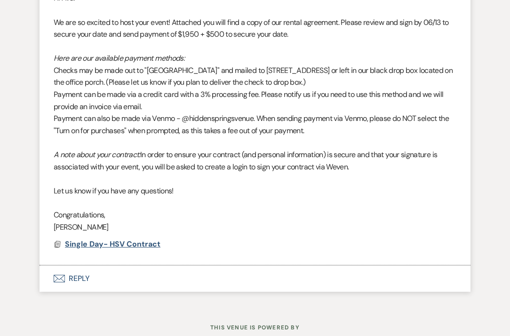
click at [112, 239] on span "Single Day- HSV Contract" at bounding box center [112, 244] width 95 height 10
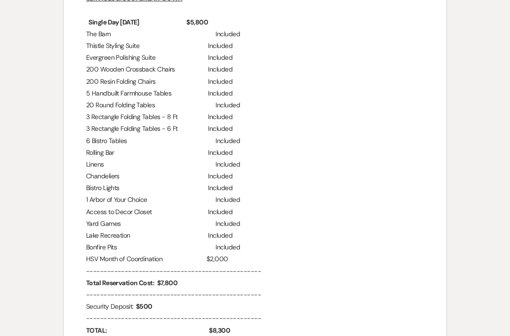
scroll to position [836, 0]
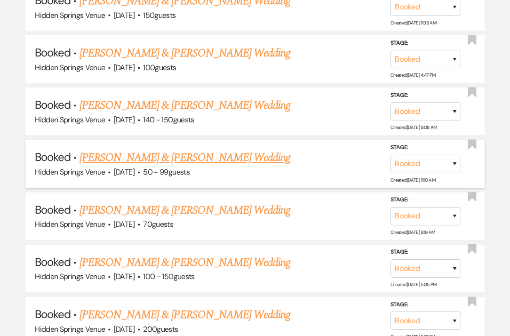
scroll to position [2369, 0]
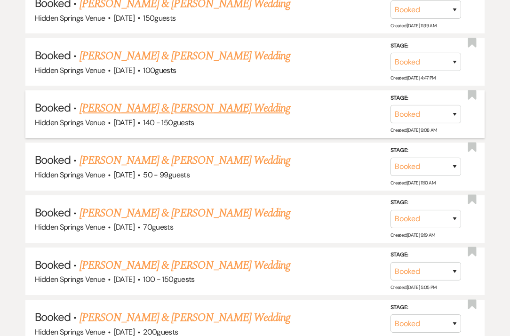
click at [203, 100] on link "[PERSON_NAME] & [PERSON_NAME] Wedding" at bounding box center [184, 108] width 211 height 17
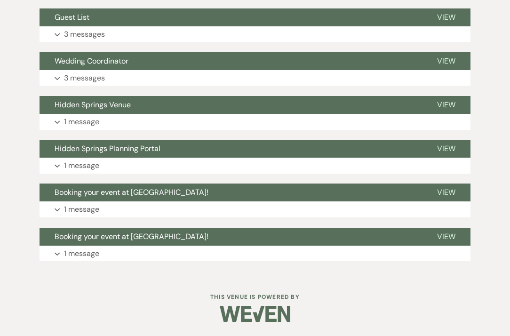
scroll to position [345, 0]
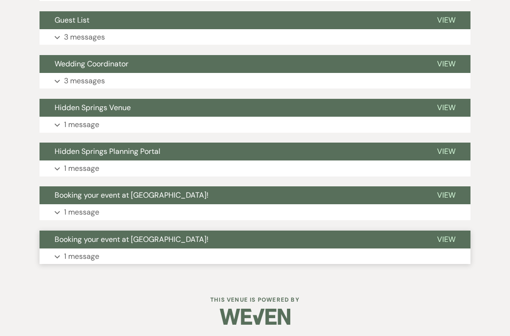
click at [98, 253] on p "1 message" at bounding box center [81, 256] width 35 height 12
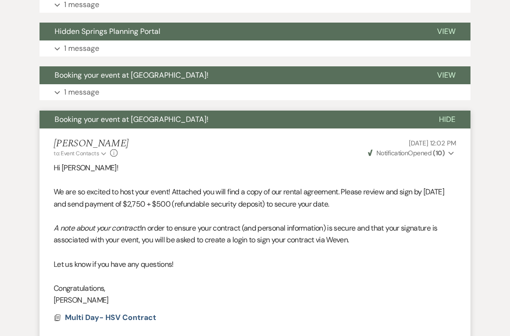
scroll to position [547, 0]
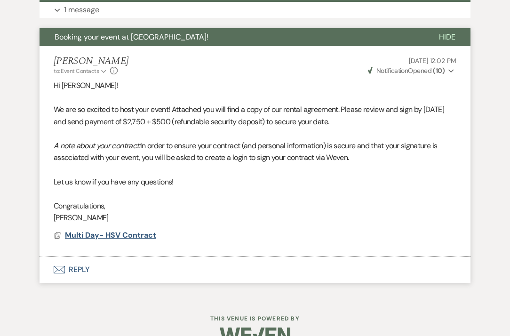
click at [101, 230] on span "Multi Day- HSV Contract" at bounding box center [110, 235] width 91 height 10
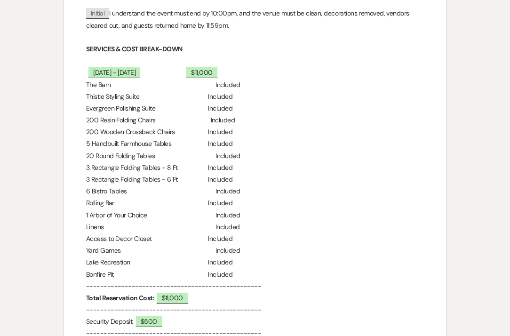
scroll to position [814, 0]
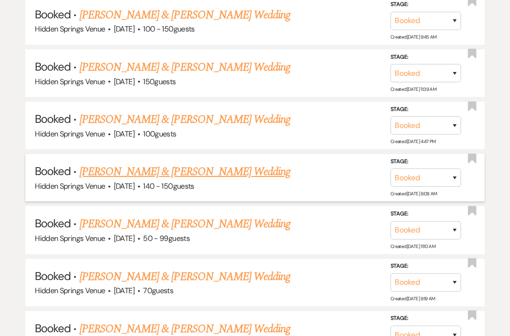
scroll to position [2305, 0]
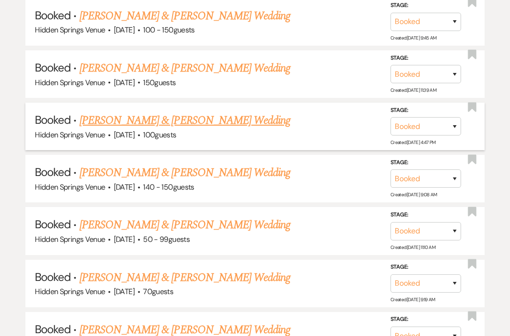
click at [158, 112] on link "[PERSON_NAME] & [PERSON_NAME] Wedding" at bounding box center [184, 120] width 211 height 17
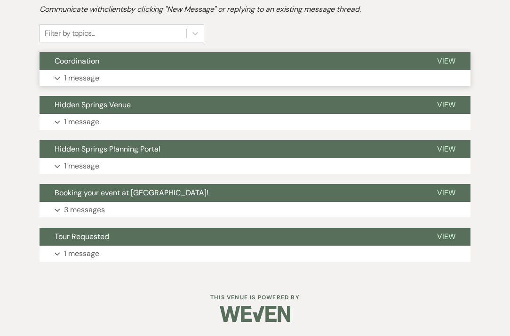
scroll to position [227, 0]
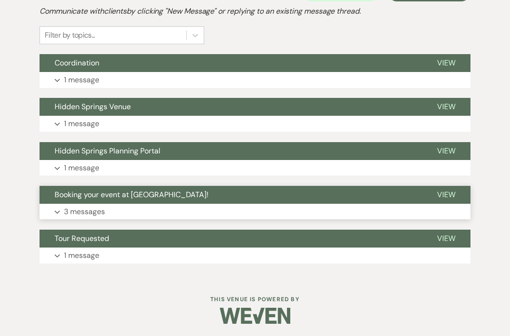
click at [108, 199] on button "Booking your event at [GEOGRAPHIC_DATA]!" at bounding box center [230, 195] width 382 height 18
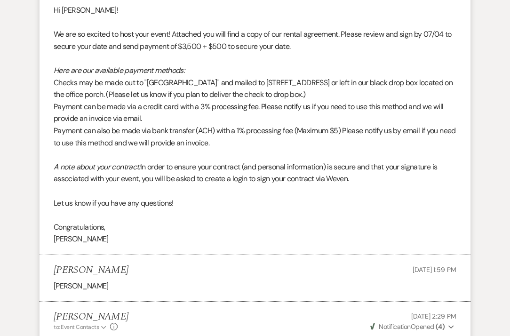
scroll to position [528, 0]
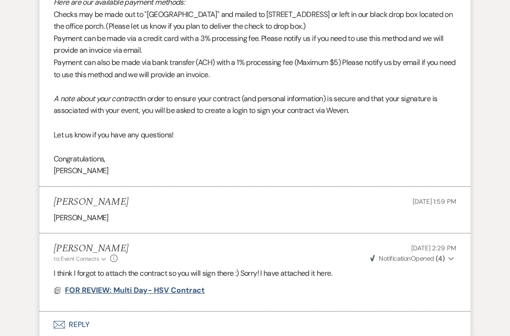
click at [92, 285] on span "FOR REVIEW: Multi Day- HSV Contract" at bounding box center [135, 290] width 140 height 10
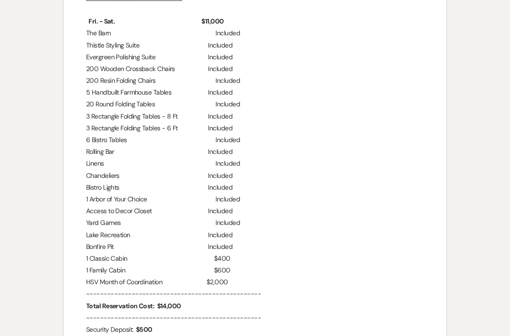
scroll to position [897, 0]
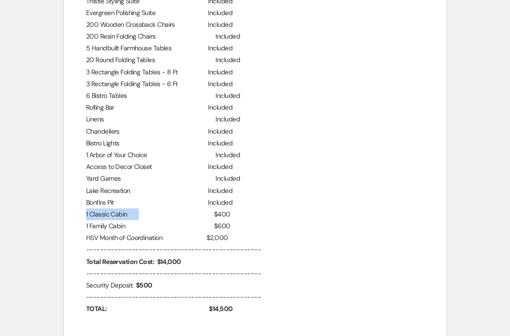
drag, startPoint x: 135, startPoint y: 220, endPoint x: 85, endPoint y: 220, distance: 50.3
drag, startPoint x: 131, startPoint y: 231, endPoint x: 83, endPoint y: 229, distance: 48.0
drag, startPoint x: 166, startPoint y: 244, endPoint x: 85, endPoint y: 244, distance: 81.3
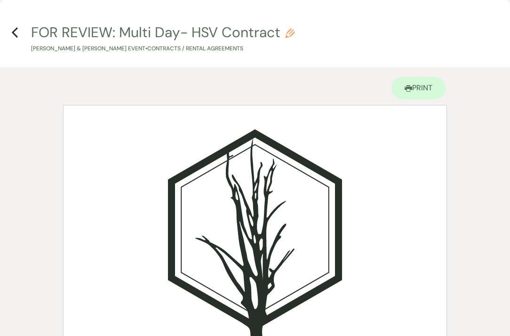
scroll to position [0, 0]
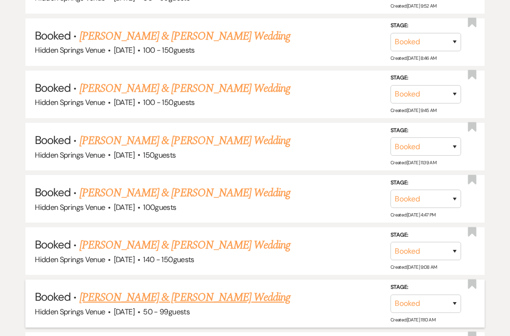
scroll to position [2227, 0]
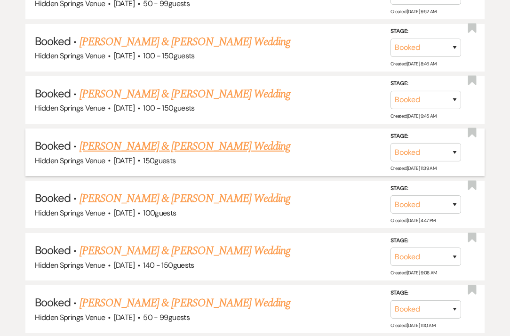
click at [188, 138] on link "[PERSON_NAME] & [PERSON_NAME] Wedding" at bounding box center [184, 146] width 211 height 17
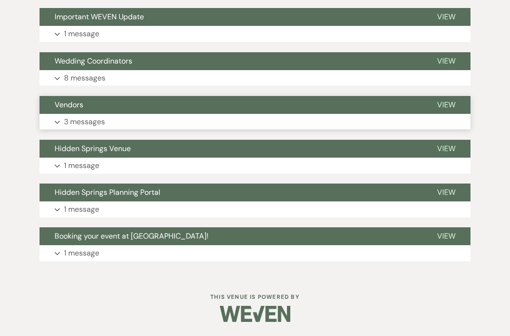
scroll to position [301, 0]
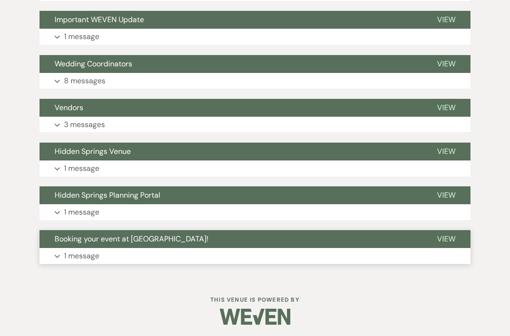
click at [110, 253] on button "Expand 1 message" at bounding box center [254, 256] width 431 height 16
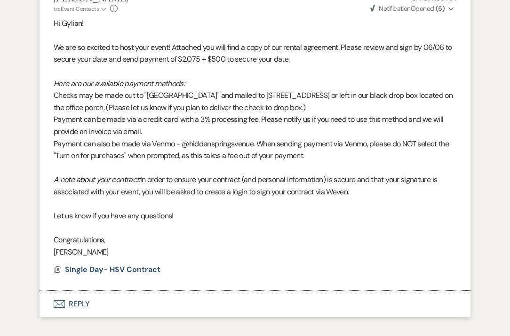
scroll to position [613, 0]
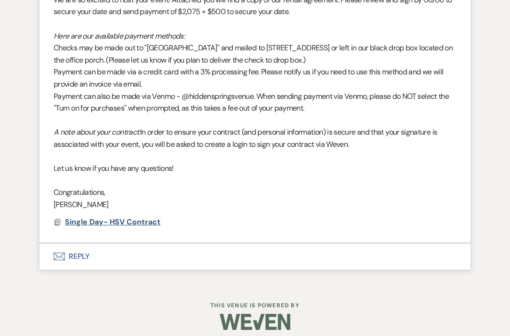
click at [109, 217] on span "Single Day- HSV Contract" at bounding box center [112, 222] width 95 height 10
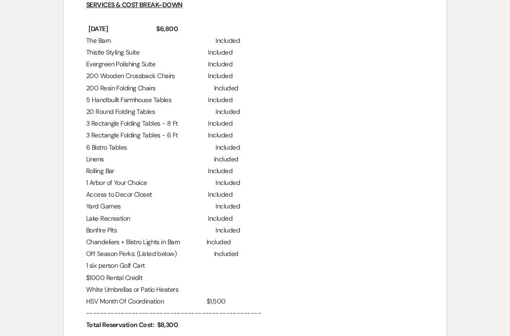
scroll to position [832, 0]
drag, startPoint x: 145, startPoint y: 259, endPoint x: 86, endPoint y: 259, distance: 59.7
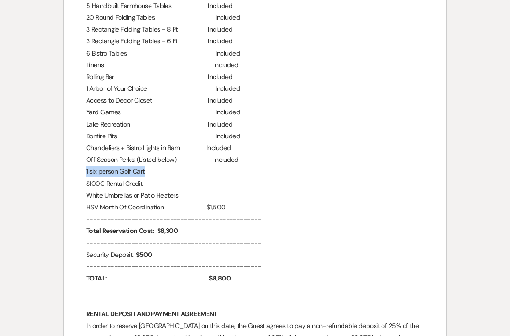
scroll to position [927, 0]
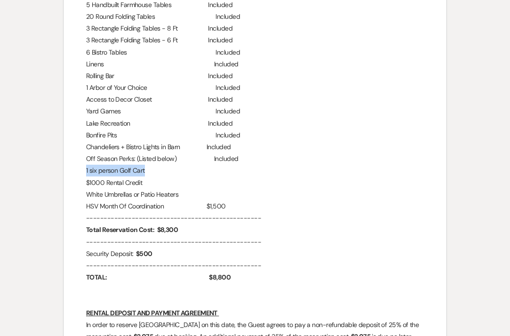
click at [149, 165] on p "1 six person Golf Cart" at bounding box center [255, 171] width 338 height 12
drag, startPoint x: 149, startPoint y: 160, endPoint x: 75, endPoint y: 159, distance: 74.3
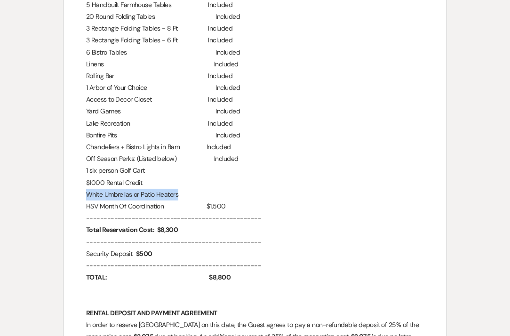
drag, startPoint x: 181, startPoint y: 188, endPoint x: 82, endPoint y: 189, distance: 98.7
drag, startPoint x: 144, startPoint y: 179, endPoint x: 83, endPoint y: 172, distance: 62.0
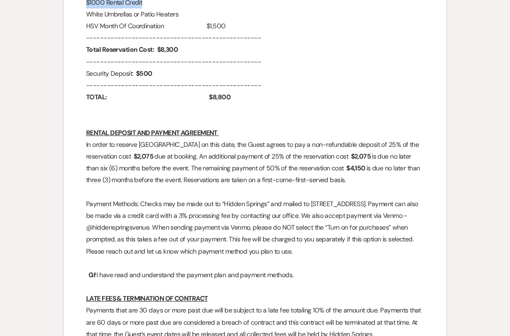
scroll to position [1118, 0]
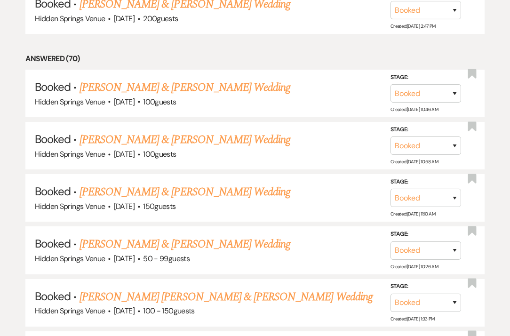
scroll to position [2227, 0]
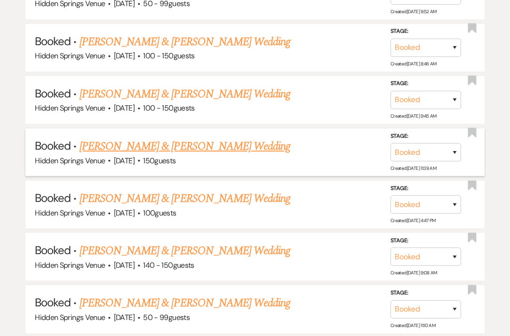
click at [154, 138] on link "[PERSON_NAME] & [PERSON_NAME] Wedding" at bounding box center [184, 146] width 211 height 17
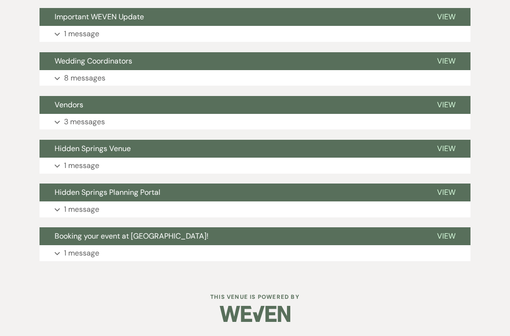
scroll to position [301, 0]
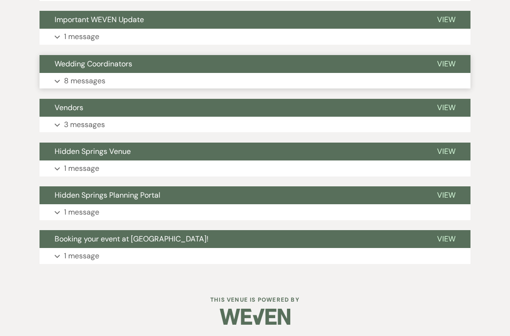
click at [122, 76] on button "Expand 8 messages" at bounding box center [254, 81] width 431 height 16
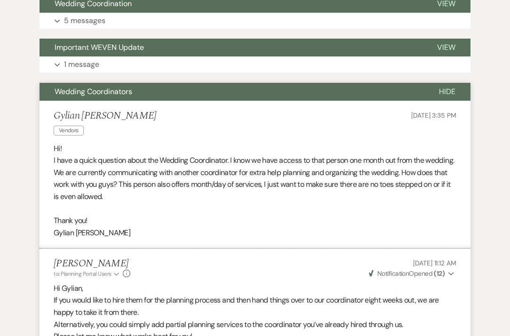
scroll to position [222, 0]
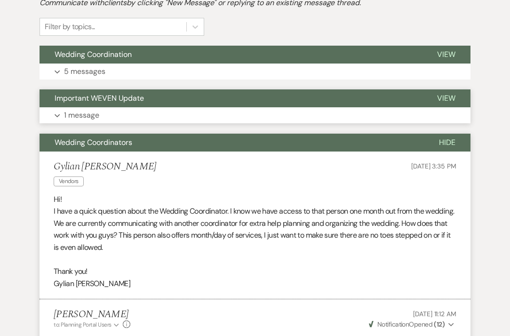
click at [92, 114] on p "1 message" at bounding box center [81, 115] width 35 height 12
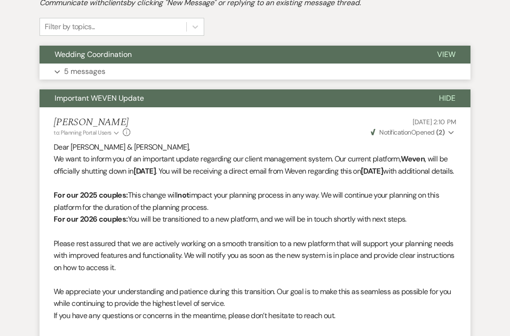
click at [123, 67] on button "Expand 5 messages" at bounding box center [254, 71] width 431 height 16
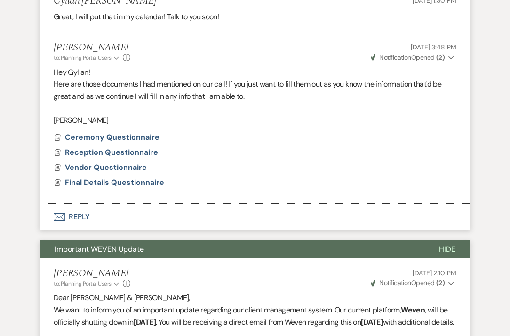
scroll to position [684, 0]
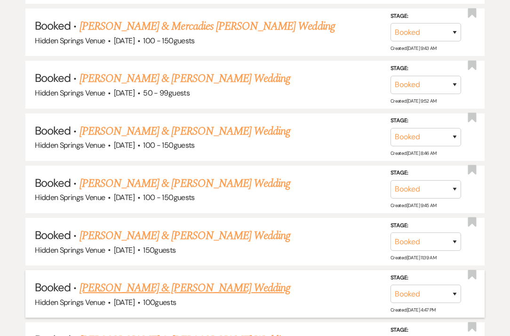
scroll to position [2135, 0]
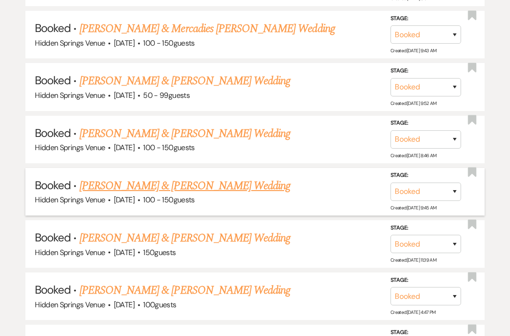
click at [139, 177] on link "[PERSON_NAME] & [PERSON_NAME] Wedding" at bounding box center [184, 185] width 211 height 17
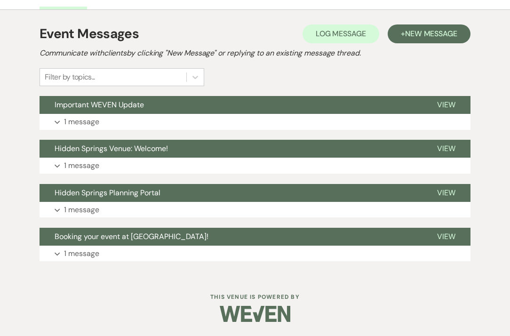
scroll to position [170, 0]
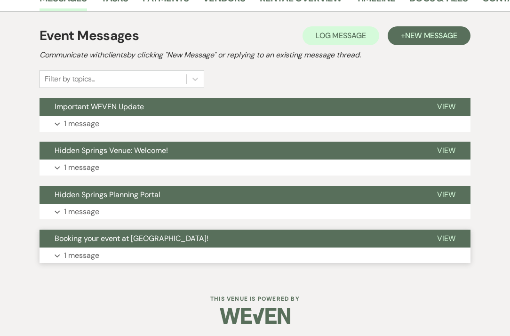
click at [97, 249] on p "1 message" at bounding box center [81, 255] width 35 height 12
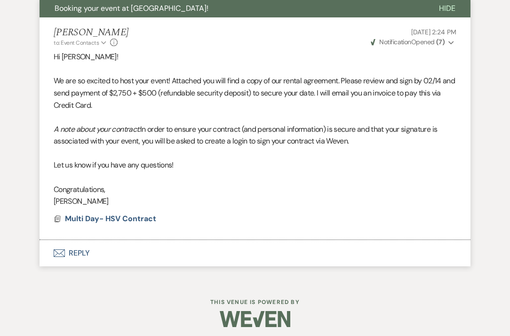
scroll to position [400, 0]
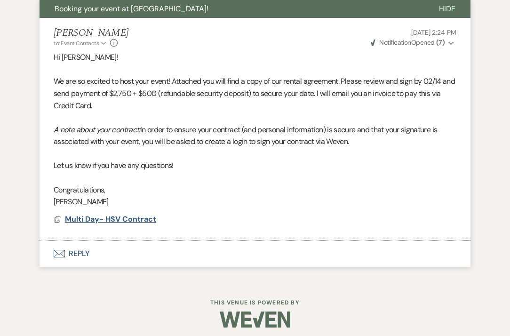
click at [98, 214] on span "Multi Day- HSV Contract" at bounding box center [110, 219] width 91 height 10
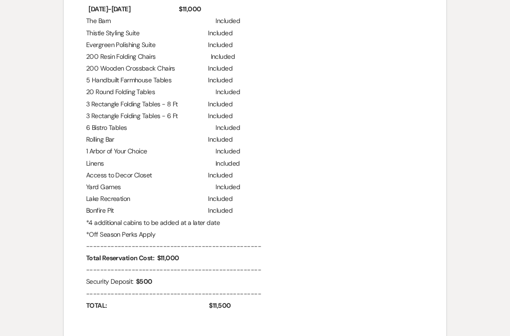
scroll to position [862, 0]
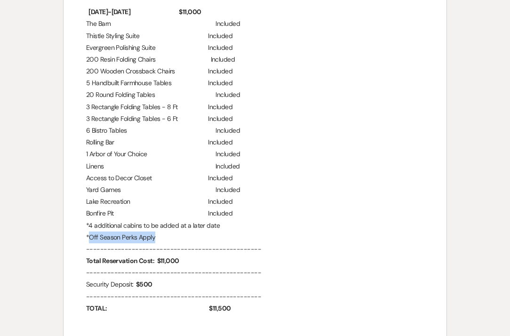
drag, startPoint x: 155, startPoint y: 254, endPoint x: 90, endPoint y: 251, distance: 64.5
click at [90, 243] on p "*Off Season Perks Apply" at bounding box center [255, 237] width 338 height 12
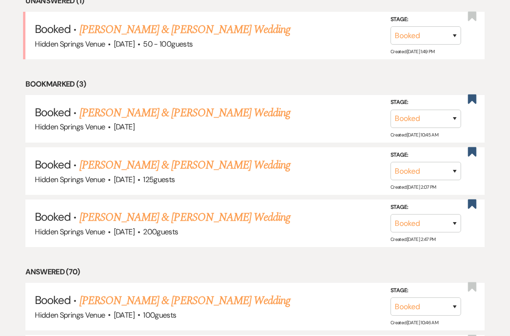
scroll to position [2135, 0]
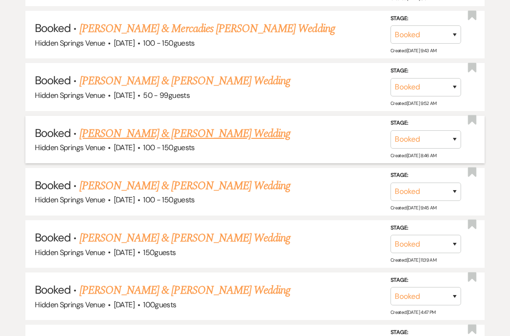
click at [97, 125] on link "[PERSON_NAME] & [PERSON_NAME] Wedding" at bounding box center [184, 133] width 211 height 17
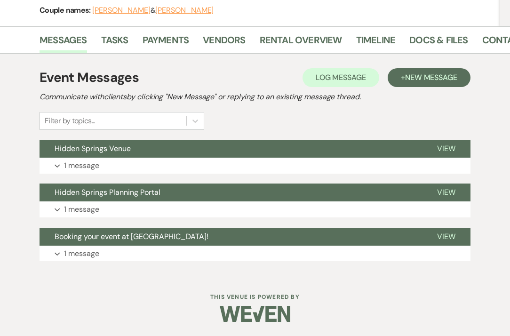
scroll to position [127, 0]
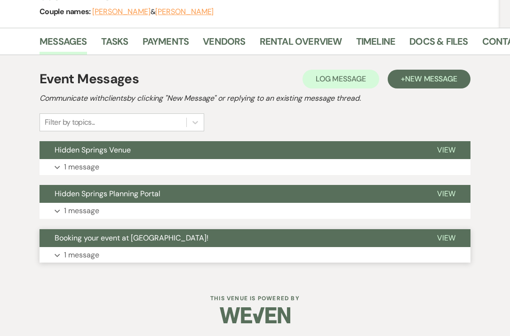
click at [105, 254] on button "Expand 1 message" at bounding box center [254, 255] width 431 height 16
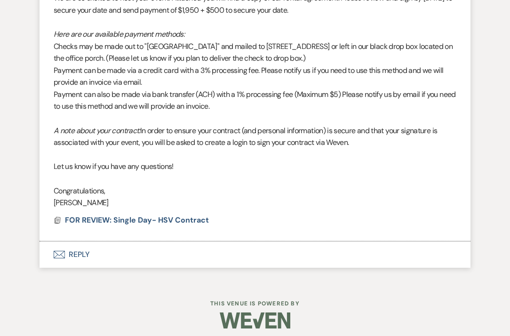
scroll to position [439, 0]
click at [131, 215] on span "FOR REVIEW: Single Day- HSV Contract" at bounding box center [137, 220] width 144 height 10
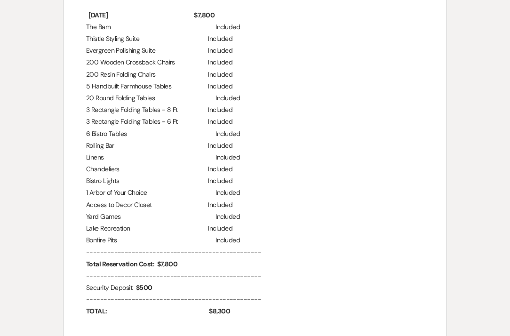
scroll to position [842, 0]
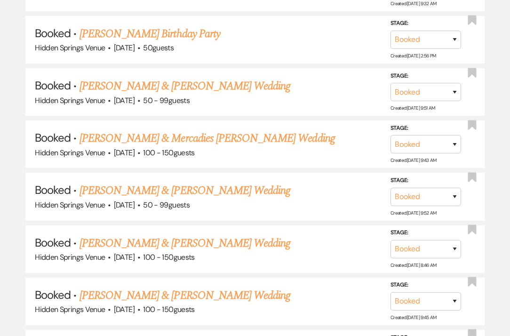
scroll to position [2027, 0]
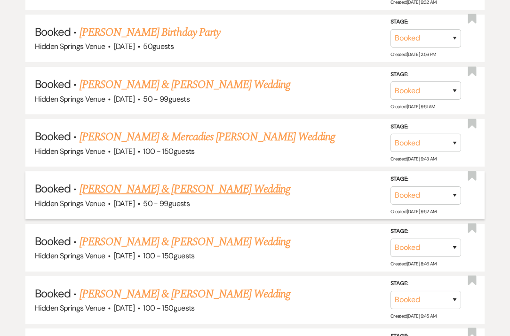
click at [149, 181] on link "[PERSON_NAME] & [PERSON_NAME] Wedding" at bounding box center [184, 189] width 211 height 17
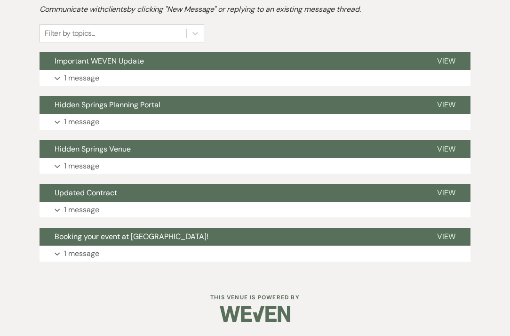
scroll to position [214, 0]
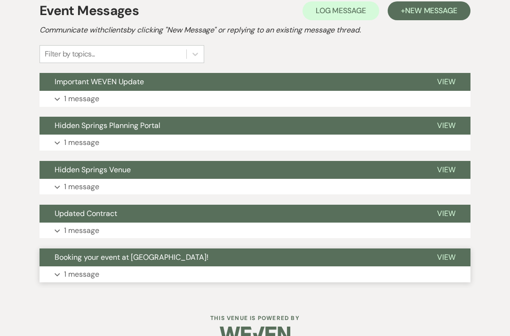
click at [94, 273] on p "1 message" at bounding box center [81, 274] width 35 height 12
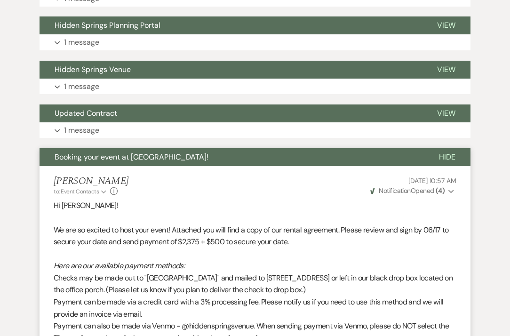
scroll to position [503, 0]
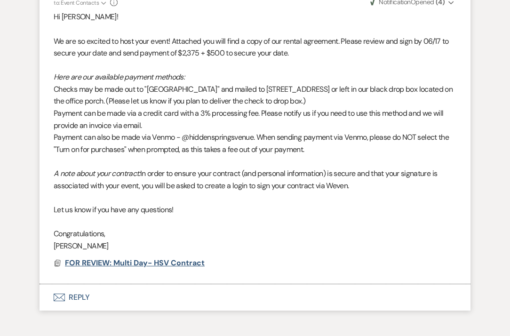
click at [100, 258] on span "FOR REVIEW: Multi Day- HSV Contract" at bounding box center [135, 263] width 140 height 10
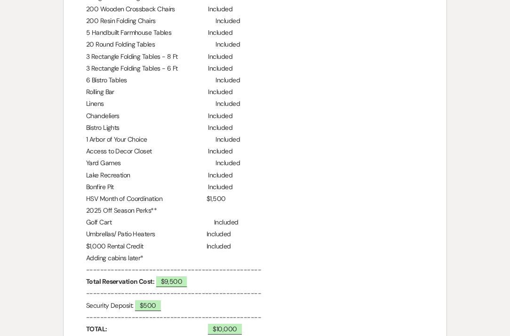
scroll to position [917, 0]
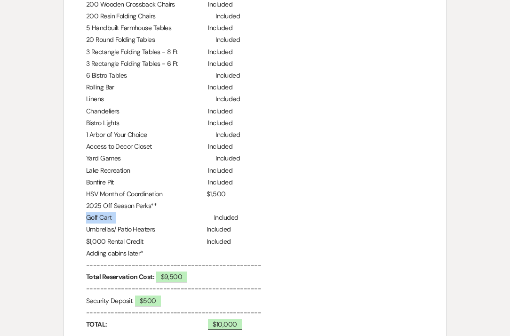
drag, startPoint x: 101, startPoint y: 222, endPoint x: 115, endPoint y: 223, distance: 13.7
click at [115, 223] on p "Golf Cart Included" at bounding box center [255, 218] width 338 height 12
drag, startPoint x: 156, startPoint y: 233, endPoint x: 87, endPoint y: 232, distance: 69.6
click at [87, 232] on p "Umbrellas/ Patio Heaters Included" at bounding box center [255, 229] width 338 height 12
drag, startPoint x: 147, startPoint y: 247, endPoint x: 85, endPoint y: 245, distance: 62.6
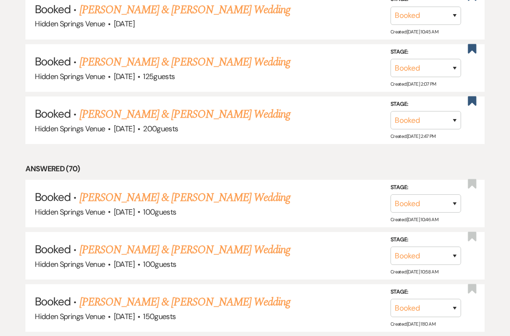
scroll to position [2027, 0]
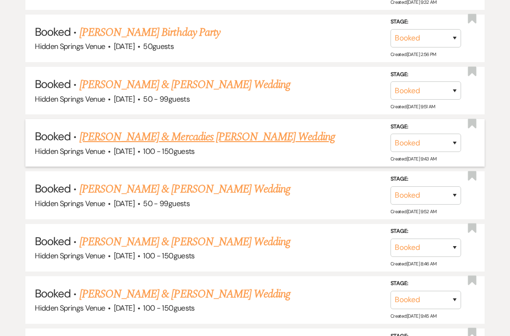
click at [146, 128] on link "[PERSON_NAME] & Mercadies [PERSON_NAME] Wedding" at bounding box center [206, 136] width 255 height 17
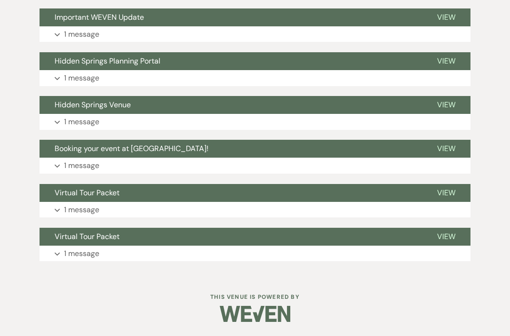
scroll to position [258, 0]
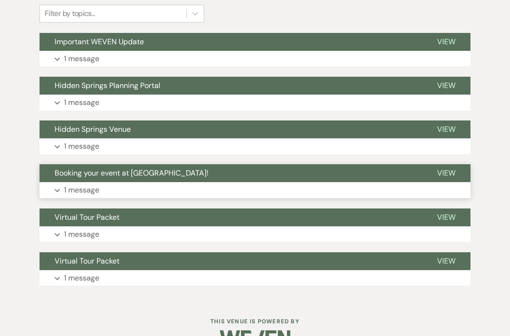
click at [107, 182] on button "Expand 1 message" at bounding box center [254, 190] width 431 height 16
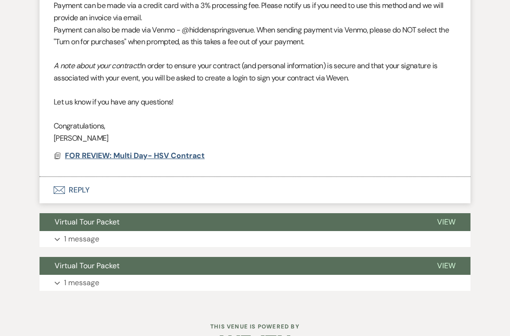
scroll to position [569, 0]
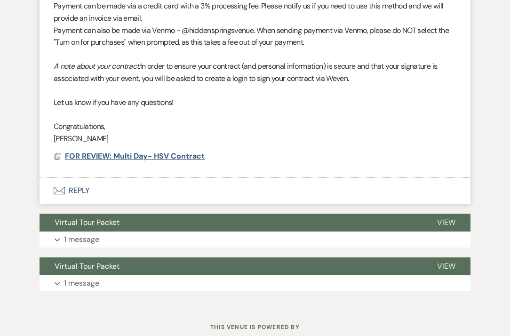
click at [111, 151] on span "FOR REVIEW: Multi Day- HSV Contract" at bounding box center [135, 156] width 140 height 10
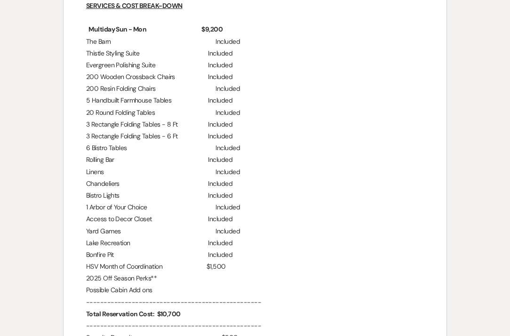
scroll to position [856, 0]
click at [157, 273] on p "2025 Off Season Perks**" at bounding box center [255, 279] width 338 height 12
drag, startPoint x: 157, startPoint y: 269, endPoint x: 87, endPoint y: 269, distance: 70.0
click at [87, 273] on p "2025 Off Season Perks**" at bounding box center [255, 279] width 338 height 12
